Goal: Information Seeking & Learning: Learn about a topic

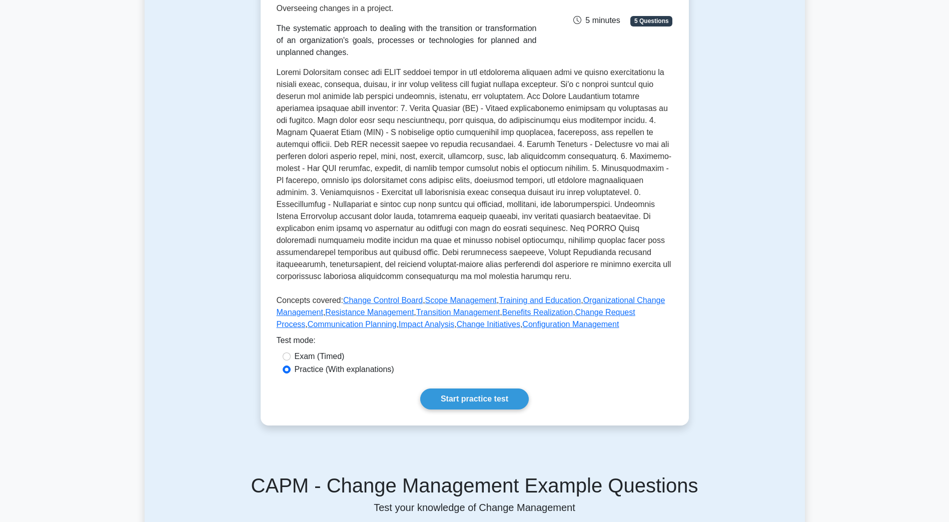
scroll to position [150, 0]
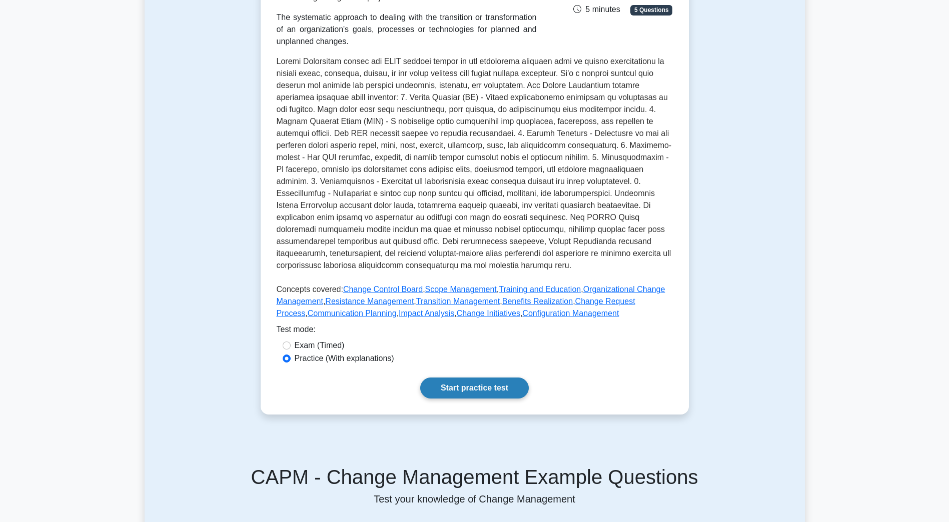
click at [501, 395] on link "Start practice test" at bounding box center [474, 388] width 109 height 21
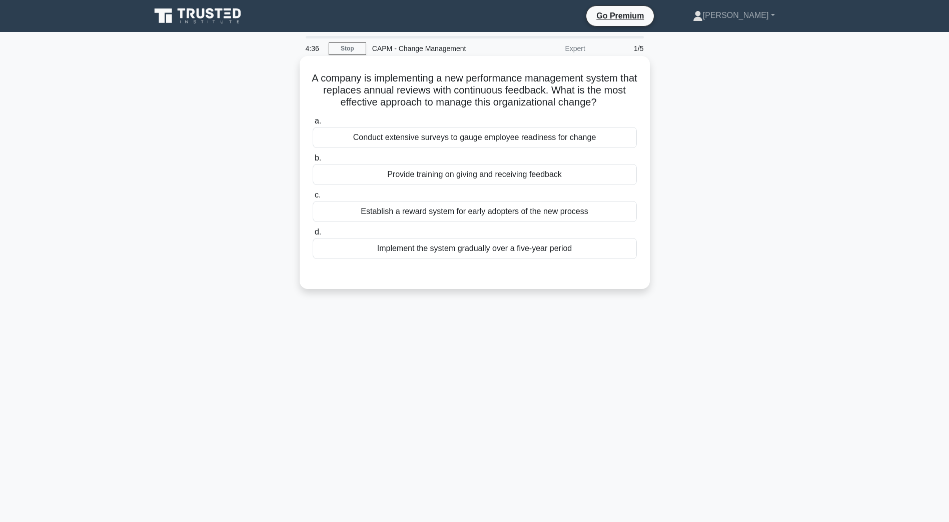
click at [471, 181] on div "Provide training on giving and receiving feedback" at bounding box center [475, 174] width 324 height 21
click at [313, 162] on input "b. Provide training on giving and receiving feedback" at bounding box center [313, 158] width 0 height 7
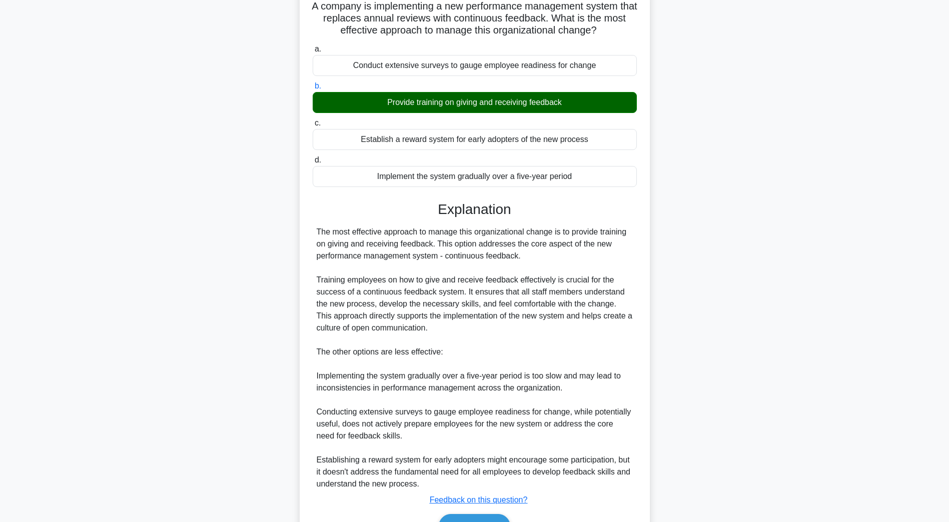
scroll to position [131, 0]
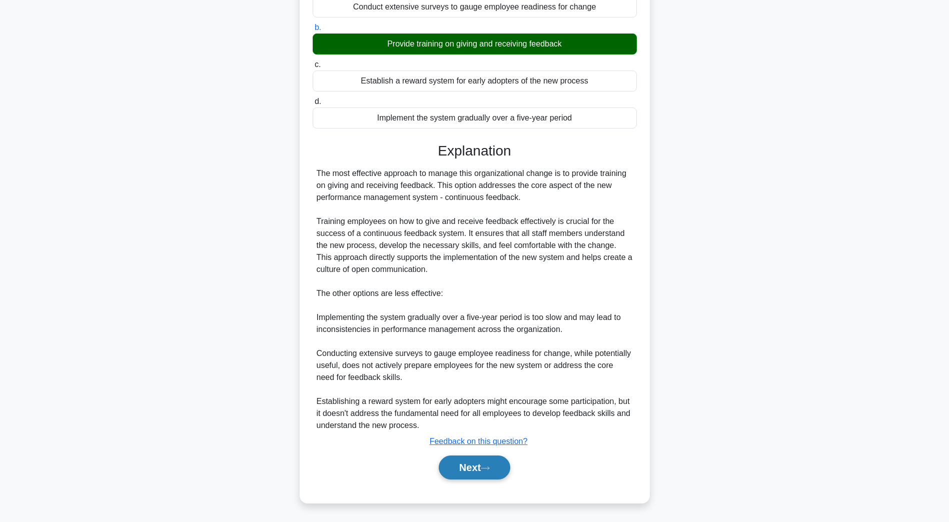
click at [476, 466] on button "Next" at bounding box center [475, 468] width 72 height 24
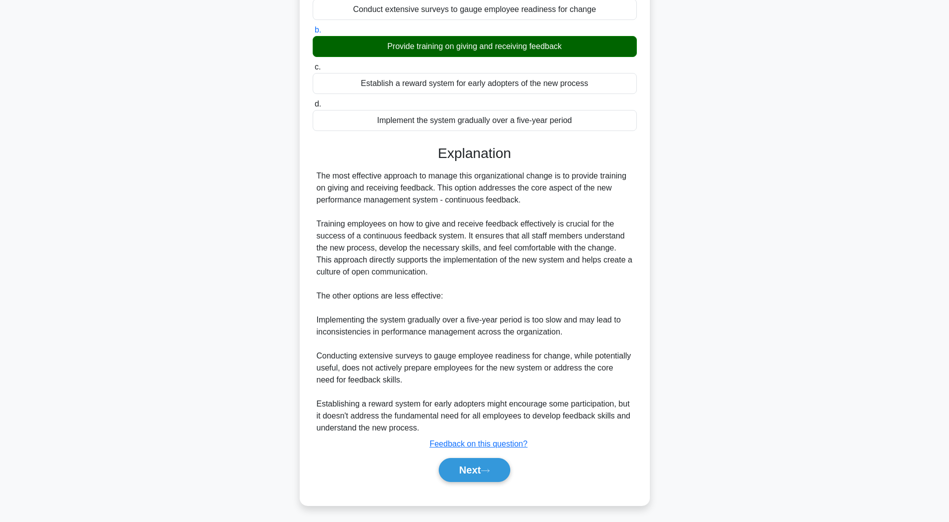
scroll to position [18, 0]
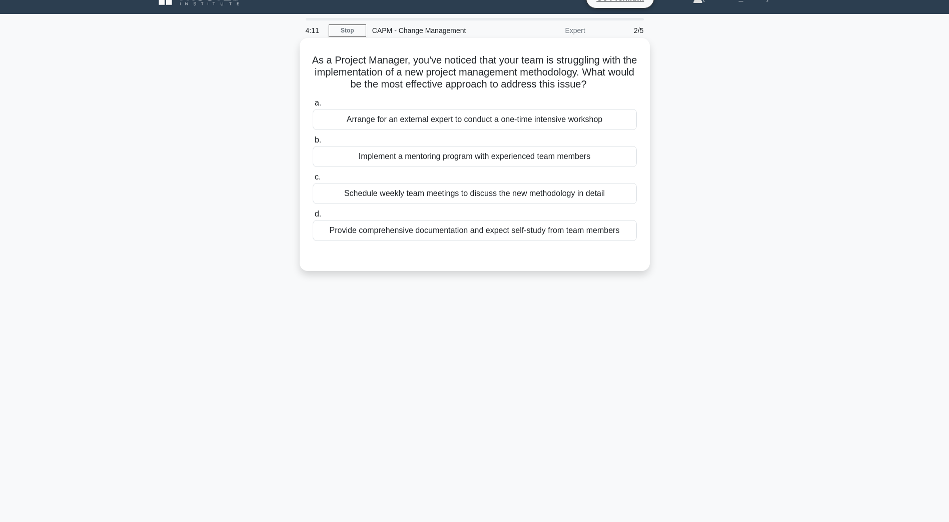
click at [434, 198] on div "Schedule weekly team meetings to discuss the new methodology in detail" at bounding box center [475, 193] width 324 height 21
click at [313, 181] on input "c. Schedule weekly team meetings to discuss the new methodology in detail" at bounding box center [313, 177] width 0 height 7
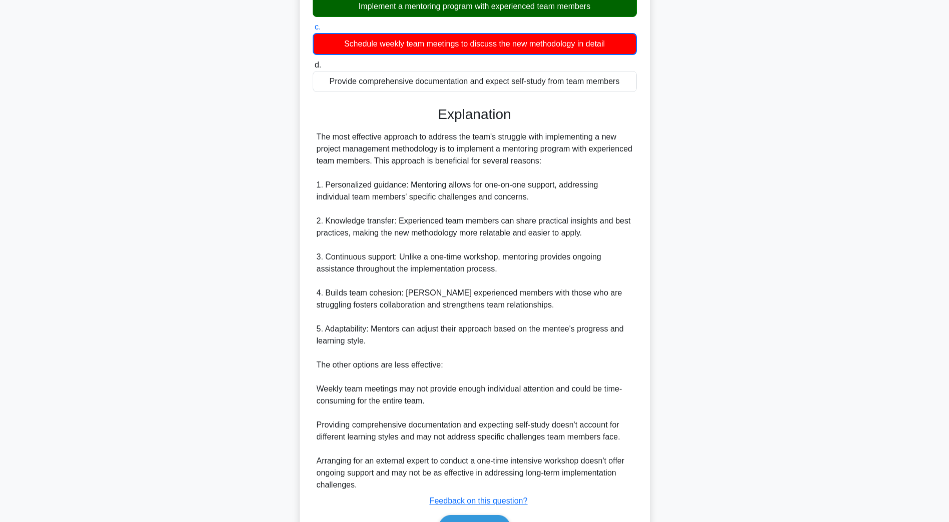
scroll to position [218, 0]
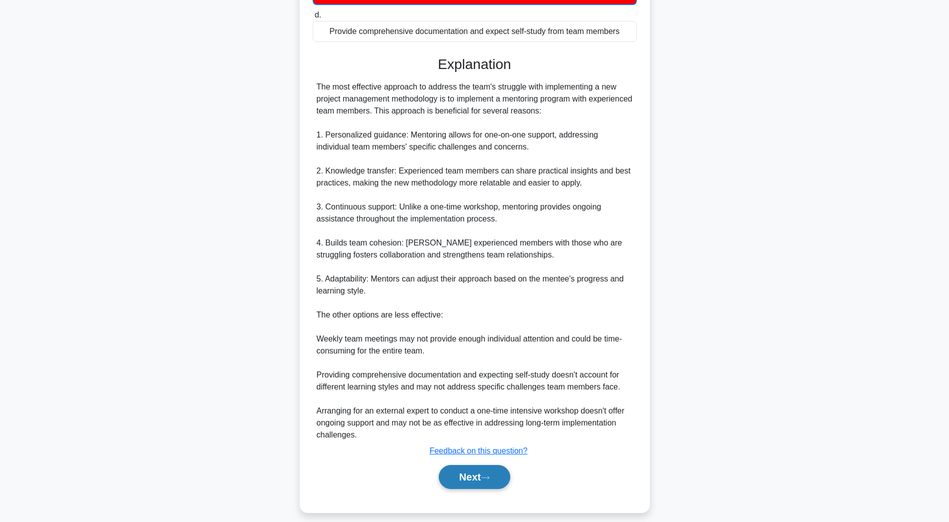
click at [451, 472] on button "Next" at bounding box center [475, 477] width 72 height 24
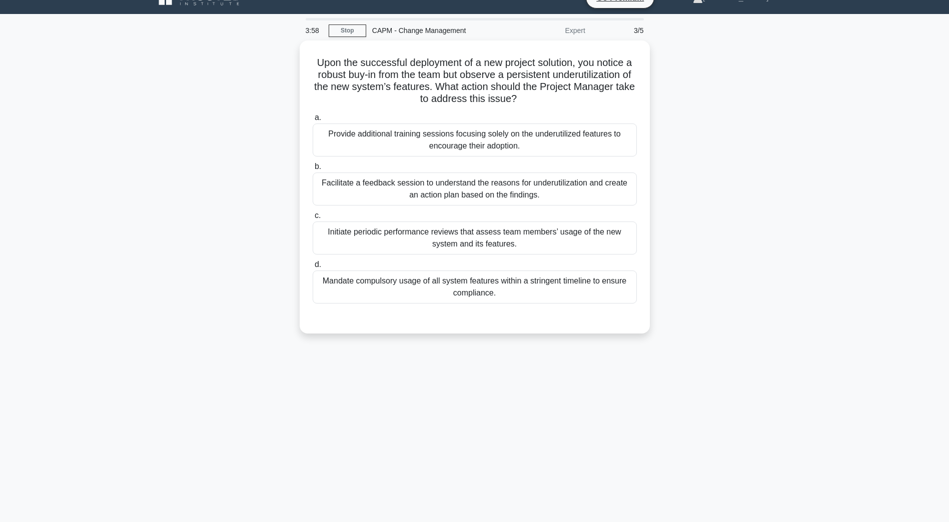
scroll to position [18, 0]
click at [462, 183] on div "Facilitate a feedback session to understand the reasons for underutilization an…" at bounding box center [475, 186] width 324 height 33
click at [313, 168] on input "b. Facilitate a feedback session to understand the reasons for underutilization…" at bounding box center [313, 164] width 0 height 7
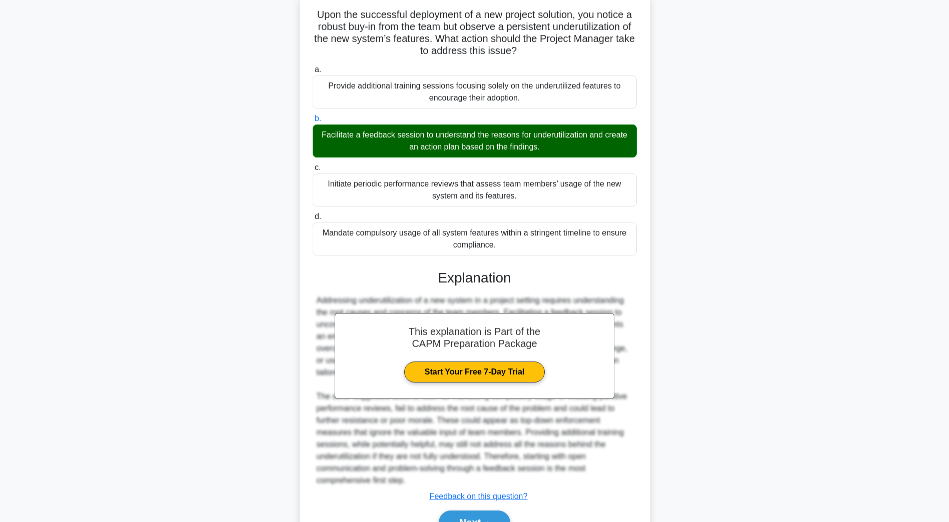
scroll to position [119, 0]
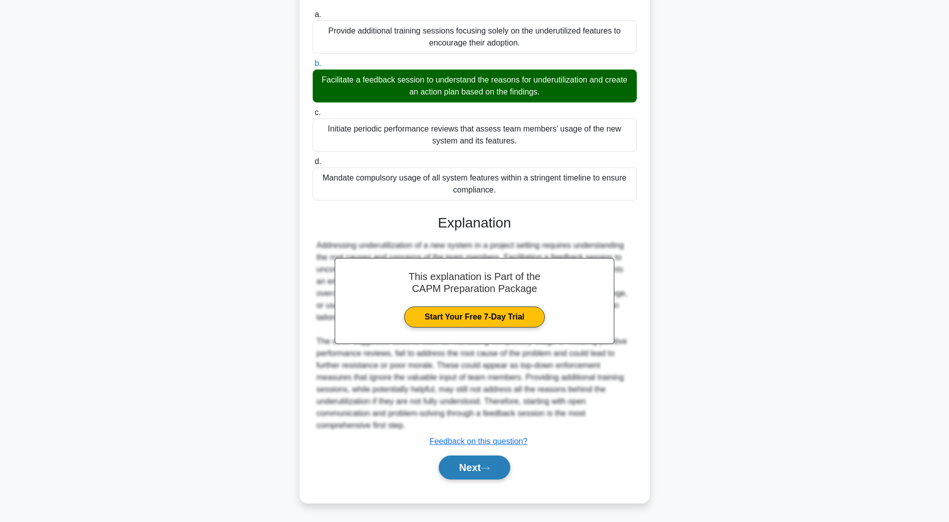
click at [479, 474] on button "Next" at bounding box center [475, 468] width 72 height 24
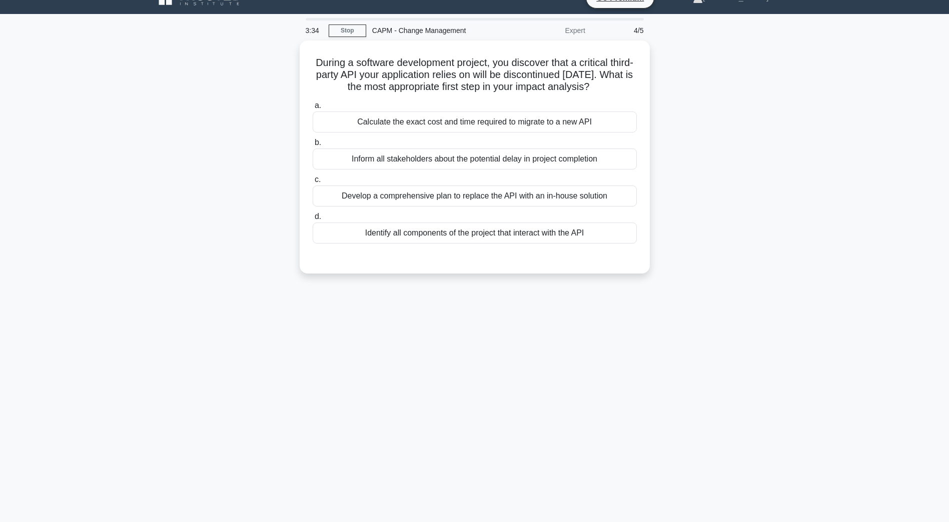
scroll to position [18, 0]
click at [464, 204] on div "Develop a comprehensive plan to replace the API with an in-house solution" at bounding box center [475, 193] width 324 height 21
click at [313, 181] on input "c. Develop a comprehensive plan to replace the API with an in-house solution" at bounding box center [313, 177] width 0 height 7
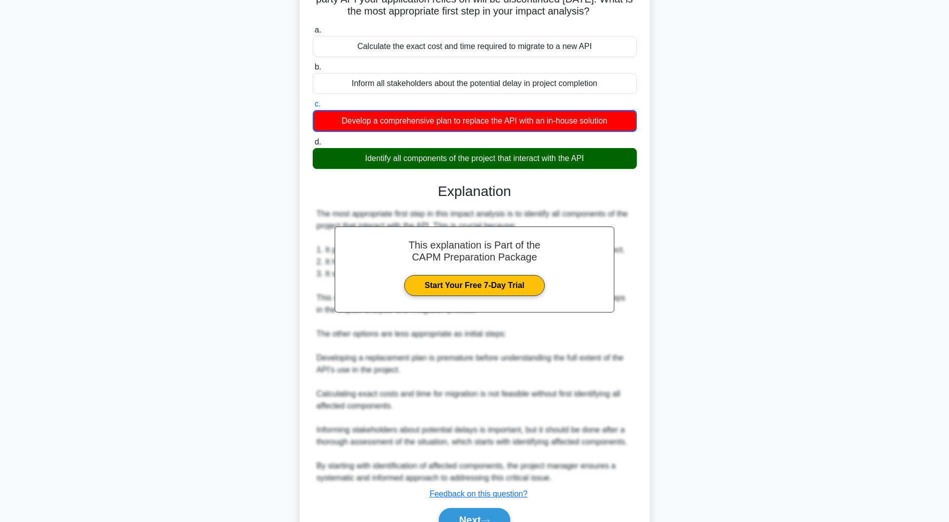
scroll to position [156, 0]
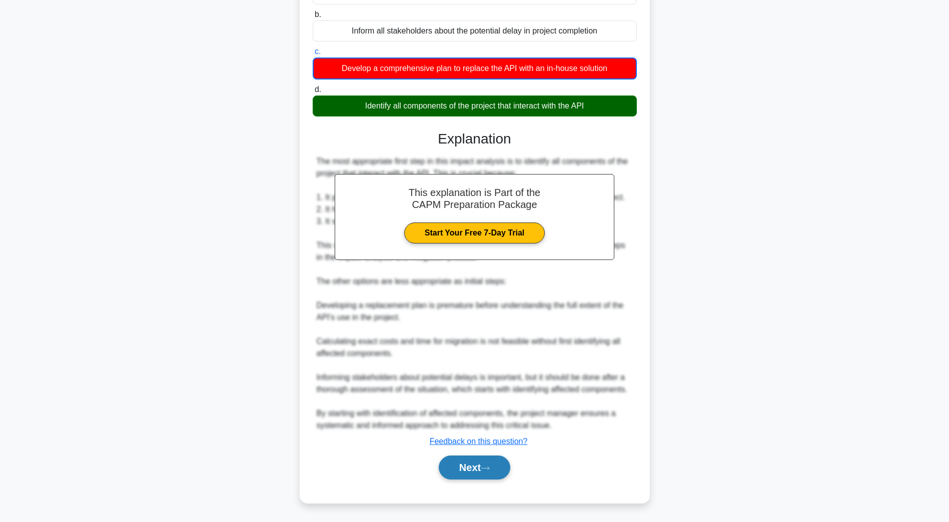
click at [469, 467] on button "Next" at bounding box center [475, 468] width 72 height 24
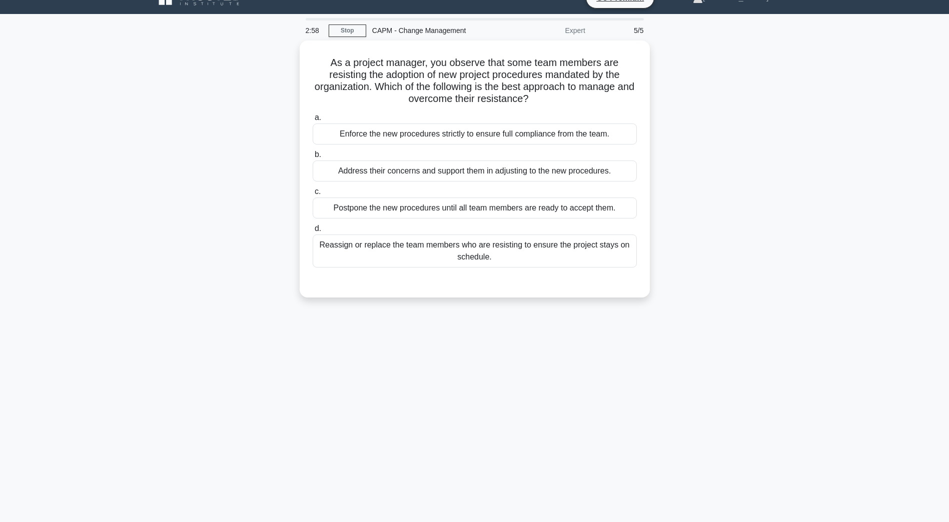
scroll to position [18, 0]
click at [379, 178] on div "Address their concerns and support them in adjusting to the new procedures." at bounding box center [475, 168] width 324 height 21
click at [313, 156] on input "b. Address their concerns and support them in adjusting to the new procedures." at bounding box center [313, 152] width 0 height 7
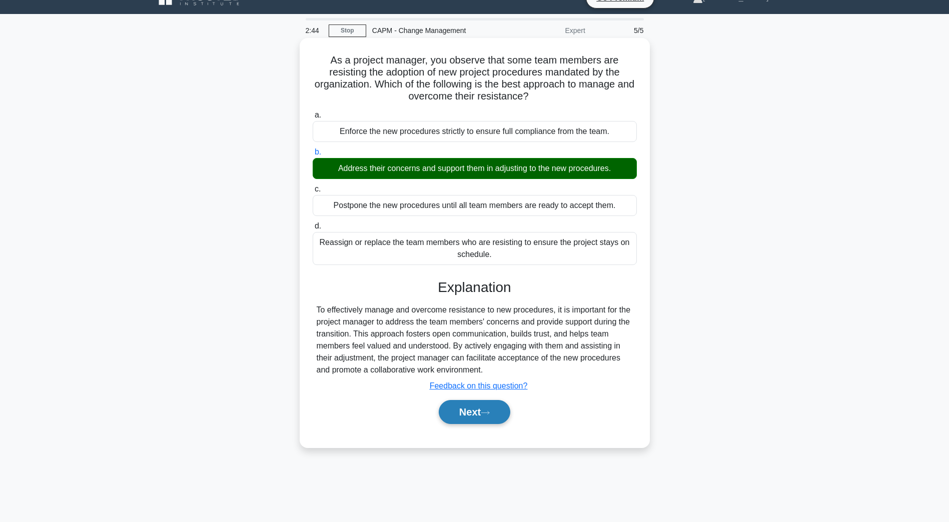
click at [462, 415] on button "Next" at bounding box center [475, 412] width 72 height 24
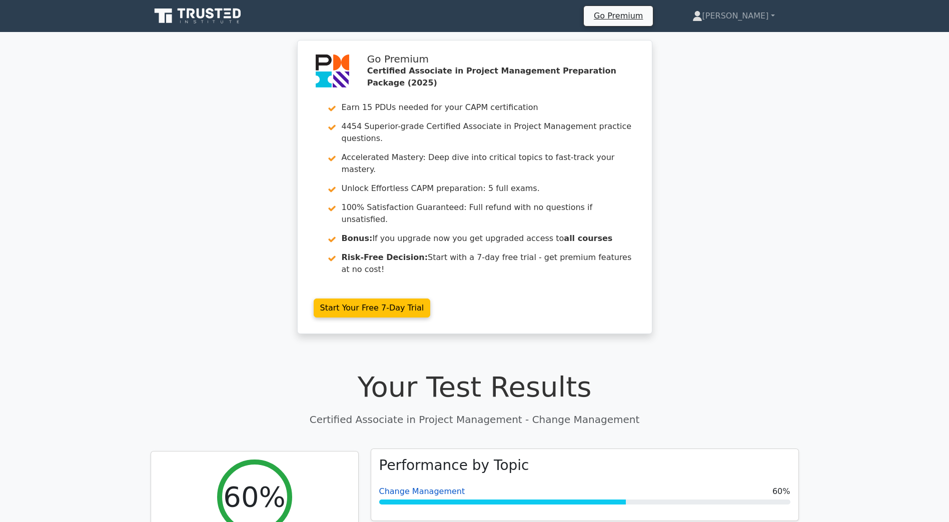
click at [442, 487] on link "Change Management" at bounding box center [422, 492] width 86 height 10
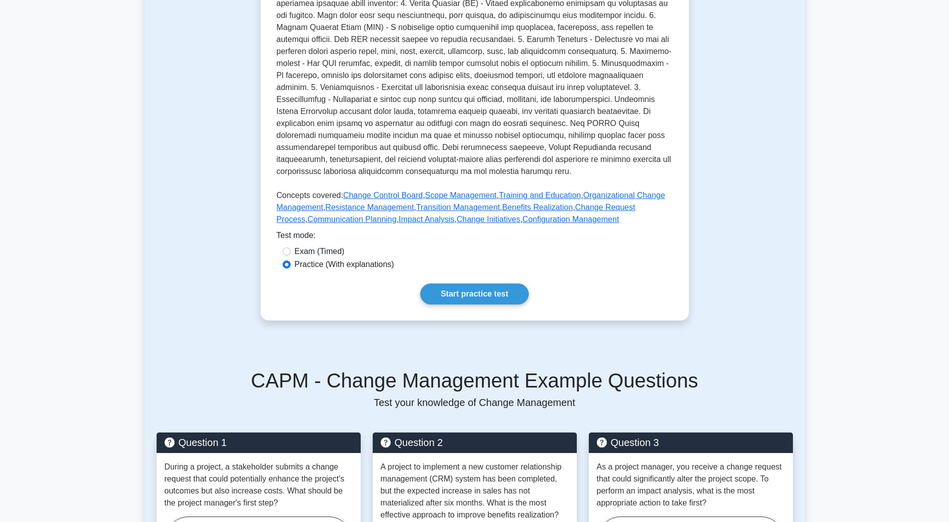
scroll to position [250, 0]
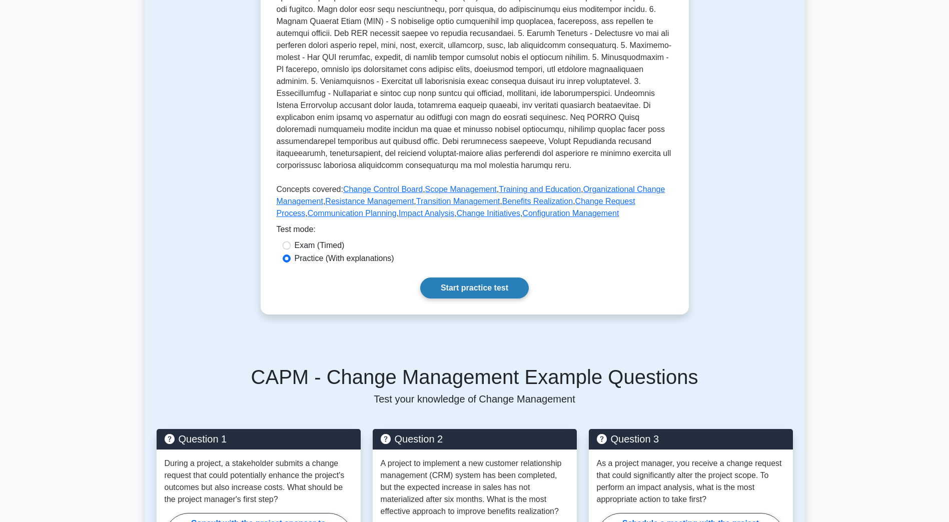
click at [471, 295] on link "Start practice test" at bounding box center [474, 288] width 109 height 21
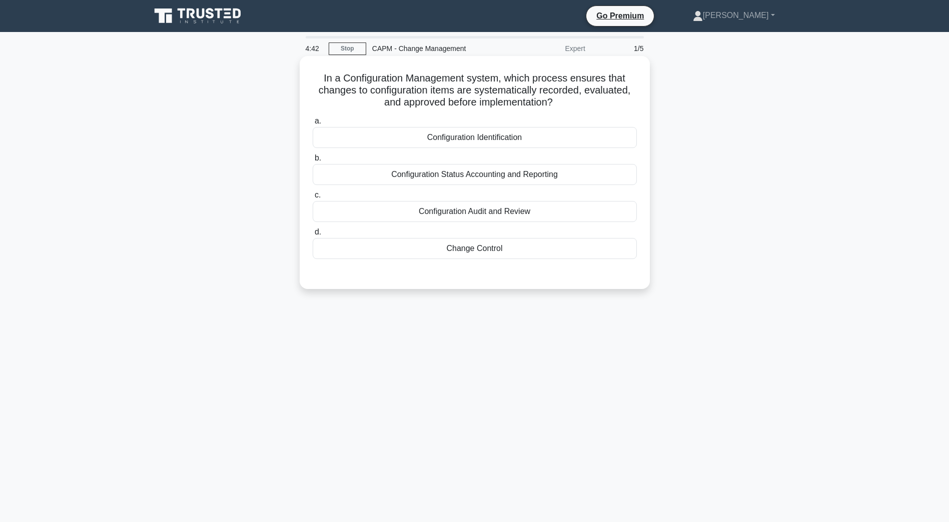
click at [479, 248] on div "Change Control" at bounding box center [475, 248] width 324 height 21
click at [313, 236] on input "d. Change Control" at bounding box center [313, 232] width 0 height 7
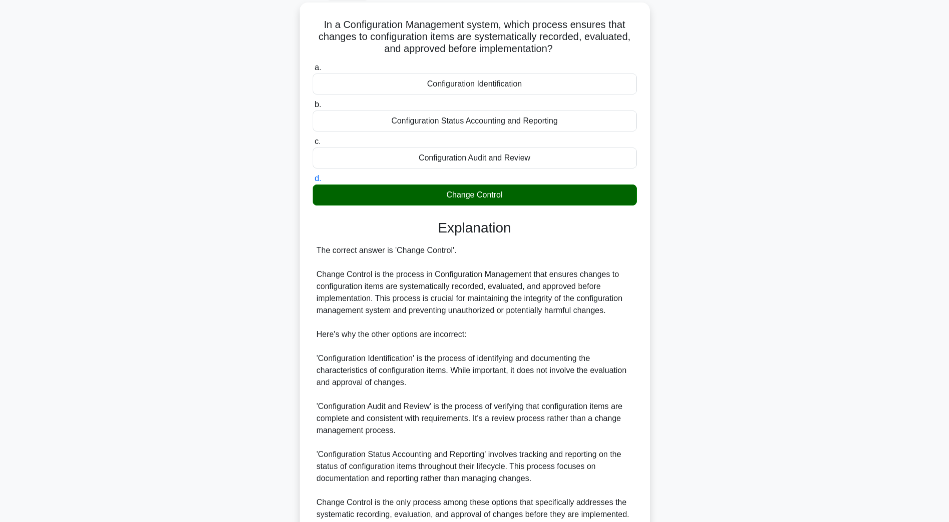
scroll to position [143, 0]
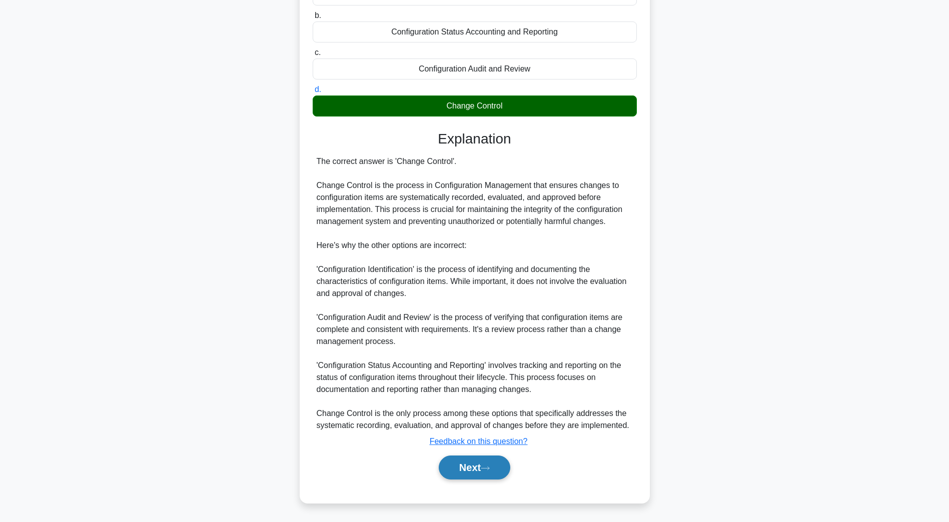
click at [489, 473] on button "Next" at bounding box center [475, 468] width 72 height 24
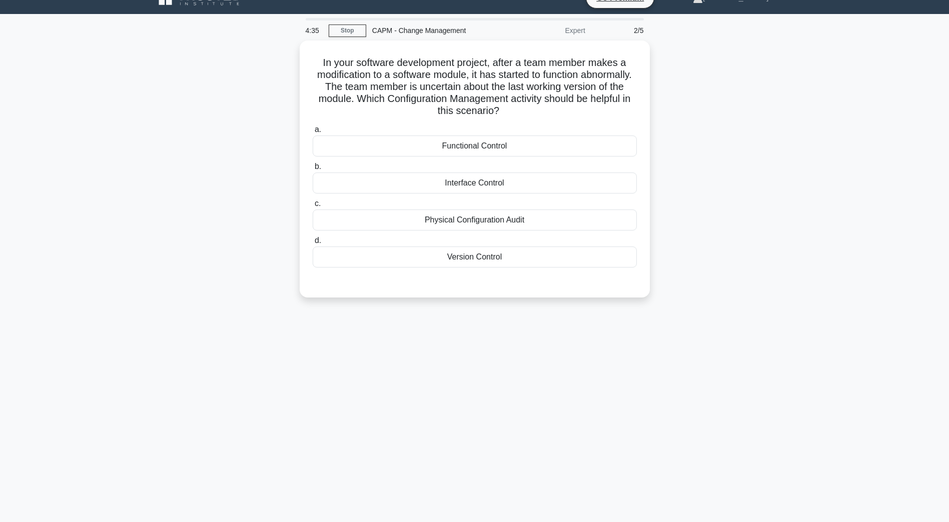
scroll to position [18, 0]
click at [489, 257] on div "Version Control" at bounding box center [475, 254] width 324 height 21
click at [313, 242] on input "d. Version Control" at bounding box center [313, 238] width 0 height 7
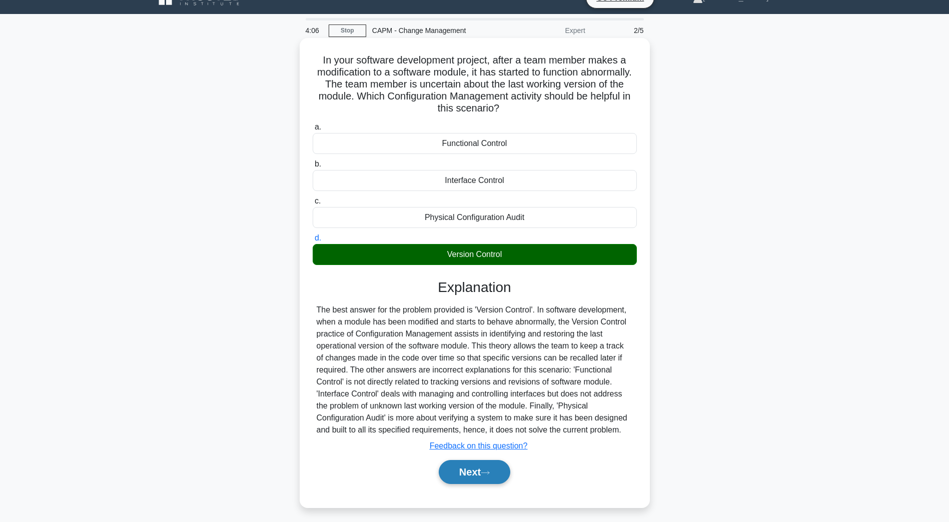
click at [461, 481] on button "Next" at bounding box center [475, 472] width 72 height 24
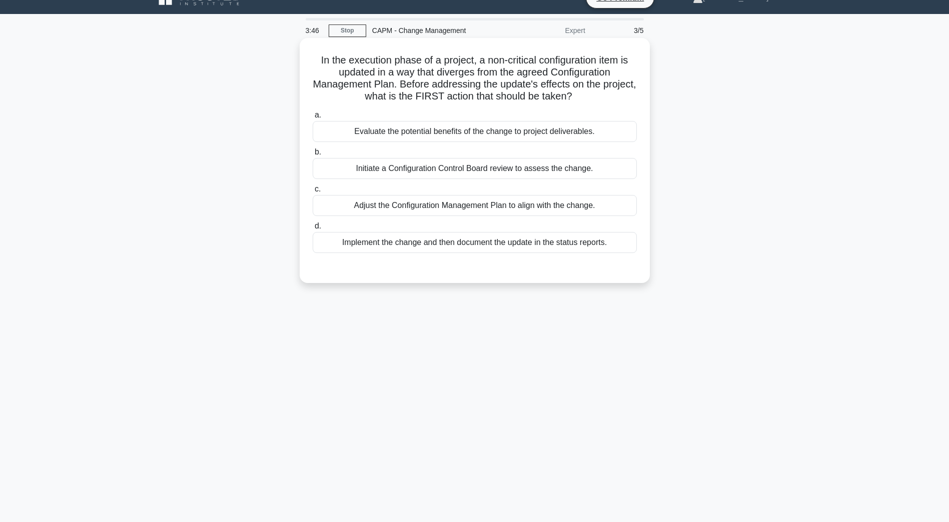
click at [531, 136] on div "Evaluate the potential benefits of the change to project deliverables." at bounding box center [475, 131] width 324 height 21
click at [313, 119] on input "a. Evaluate the potential benefits of the change to project deliverables." at bounding box center [313, 115] width 0 height 7
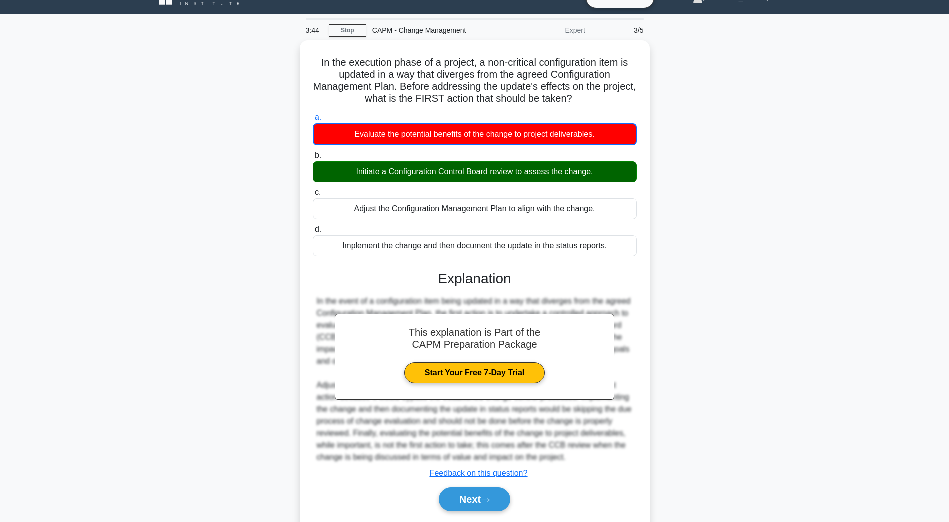
scroll to position [48, 0]
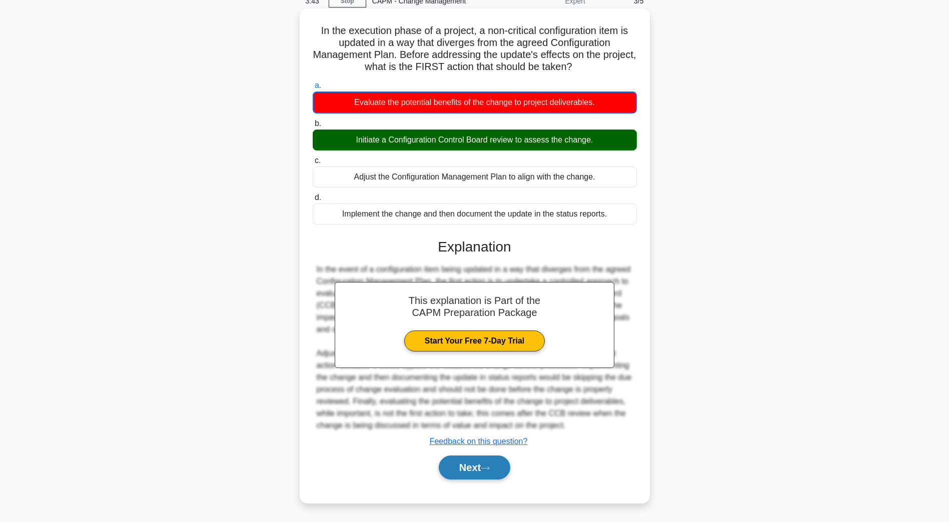
click at [444, 462] on button "Next" at bounding box center [475, 468] width 72 height 24
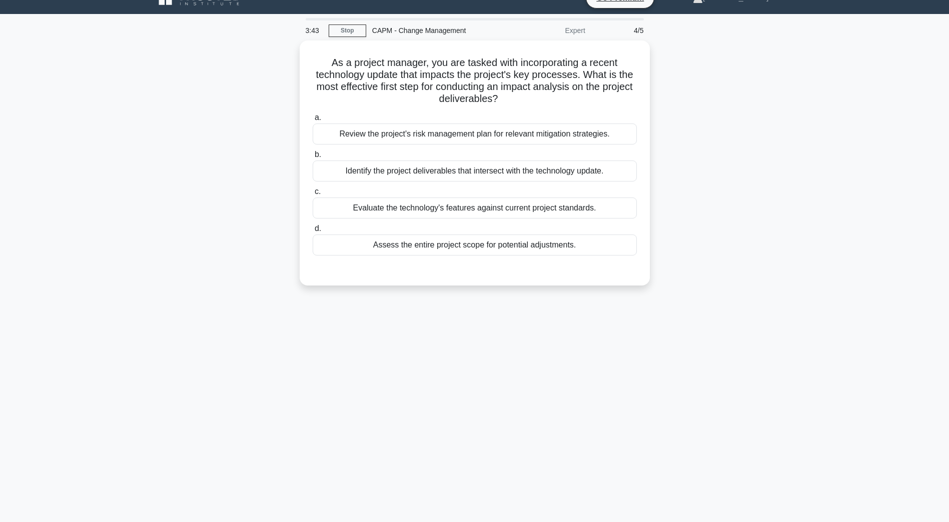
scroll to position [18, 0]
click at [485, 172] on div "Identify the project deliverables that intersect with the technology update." at bounding box center [475, 168] width 324 height 21
click at [313, 156] on input "b. Identify the project deliverables that intersect with the technology update." at bounding box center [313, 152] width 0 height 7
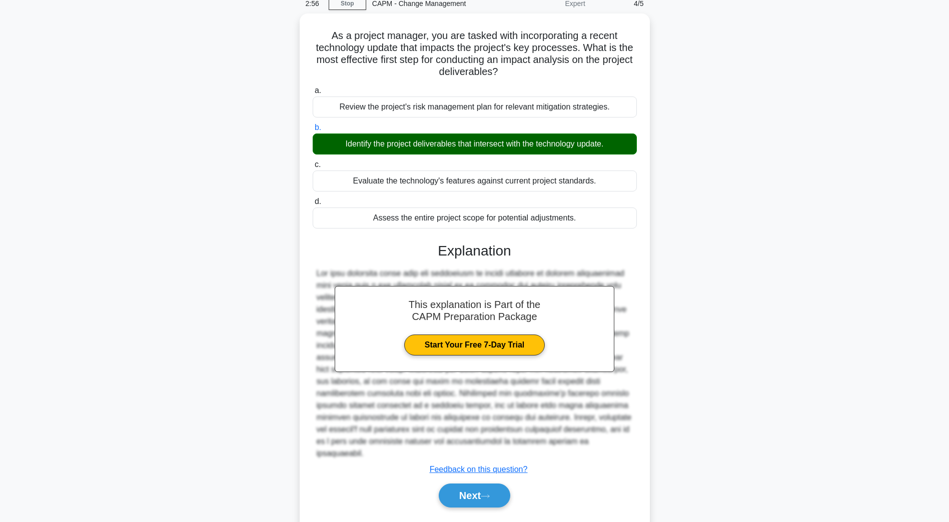
scroll to position [59, 0]
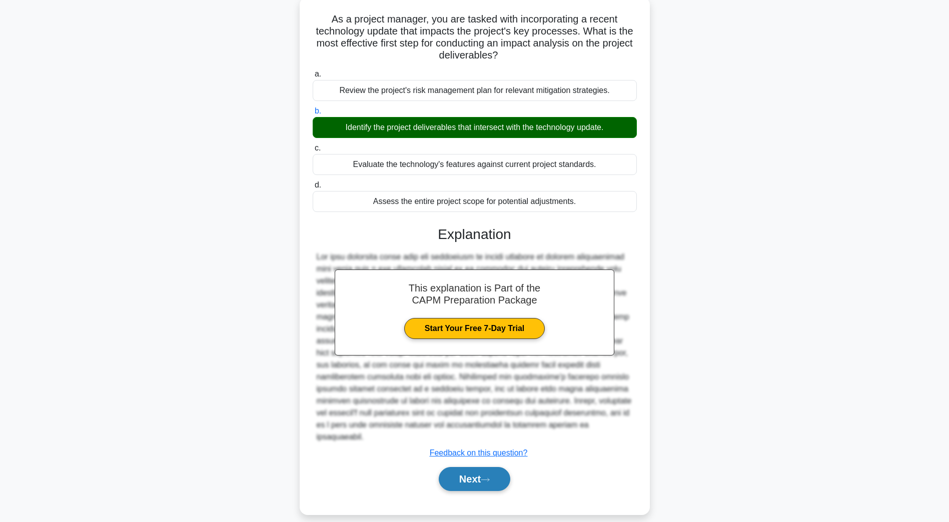
click at [484, 471] on button "Next" at bounding box center [475, 479] width 72 height 24
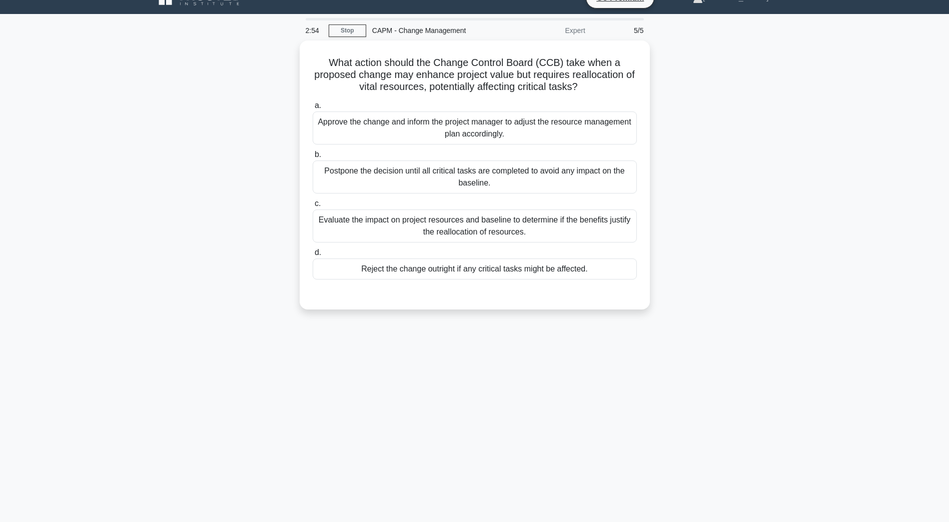
scroll to position [18, 0]
click at [365, 234] on div "Evaluate the impact on project resources and baseline to determine if the benef…" at bounding box center [475, 223] width 324 height 33
click at [313, 205] on input "c. Evaluate the impact on project resources and baseline to determine if the be…" at bounding box center [313, 201] width 0 height 7
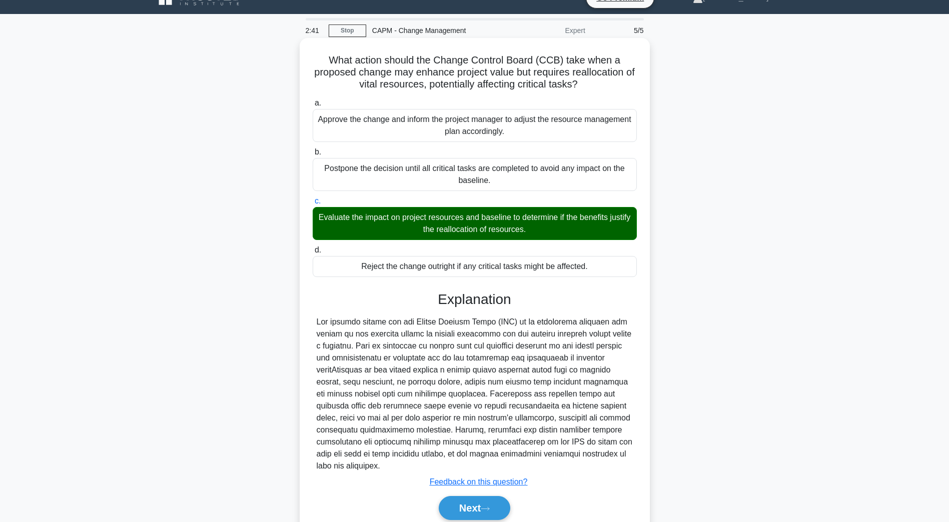
drag, startPoint x: 481, startPoint y: 500, endPoint x: 477, endPoint y: 492, distance: 9.0
click at [481, 500] on button "Next" at bounding box center [475, 508] width 72 height 24
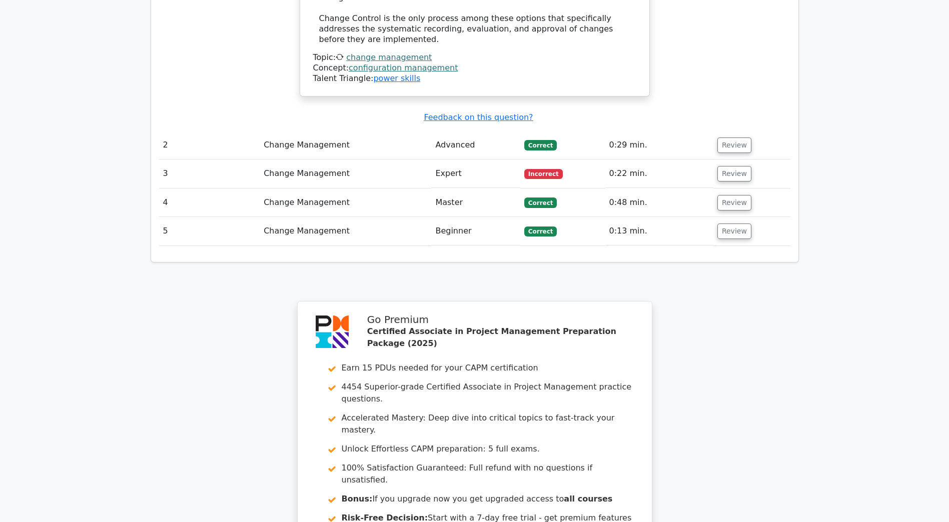
scroll to position [1462, 0]
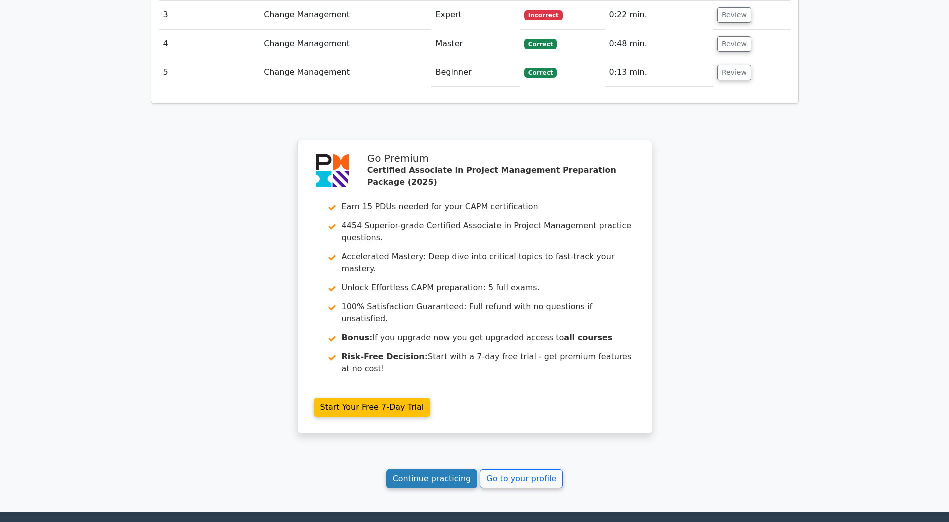
click at [424, 470] on link "Continue practicing" at bounding box center [432, 479] width 92 height 19
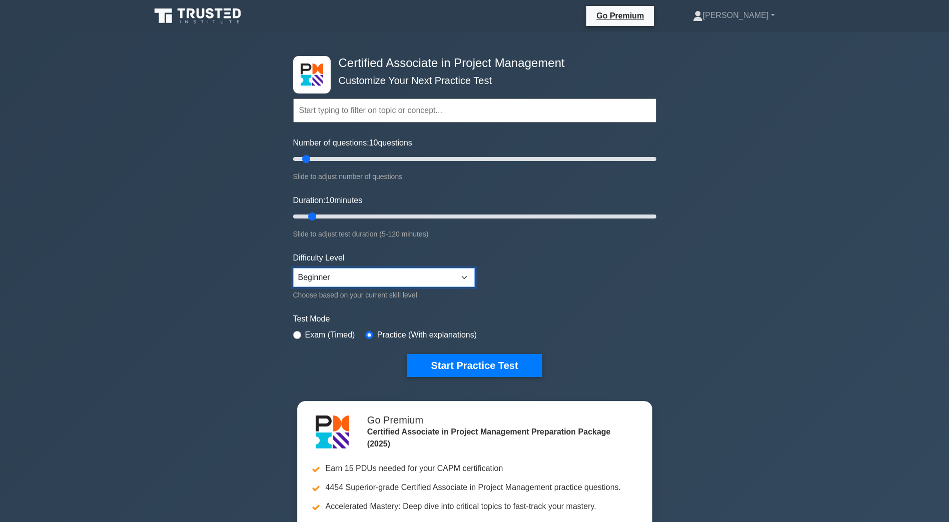
click at [388, 283] on select "Beginner Intermediate Expert" at bounding box center [384, 277] width 182 height 19
select select "intermediate"
click at [293, 268] on select "Beginner Intermediate Expert" at bounding box center [384, 277] width 182 height 19
click at [416, 367] on button "Start Practice Test" at bounding box center [474, 365] width 135 height 23
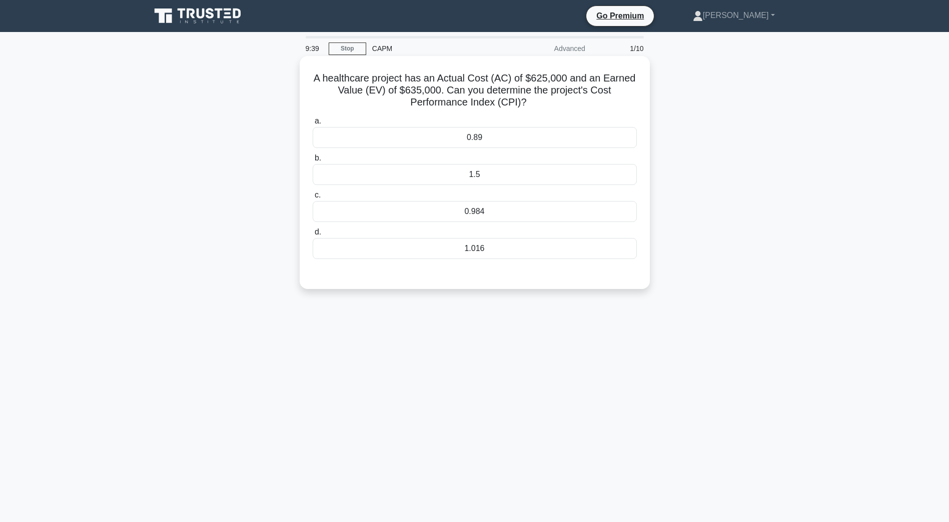
click at [506, 221] on div "0.984" at bounding box center [475, 211] width 324 height 21
click at [313, 199] on input "c. 0.984" at bounding box center [313, 195] width 0 height 7
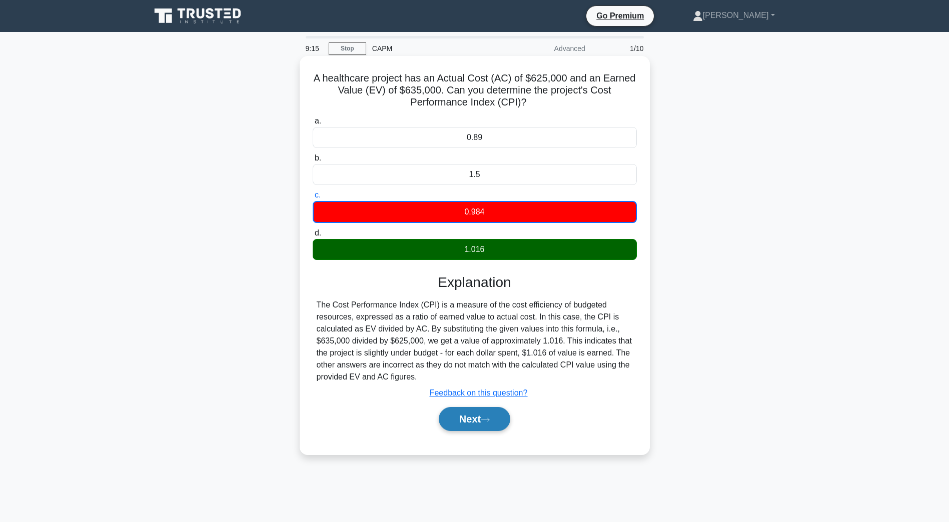
click at [466, 417] on button "Next" at bounding box center [475, 419] width 72 height 24
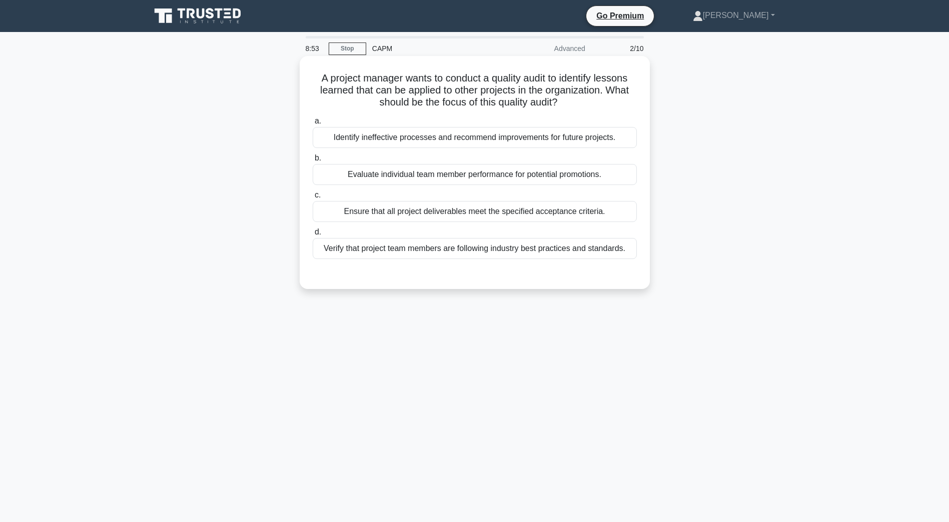
click at [453, 140] on div "Identify ineffective processes and recommend improvements for future projects." at bounding box center [475, 137] width 324 height 21
click at [313, 125] on input "a. Identify ineffective processes and recommend improvements for future project…" at bounding box center [313, 121] width 0 height 7
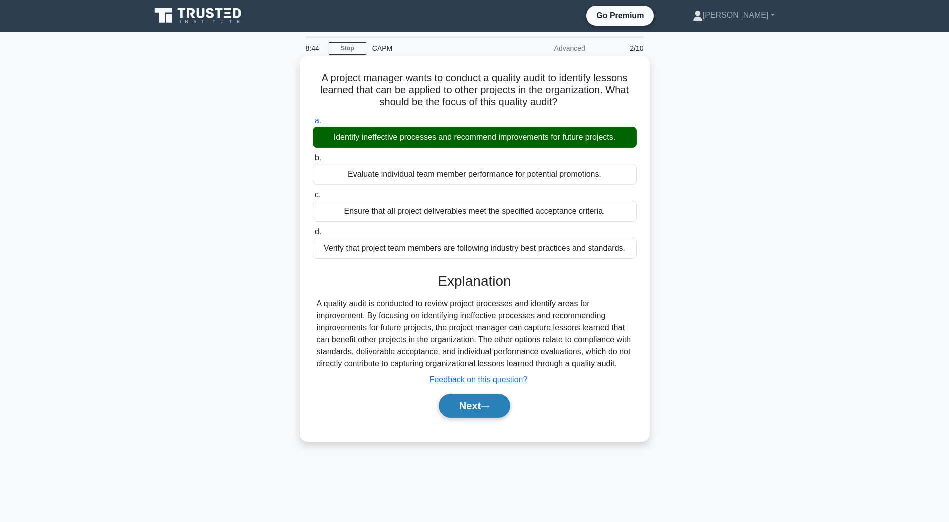
click at [489, 418] on button "Next" at bounding box center [475, 406] width 72 height 24
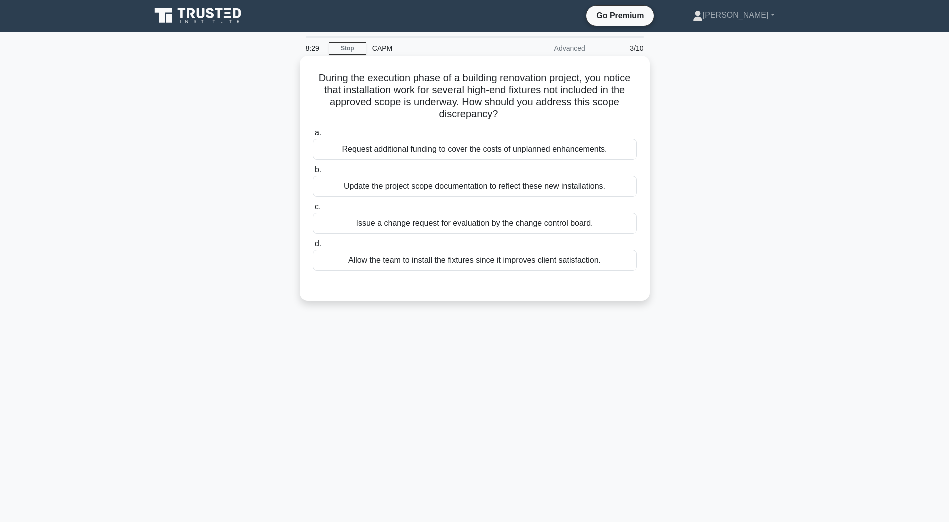
click at [387, 229] on div "Issue a change request for evaluation by the change control board." at bounding box center [475, 223] width 324 height 21
click at [313, 211] on input "c. Issue a change request for evaluation by the change control board." at bounding box center [313, 207] width 0 height 7
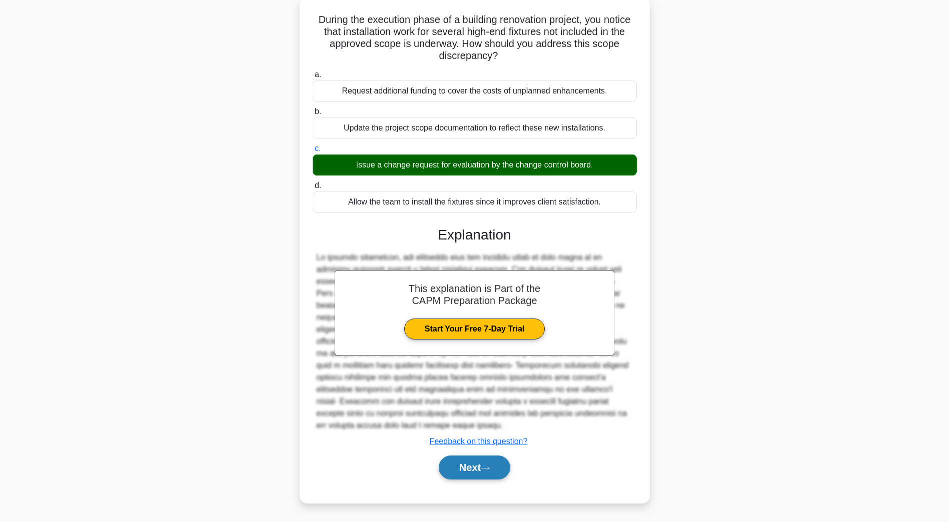
click at [488, 468] on icon at bounding box center [485, 469] width 9 height 6
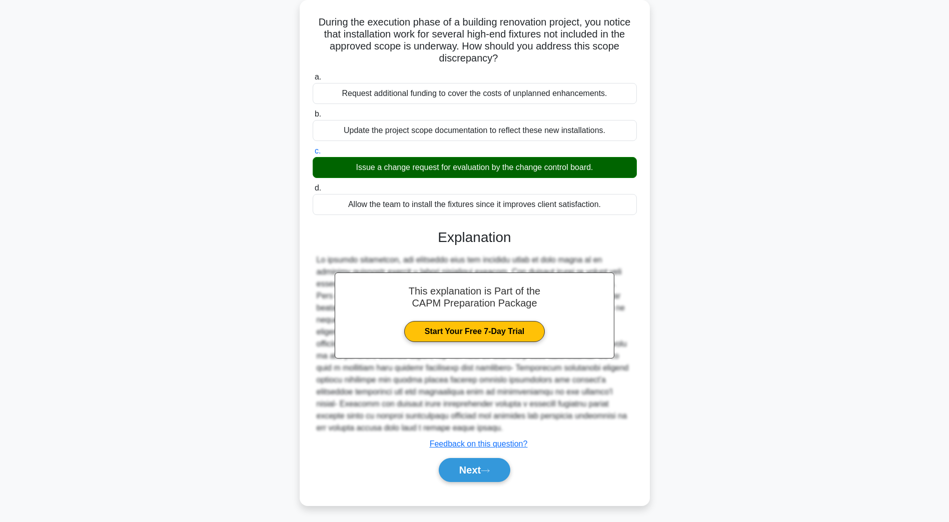
scroll to position [18, 0]
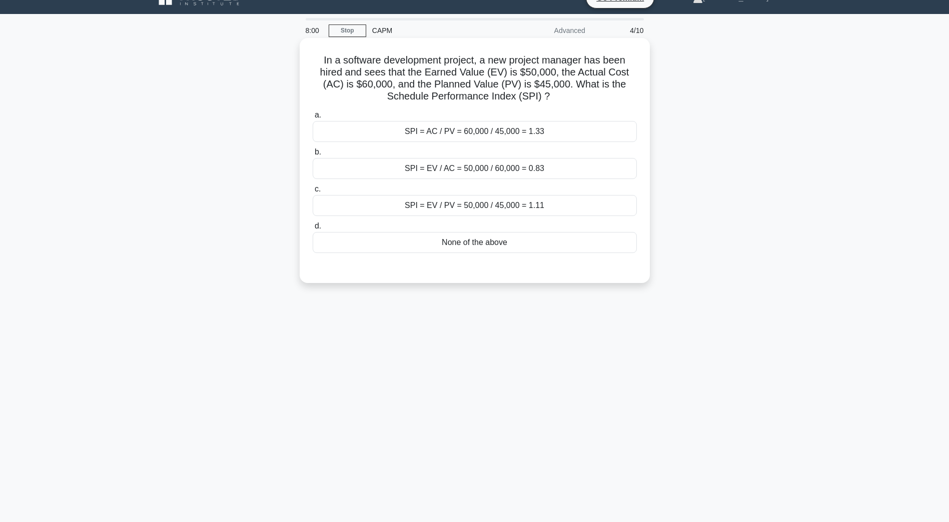
click at [407, 214] on div "SPI = EV / PV = 50,000 / 45,000 = 1.11" at bounding box center [475, 205] width 324 height 21
click at [313, 193] on input "c. SPI = EV / PV = 50,000 / 45,000 = 1.11" at bounding box center [313, 189] width 0 height 7
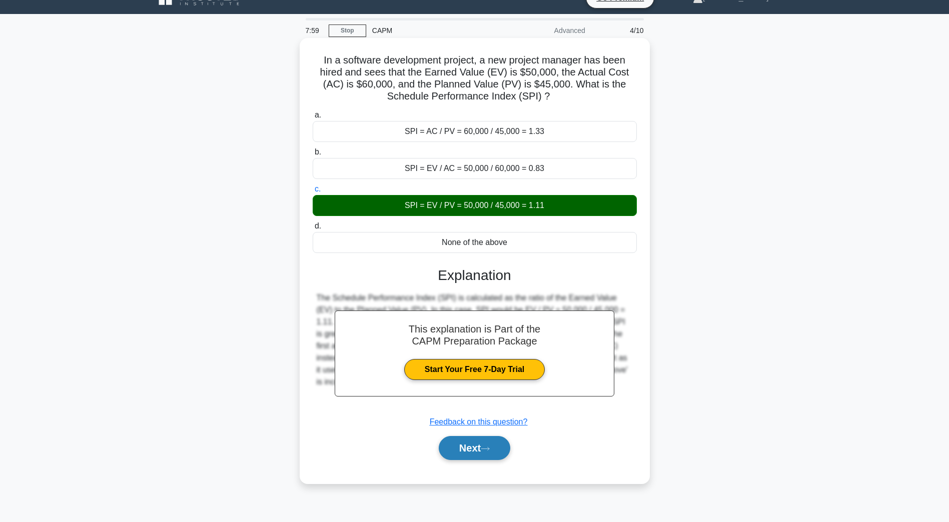
click at [468, 450] on button "Next" at bounding box center [475, 448] width 72 height 24
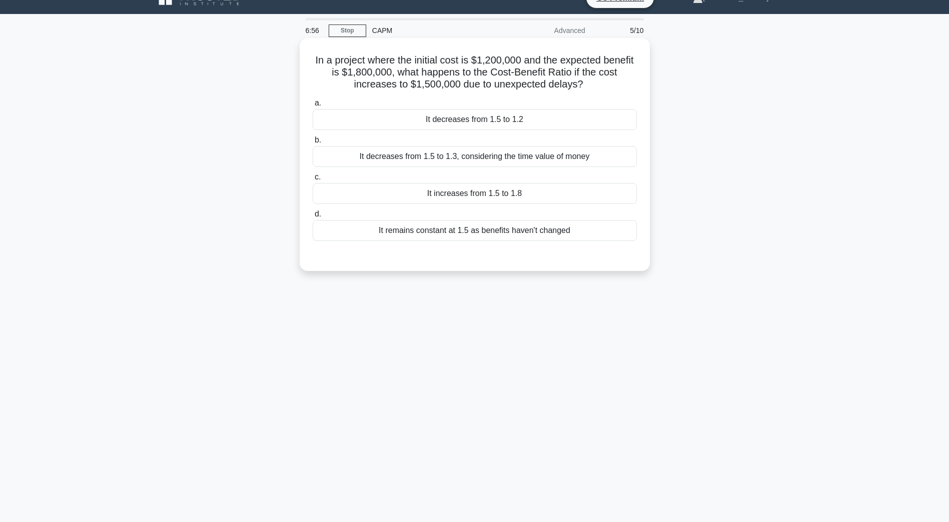
click at [416, 197] on div "It increases from 1.5 to 1.8" at bounding box center [475, 193] width 324 height 21
click at [313, 181] on input "c. It increases from 1.5 to 1.8" at bounding box center [313, 177] width 0 height 7
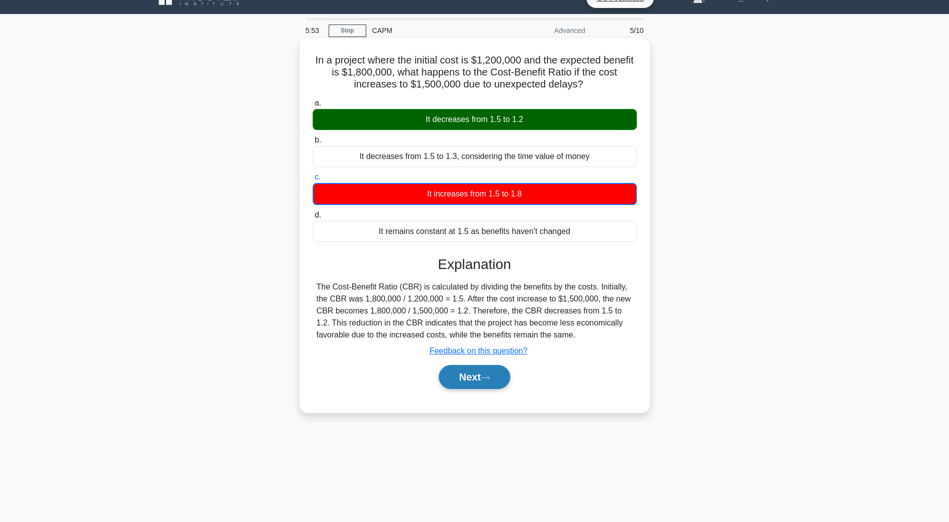
click at [469, 388] on button "Next" at bounding box center [475, 377] width 72 height 24
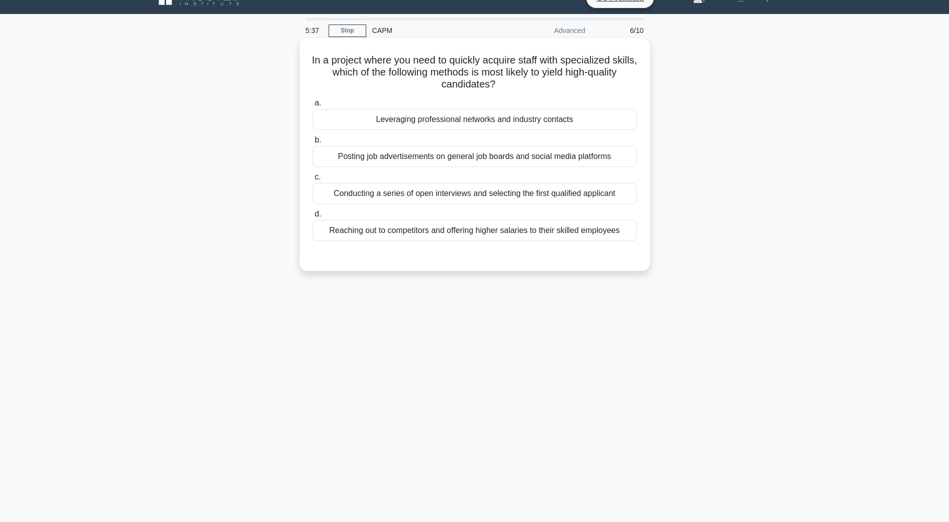
click at [442, 123] on div "Leveraging professional networks and industry contacts" at bounding box center [475, 119] width 324 height 21
click at [313, 107] on input "a. Leveraging professional networks and industry contacts" at bounding box center [313, 103] width 0 height 7
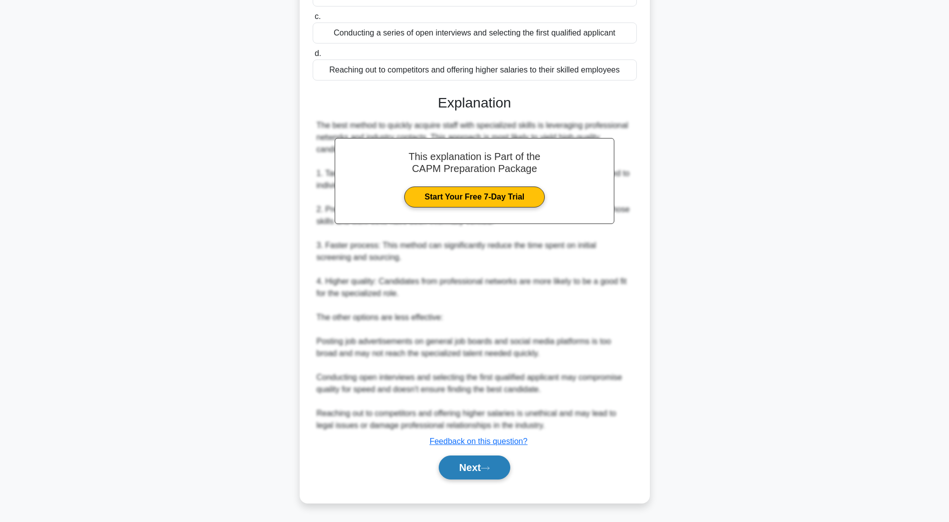
scroll to position [179, 0]
click at [466, 471] on button "Next" at bounding box center [475, 468] width 72 height 24
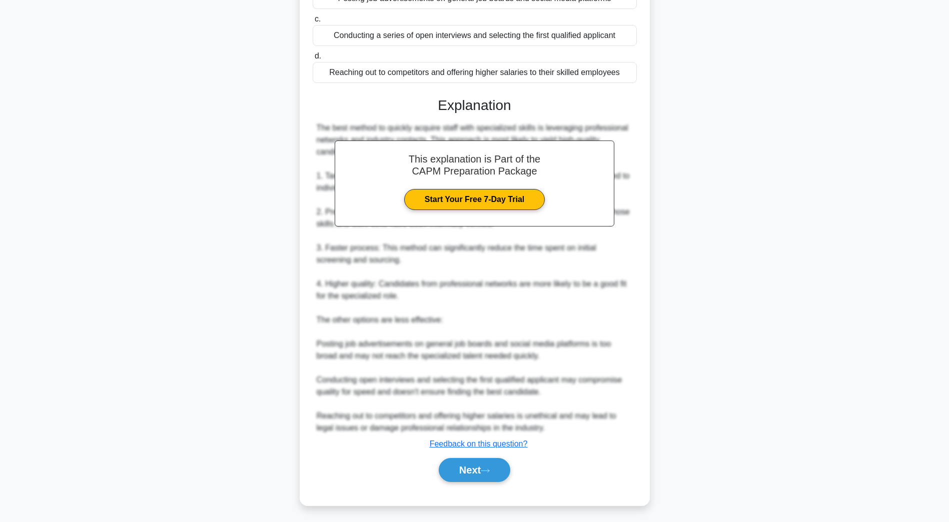
scroll to position [18, 0]
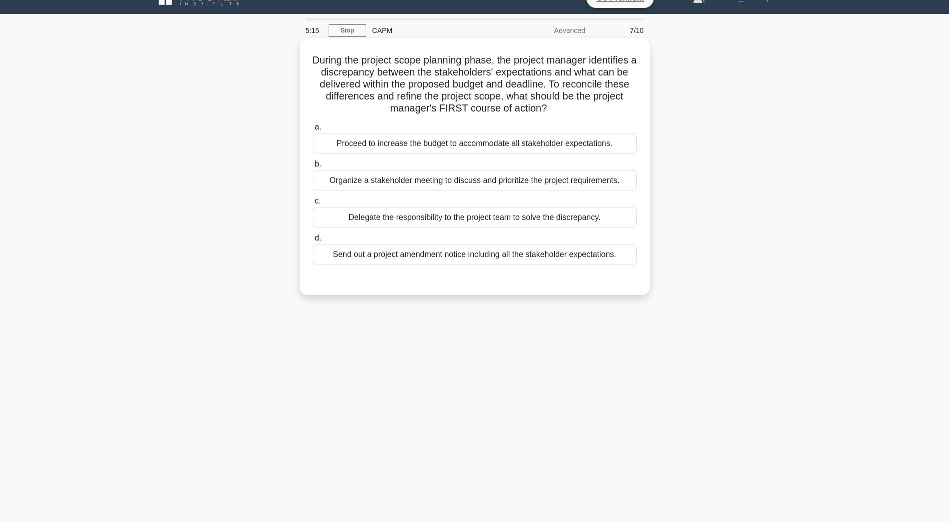
click at [407, 184] on div "Organize a stakeholder meeting to discuss and prioritize the project requiremen…" at bounding box center [475, 180] width 324 height 21
click at [313, 168] on input "b. Organize a stakeholder meeting to discuss and prioritize the project require…" at bounding box center [313, 164] width 0 height 7
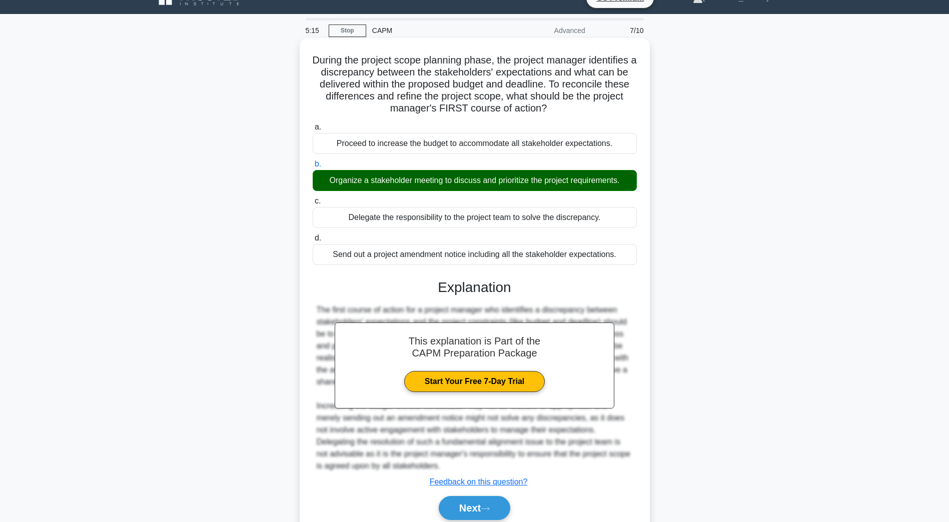
scroll to position [59, 0]
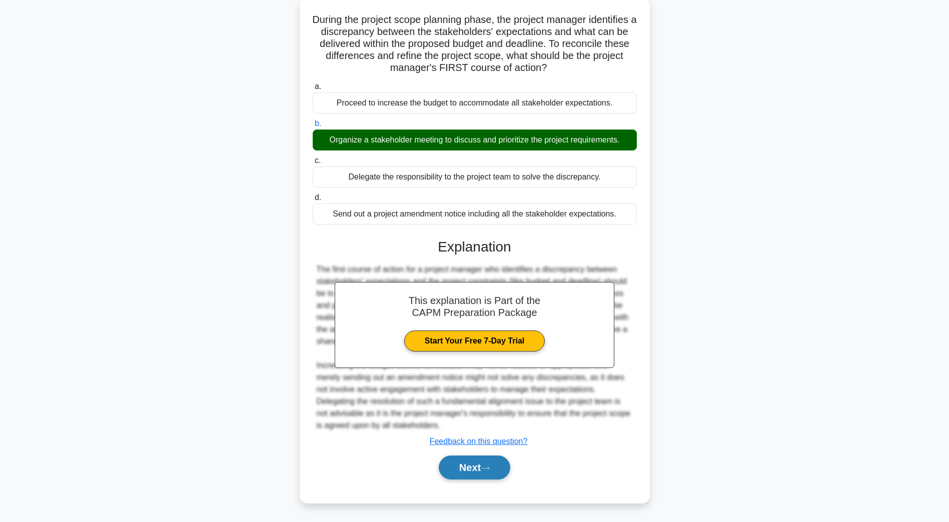
click at [479, 467] on button "Next" at bounding box center [475, 468] width 72 height 24
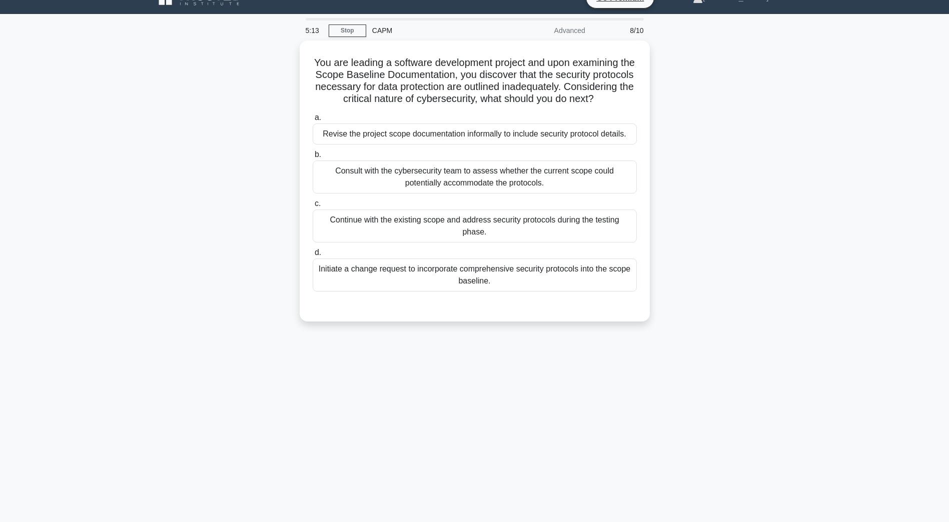
scroll to position [18, 0]
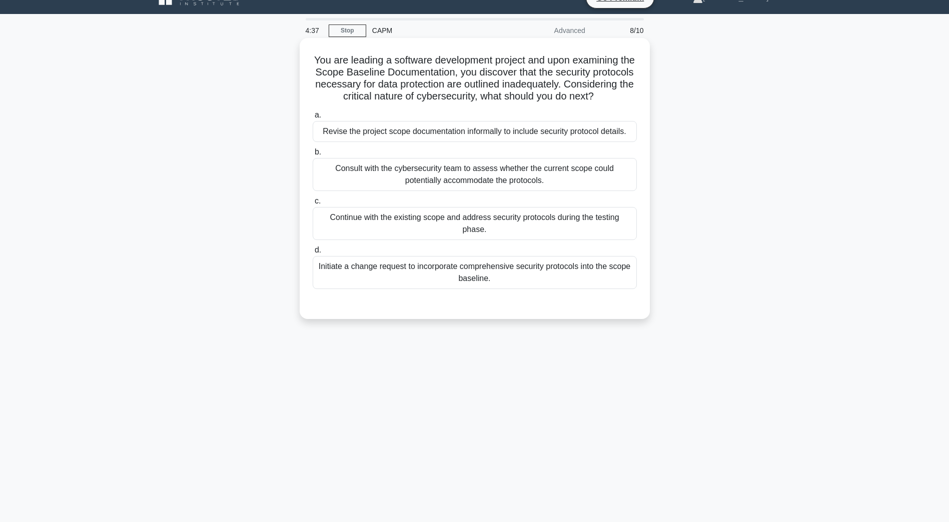
click at [378, 181] on div "Consult with the cybersecurity team to assess whether the current scope could p…" at bounding box center [475, 174] width 324 height 33
click at [313, 156] on input "b. Consult with the cybersecurity team to assess whether the current scope coul…" at bounding box center [313, 152] width 0 height 7
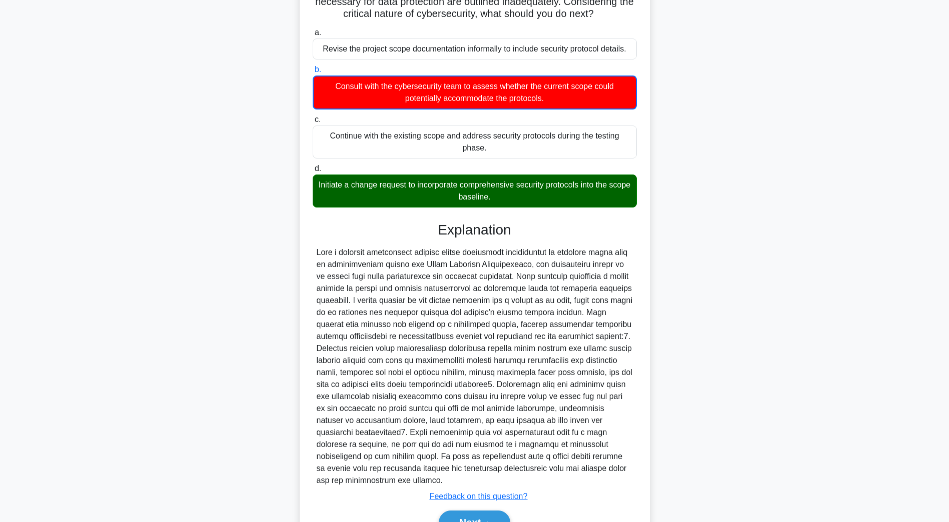
scroll to position [156, 0]
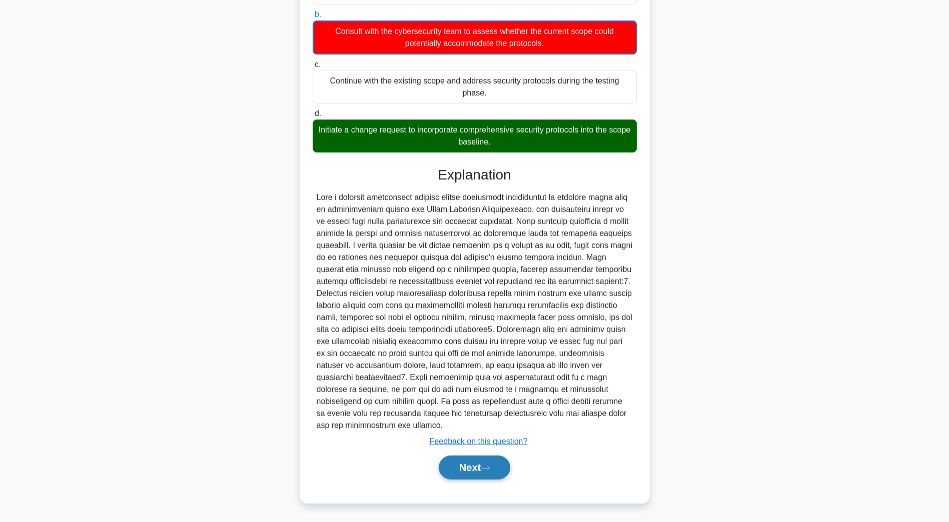
click at [488, 473] on button "Next" at bounding box center [475, 468] width 72 height 24
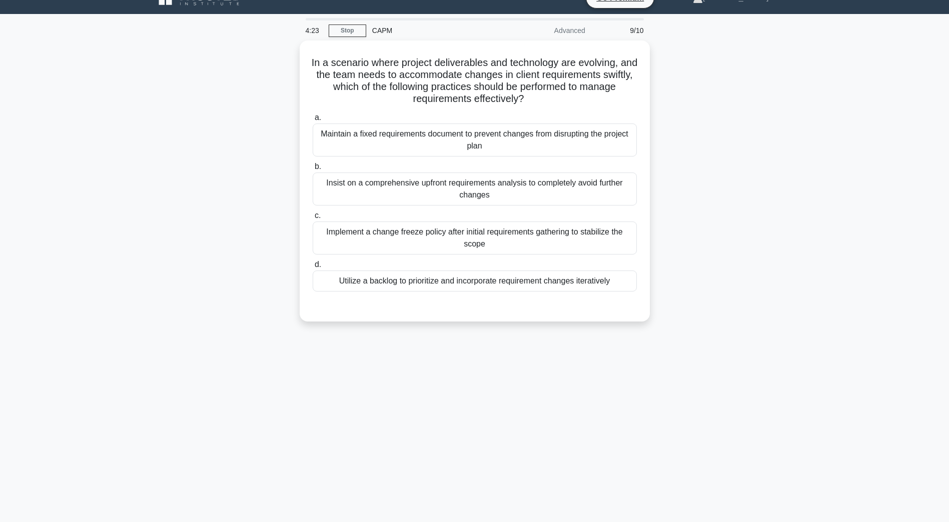
scroll to position [18, 0]
click at [513, 285] on div "Utilize a backlog to prioritize and incorporate requirement changes iteratively" at bounding box center [475, 278] width 324 height 21
click at [313, 266] on input "d. Utilize a backlog to prioritize and incorporate requirement changes iterativ…" at bounding box center [313, 262] width 0 height 7
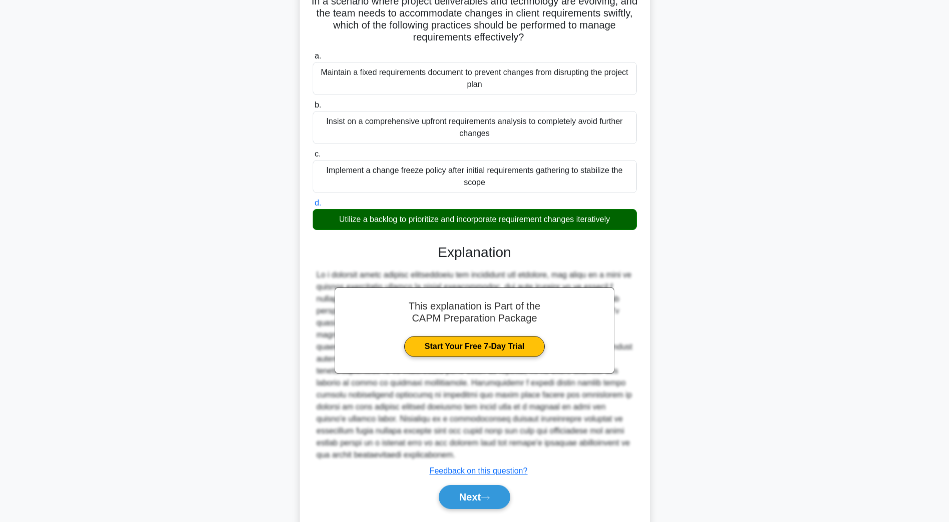
scroll to position [107, 0]
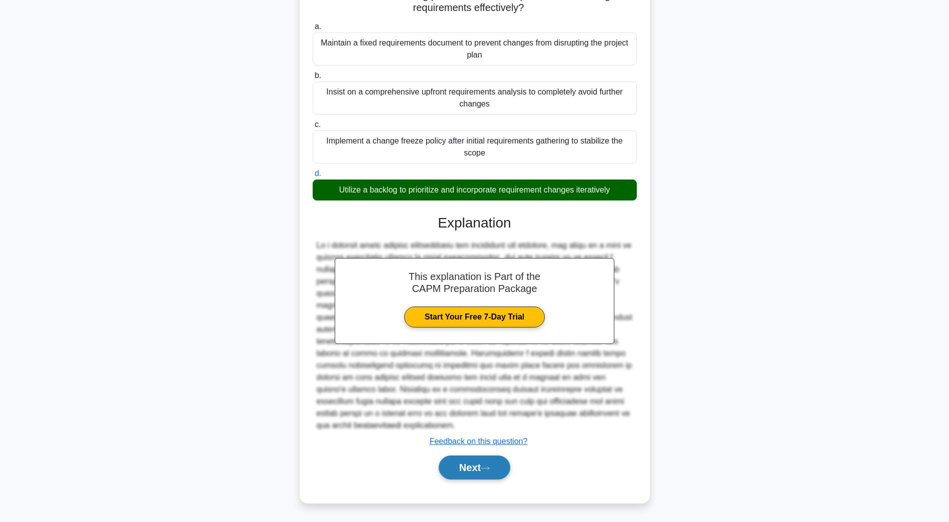
click at [500, 462] on button "Next" at bounding box center [475, 468] width 72 height 24
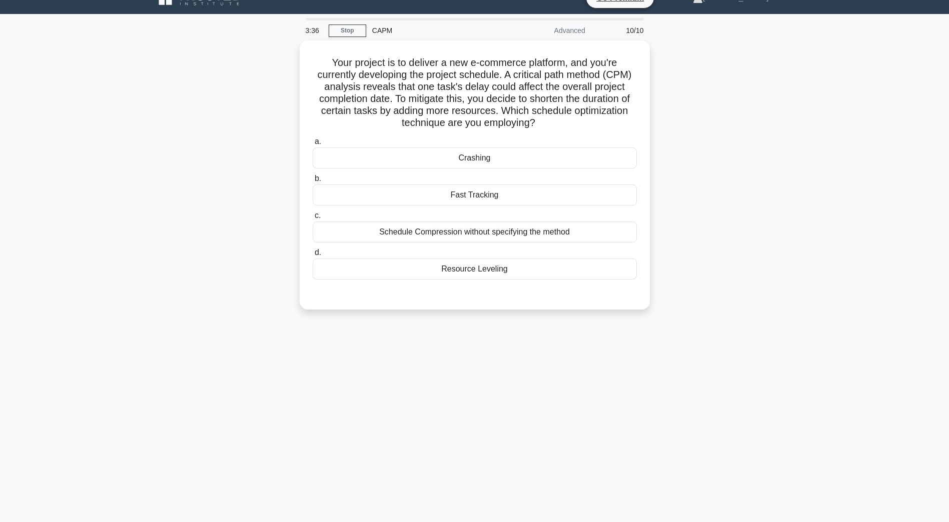
scroll to position [18, 0]
click at [435, 164] on div "Crashing" at bounding box center [475, 155] width 324 height 21
click at [313, 143] on input "a. Crashing" at bounding box center [313, 139] width 0 height 7
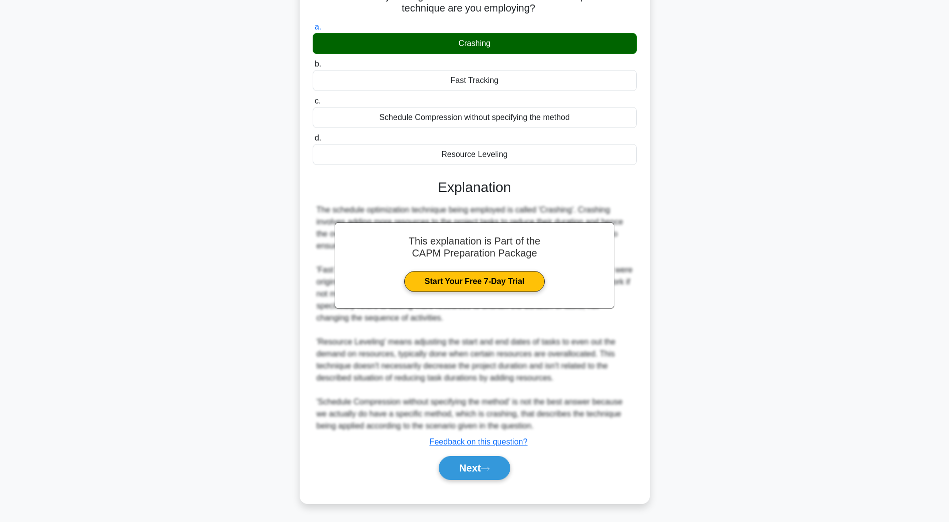
scroll to position [131, 0]
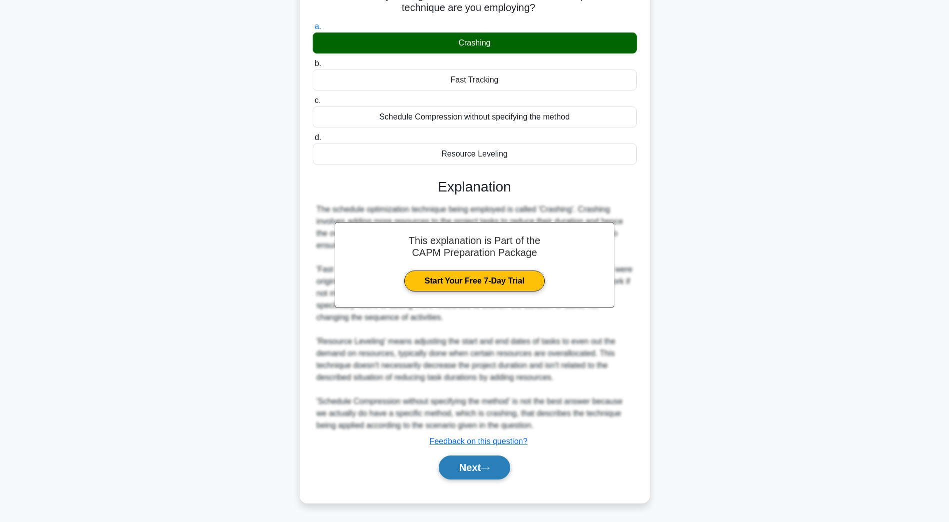
click at [464, 469] on button "Next" at bounding box center [475, 468] width 72 height 24
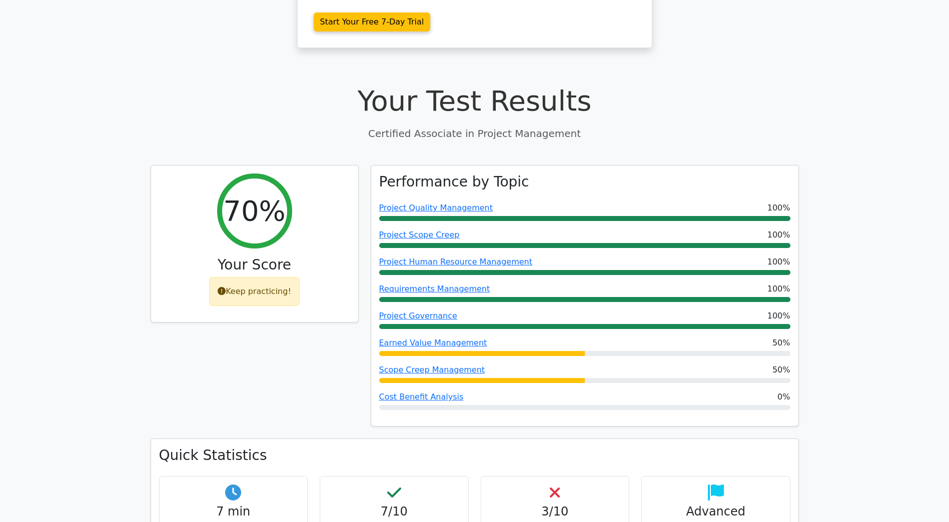
scroll to position [300, 0]
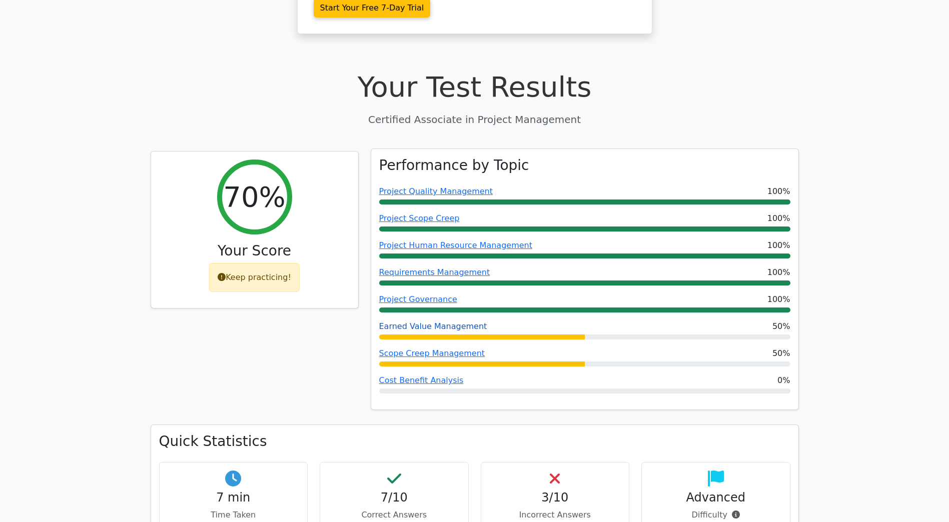
click at [420, 322] on link "Earned Value Management" at bounding box center [433, 327] width 108 height 10
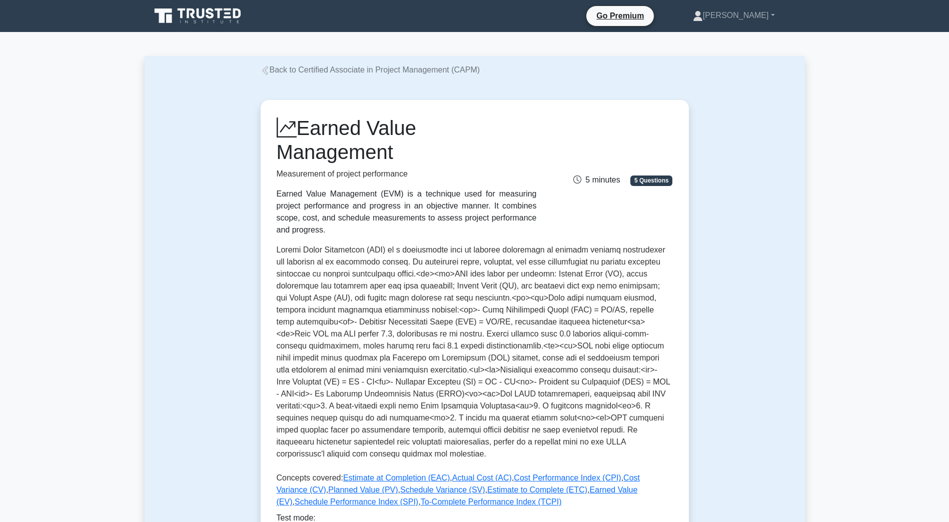
scroll to position [150, 0]
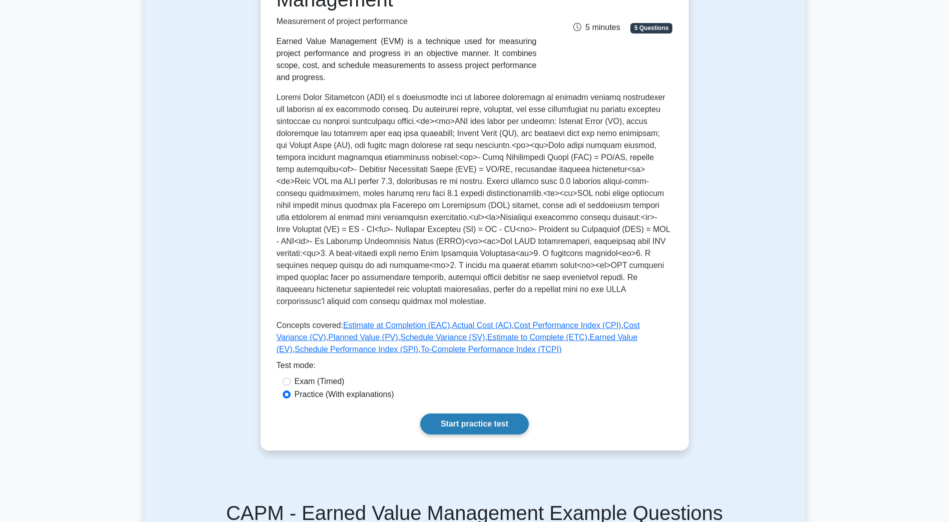
click at [505, 419] on link "Start practice test" at bounding box center [474, 424] width 109 height 21
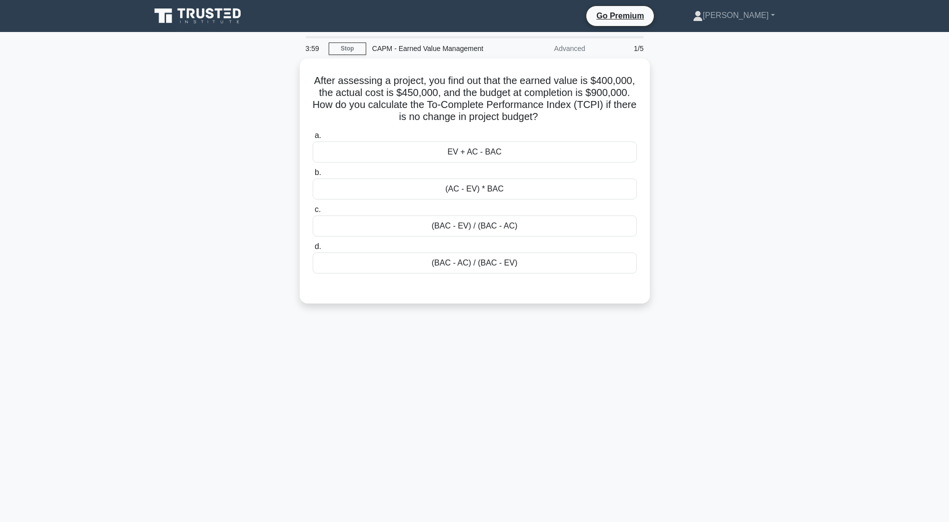
click at [466, 337] on div "3:59 Stop CAPM - Earned Value Management Advanced 1/5 After assessing a project…" at bounding box center [475, 286] width 660 height 500
click at [452, 228] on div "(BAC - EV) / (BAC - AC)" at bounding box center [475, 223] width 324 height 21
click at [313, 211] on input "c. (BAC - EV) / (BAC - AC)" at bounding box center [313, 207] width 0 height 7
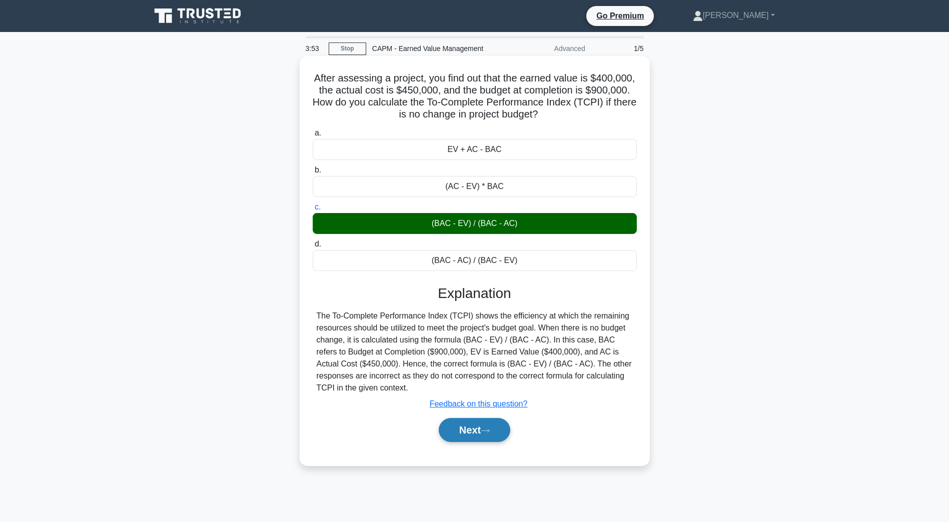
click at [466, 433] on button "Next" at bounding box center [475, 430] width 72 height 24
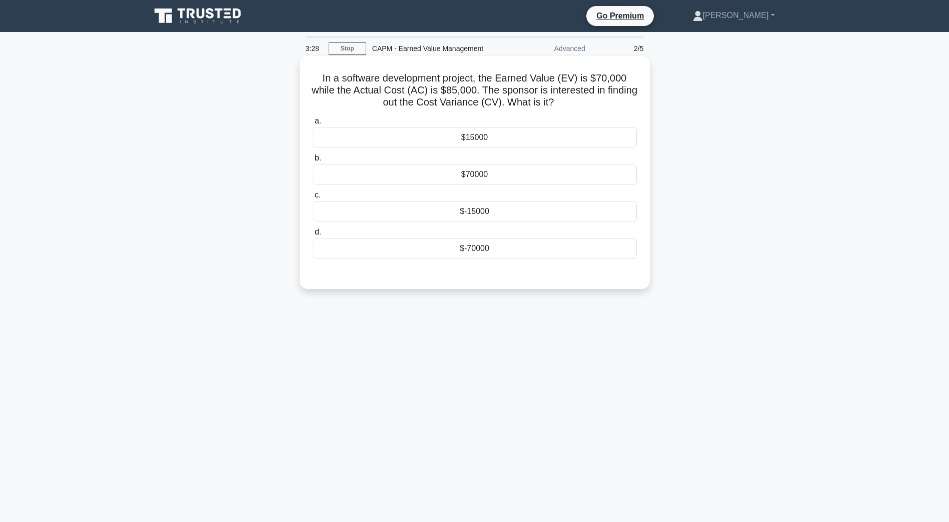
click at [465, 211] on div "$-15000" at bounding box center [475, 211] width 324 height 21
click at [313, 199] on input "c. $-15000" at bounding box center [313, 195] width 0 height 7
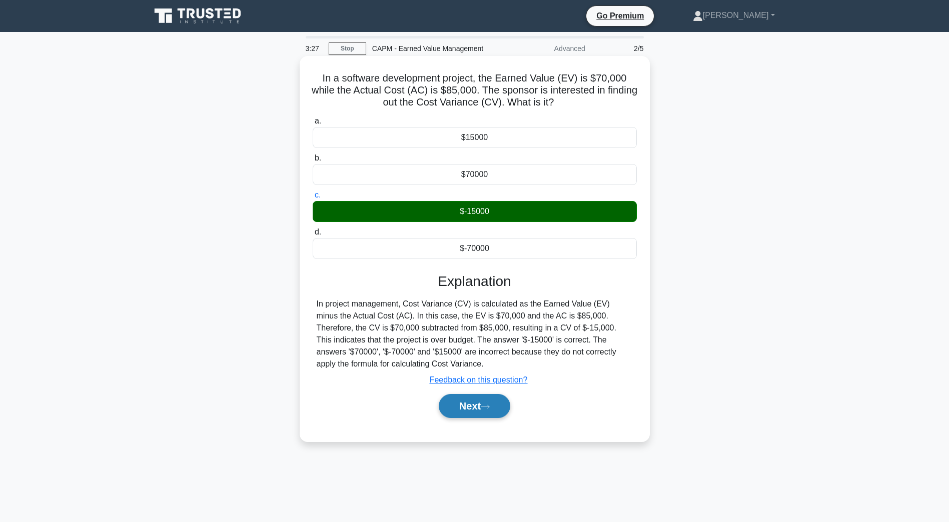
click at [462, 408] on button "Next" at bounding box center [475, 406] width 72 height 24
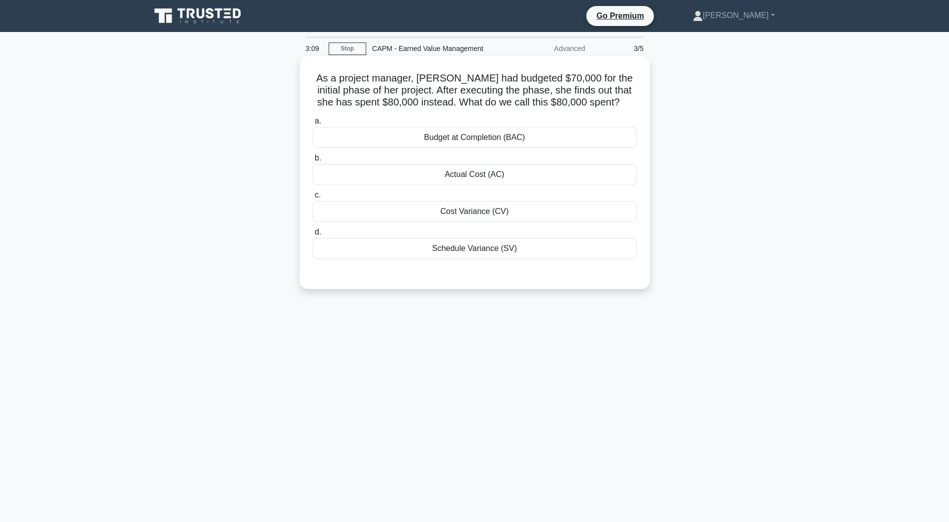
click at [491, 181] on div "Actual Cost (AC)" at bounding box center [475, 174] width 324 height 21
click at [313, 162] on input "b. Actual Cost (AC)" at bounding box center [313, 158] width 0 height 7
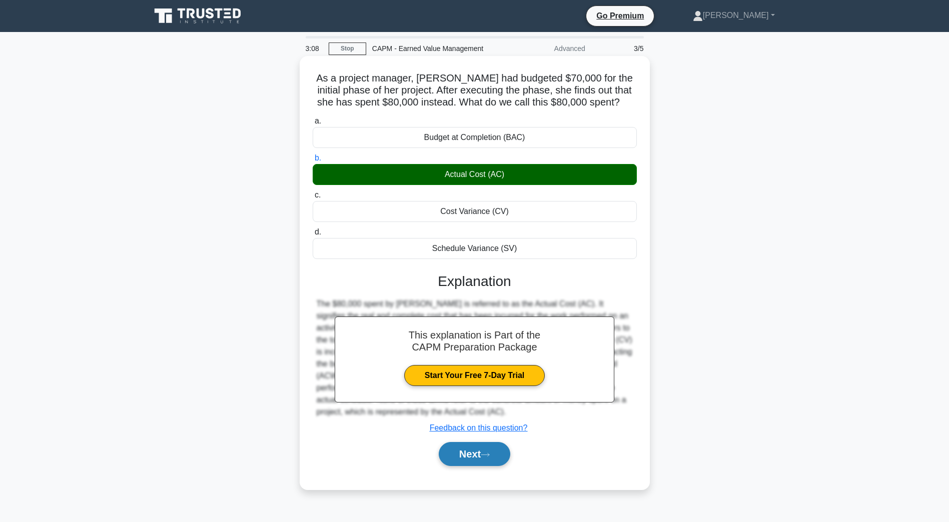
click at [473, 460] on button "Next" at bounding box center [475, 454] width 72 height 24
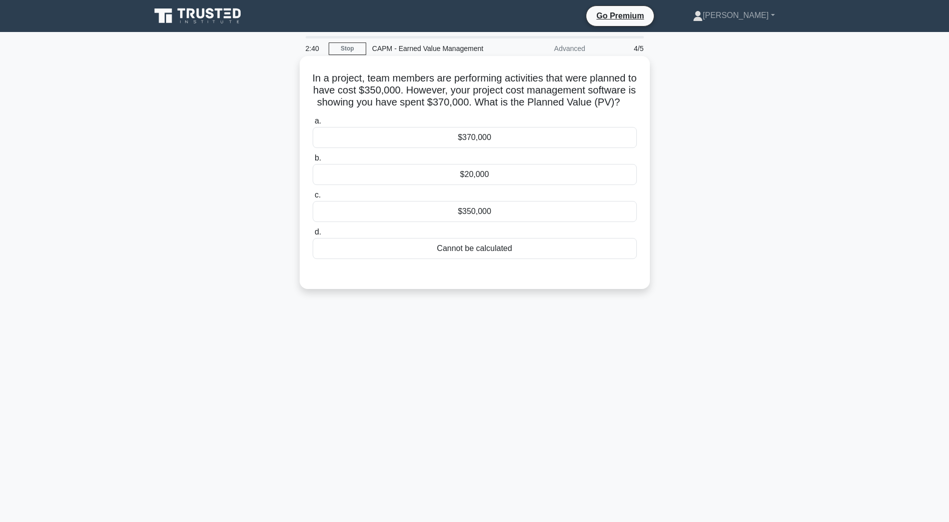
click at [495, 222] on div "$350,000" at bounding box center [475, 211] width 324 height 21
click at [313, 199] on input "c. $350,000" at bounding box center [313, 195] width 0 height 7
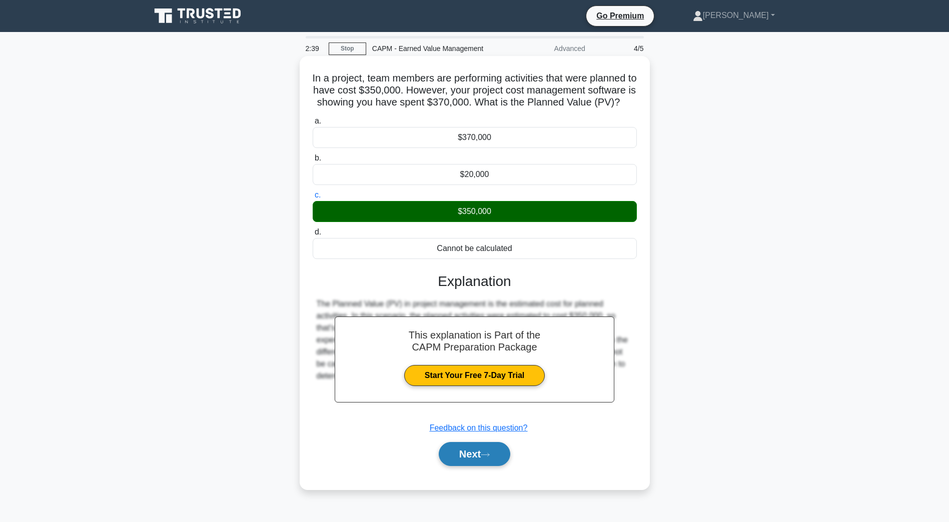
click at [463, 466] on button "Next" at bounding box center [475, 454] width 72 height 24
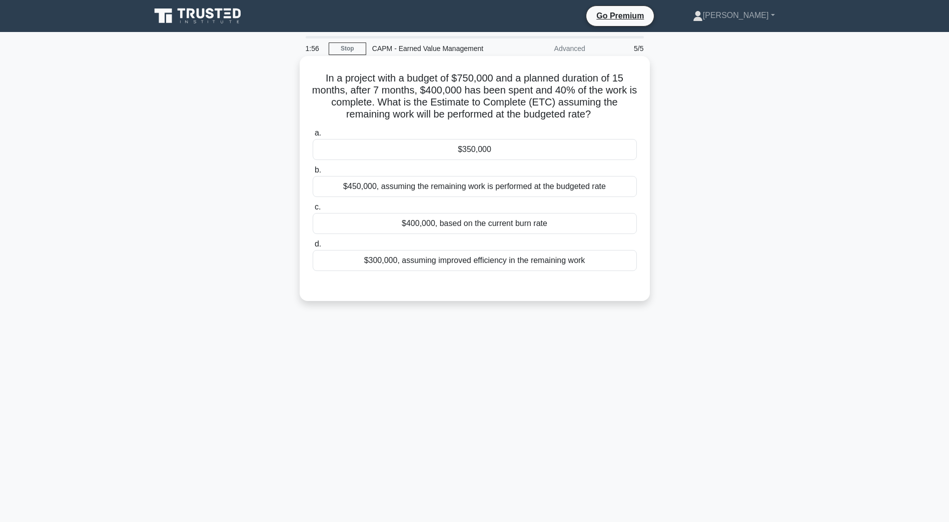
click at [402, 145] on div "$350,000" at bounding box center [475, 149] width 324 height 21
click at [313, 137] on input "a. $350,000" at bounding box center [313, 133] width 0 height 7
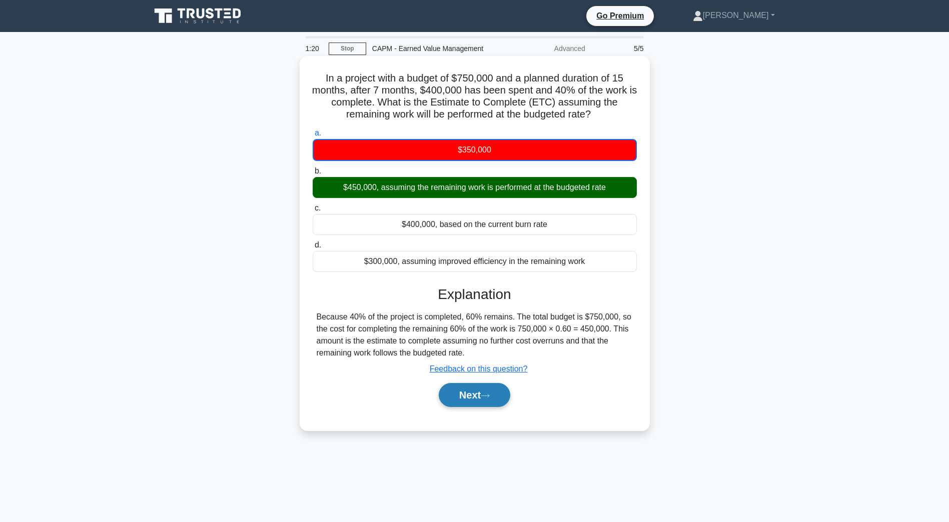
click at [454, 397] on button "Next" at bounding box center [475, 395] width 72 height 24
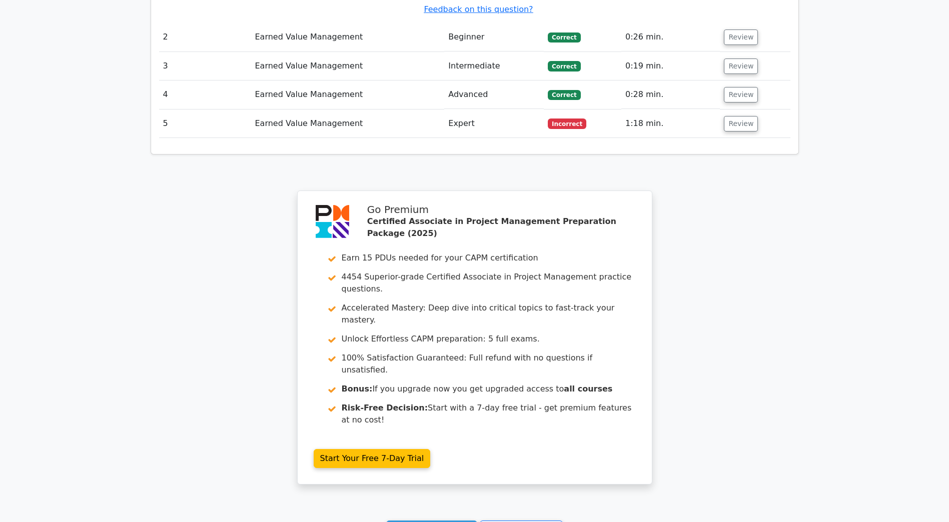
scroll to position [1297, 0]
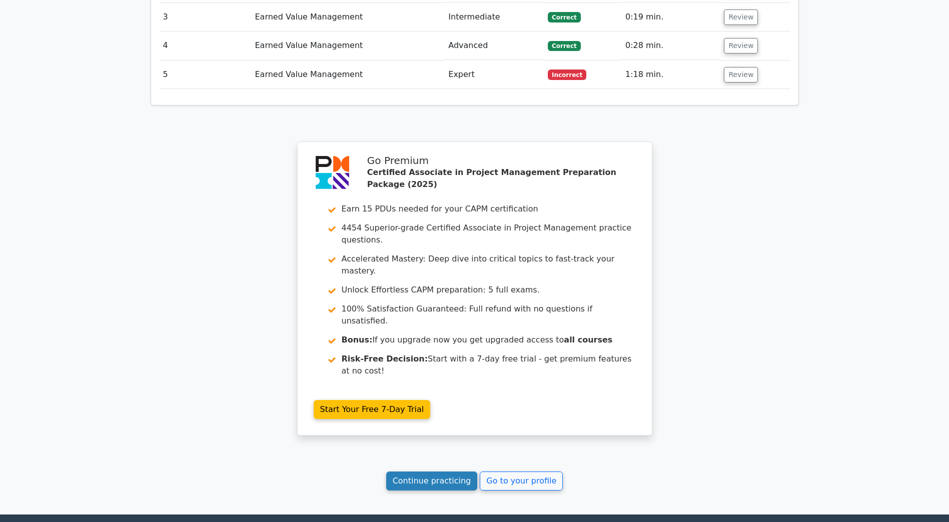
click at [417, 472] on link "Continue practicing" at bounding box center [432, 481] width 92 height 19
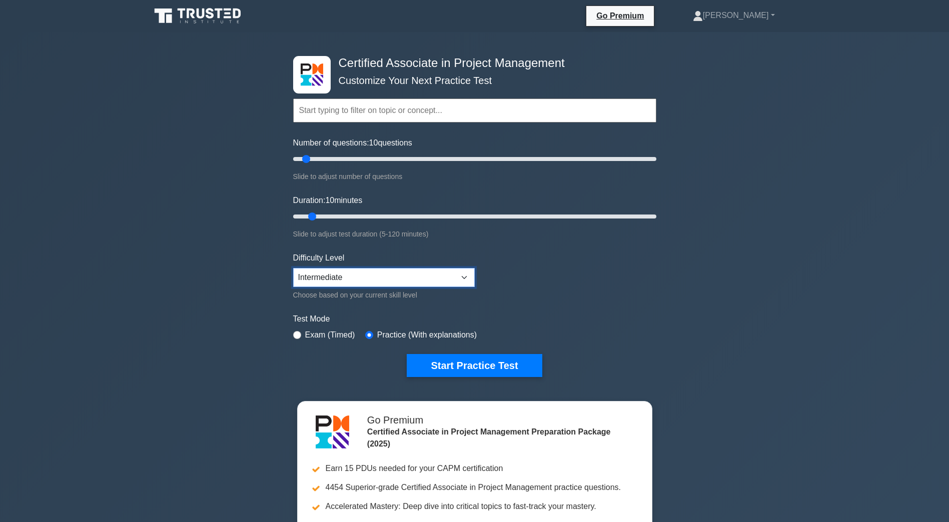
click at [319, 282] on select "Beginner Intermediate Expert" at bounding box center [384, 277] width 182 height 19
select select "expert"
click at [293, 268] on select "Beginner Intermediate Expert" at bounding box center [384, 277] width 182 height 19
click at [454, 362] on button "Start Practice Test" at bounding box center [474, 365] width 135 height 23
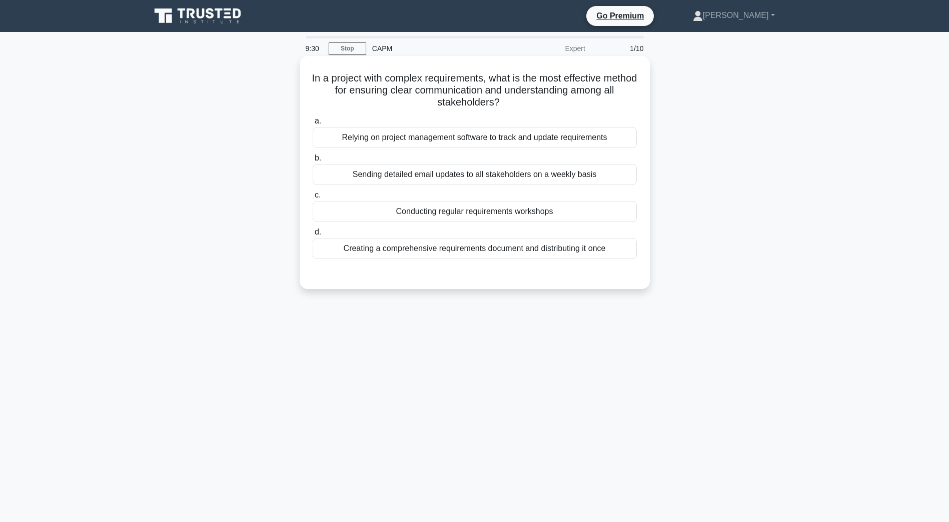
click at [511, 138] on div "Relying on project management software to track and update requirements" at bounding box center [475, 137] width 324 height 21
click at [313, 125] on input "a. Relying on project management software to track and update requirements" at bounding box center [313, 121] width 0 height 7
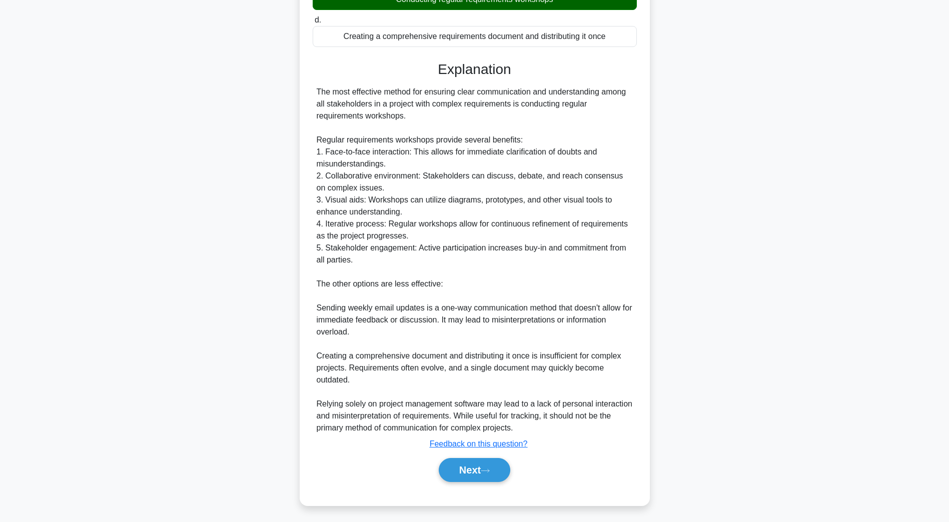
scroll to position [216, 0]
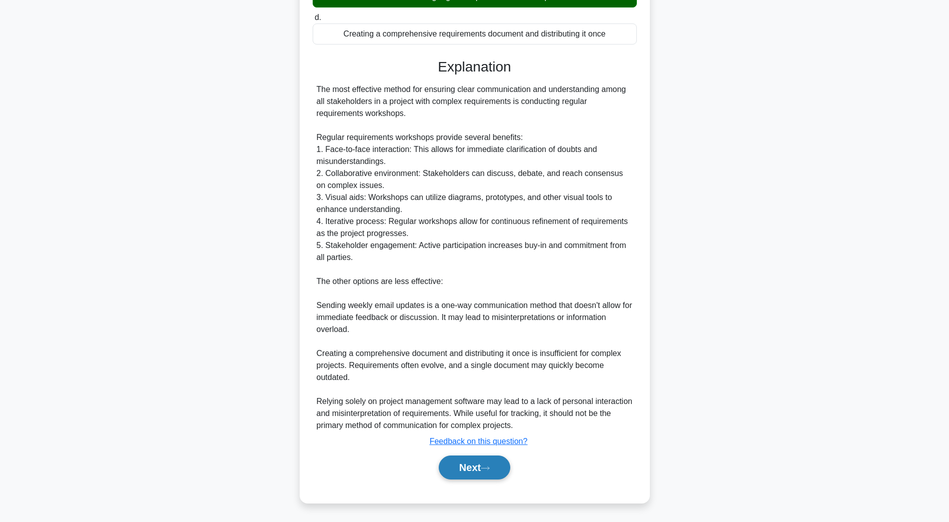
click at [464, 467] on button "Next" at bounding box center [475, 468] width 72 height 24
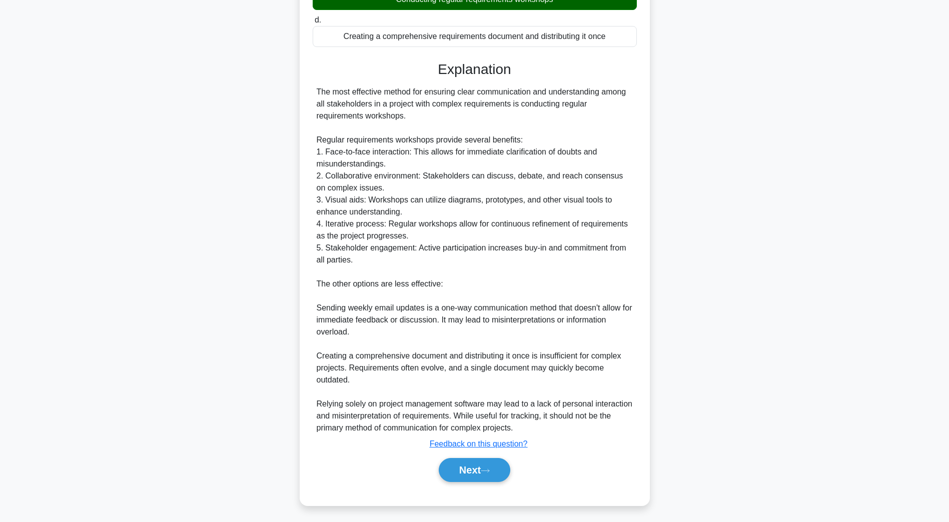
scroll to position [18, 0]
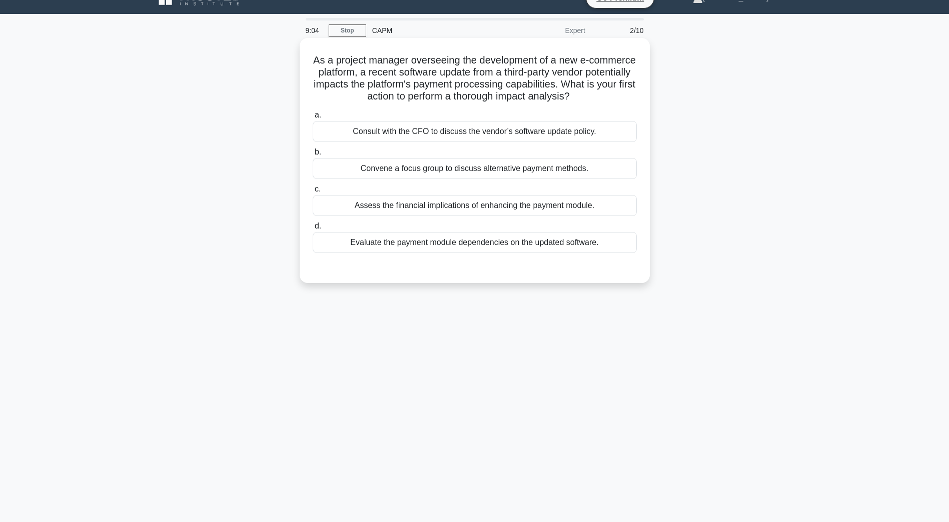
click at [386, 253] on div "Evaluate the payment module dependencies on the updated software." at bounding box center [475, 242] width 324 height 21
click at [313, 230] on input "d. Evaluate the payment module dependencies on the updated software." at bounding box center [313, 226] width 0 height 7
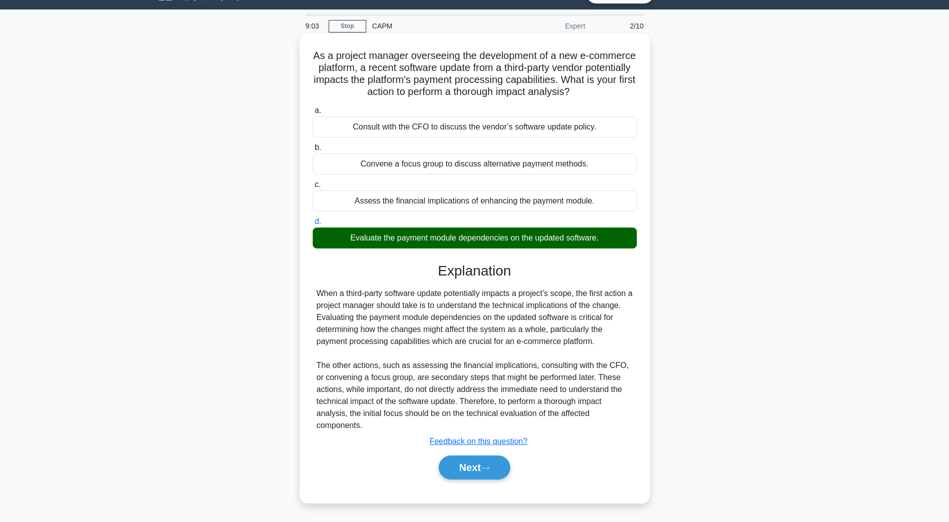
scroll to position [35, 0]
click at [482, 466] on button "Next" at bounding box center [475, 468] width 72 height 24
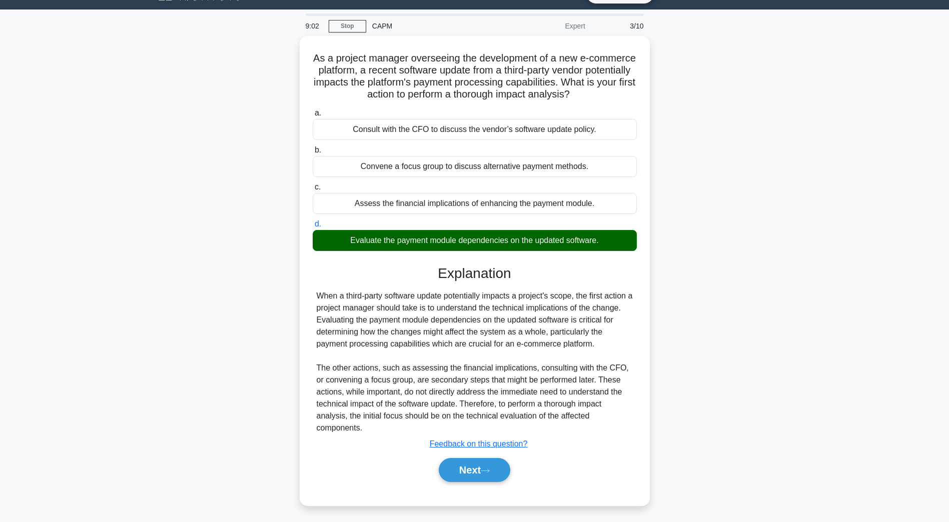
scroll to position [18, 0]
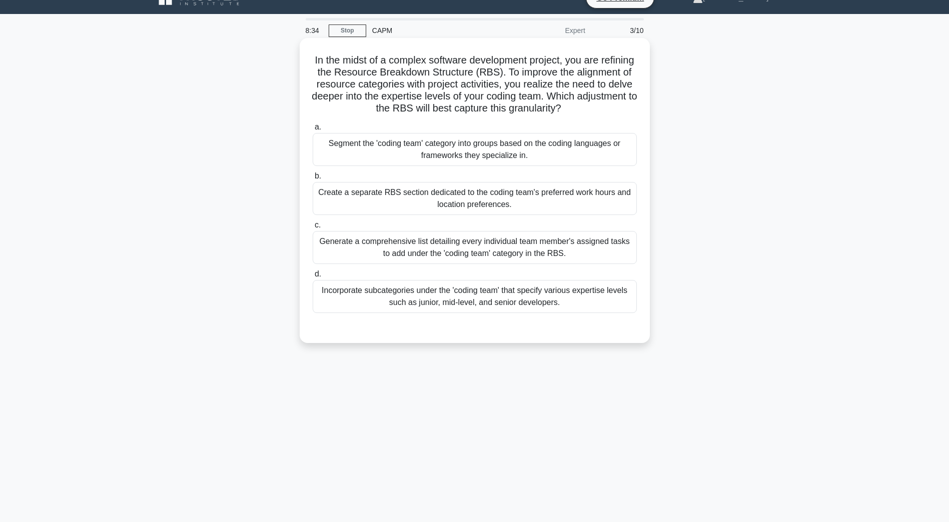
click at [509, 310] on div "Incorporate subcategories under the 'coding team' that specify various expertis…" at bounding box center [475, 296] width 324 height 33
click at [313, 278] on input "d. Incorporate subcategories under the 'coding team' that specify various exper…" at bounding box center [313, 274] width 0 height 7
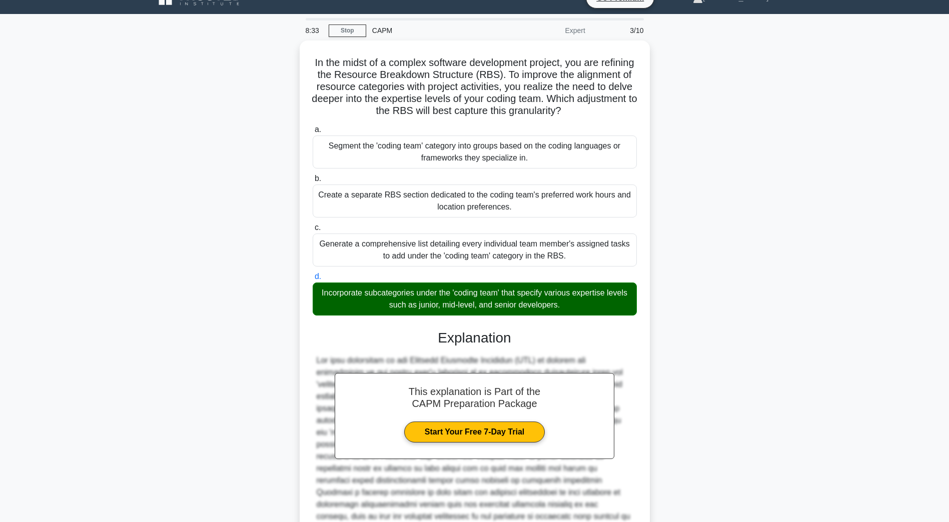
scroll to position [119, 0]
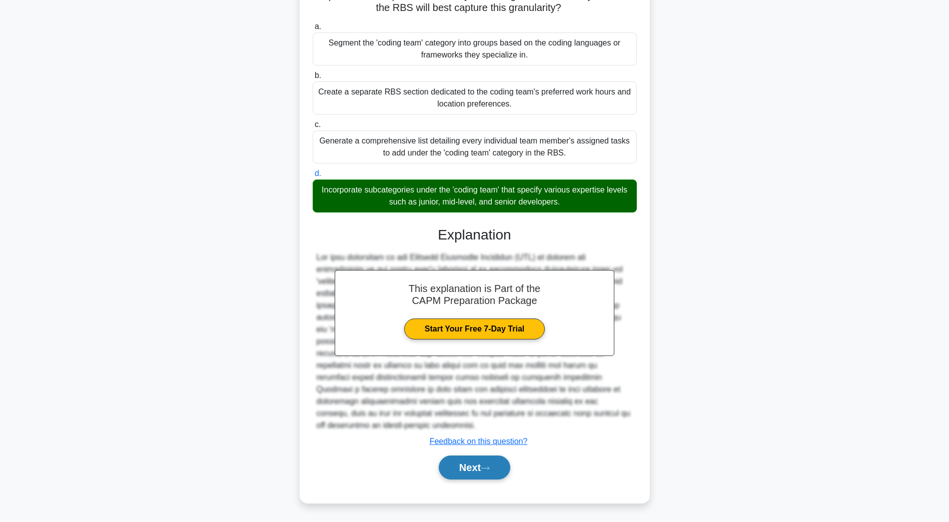
click at [469, 465] on button "Next" at bounding box center [475, 468] width 72 height 24
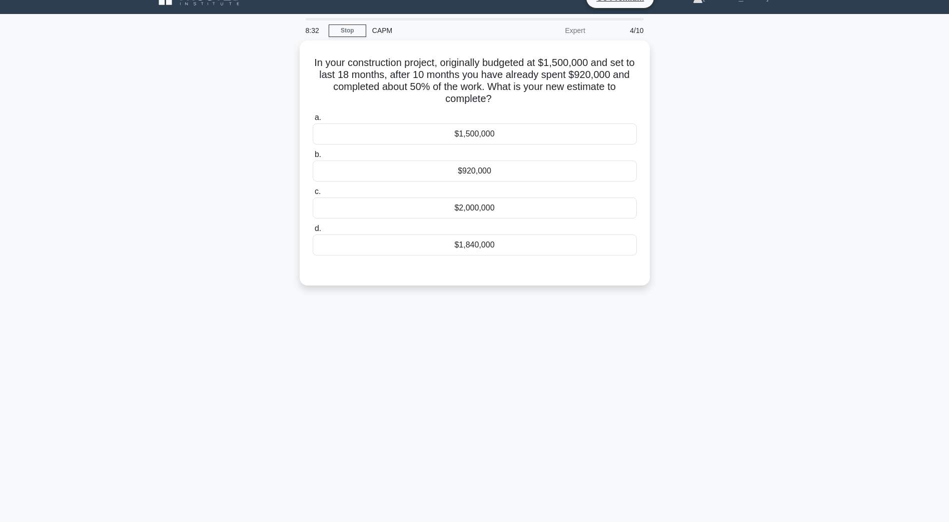
scroll to position [18, 0]
click at [410, 134] on div "$1,500,000" at bounding box center [475, 131] width 324 height 21
click at [313, 119] on input "a. $1,500,000" at bounding box center [313, 115] width 0 height 7
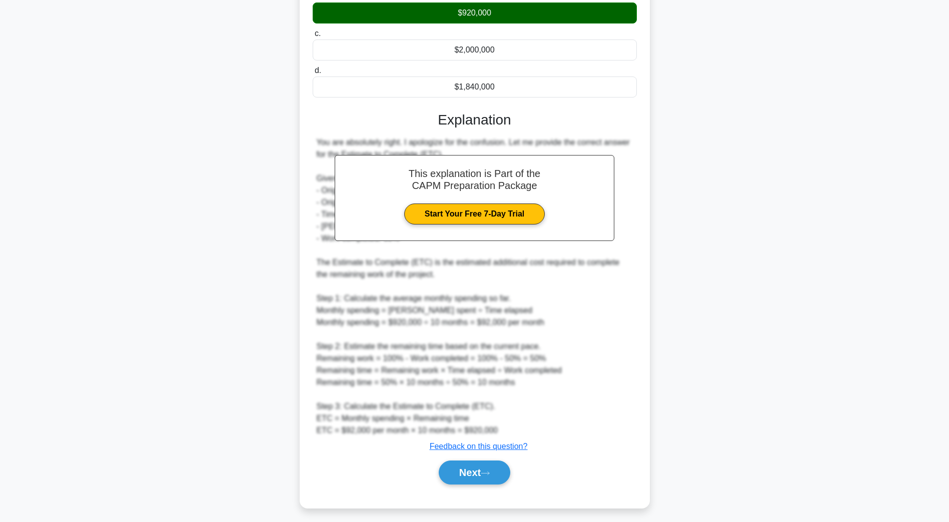
scroll to position [180, 0]
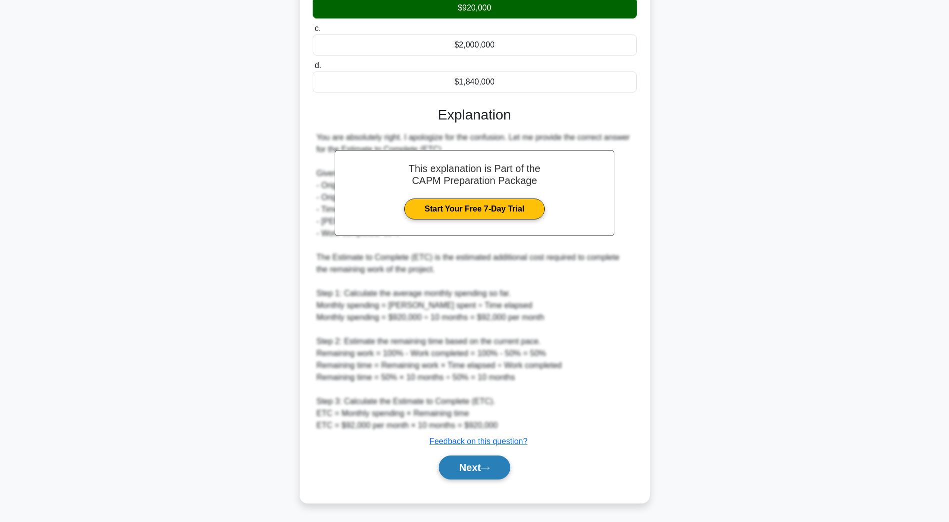
click at [485, 474] on button "Next" at bounding box center [475, 468] width 72 height 24
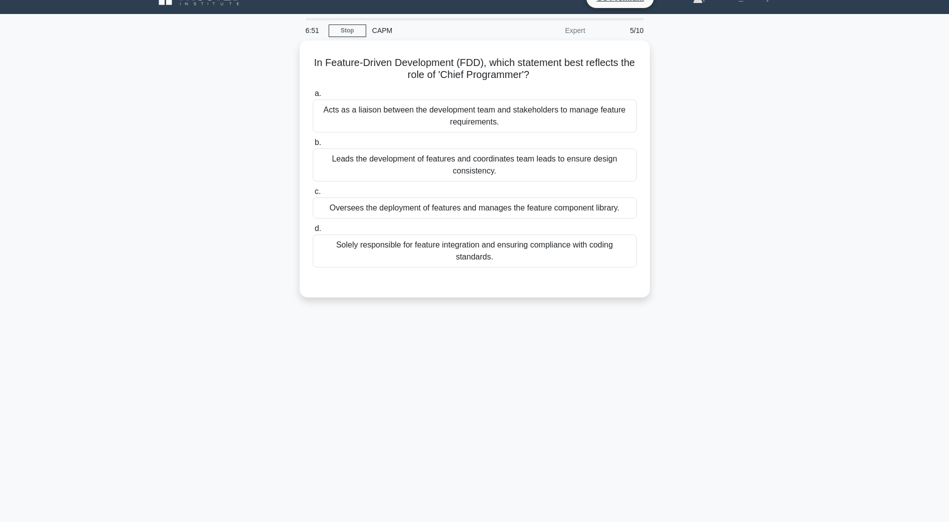
scroll to position [18, 0]
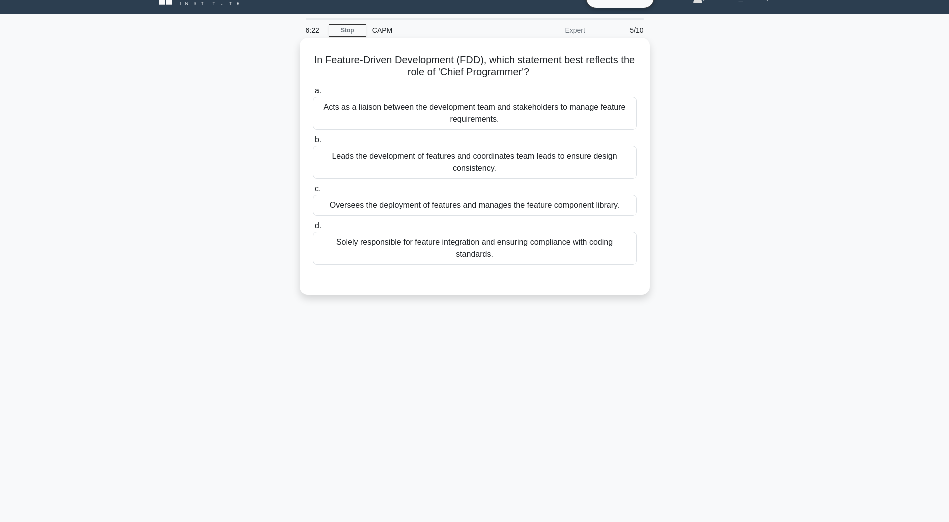
click at [392, 210] on div "Oversees the deployment of features and manages the feature component library." at bounding box center [475, 205] width 324 height 21
click at [313, 193] on input "c. Oversees the deployment of features and manages the feature component librar…" at bounding box center [313, 189] width 0 height 7
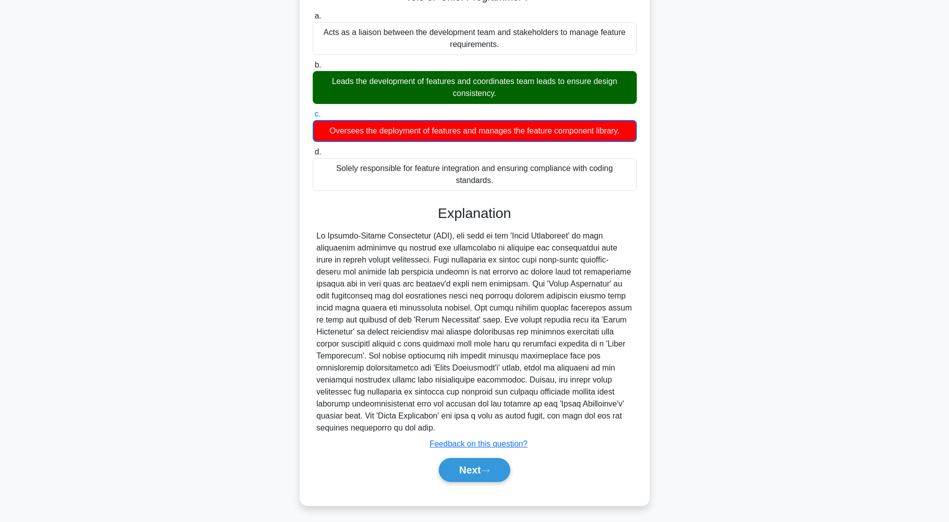
scroll to position [96, 0]
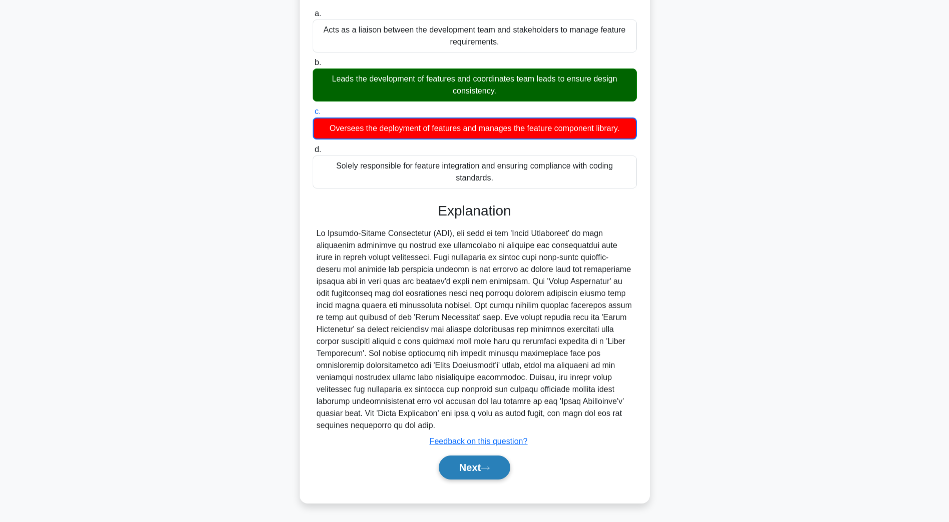
click at [475, 473] on button "Next" at bounding box center [475, 468] width 72 height 24
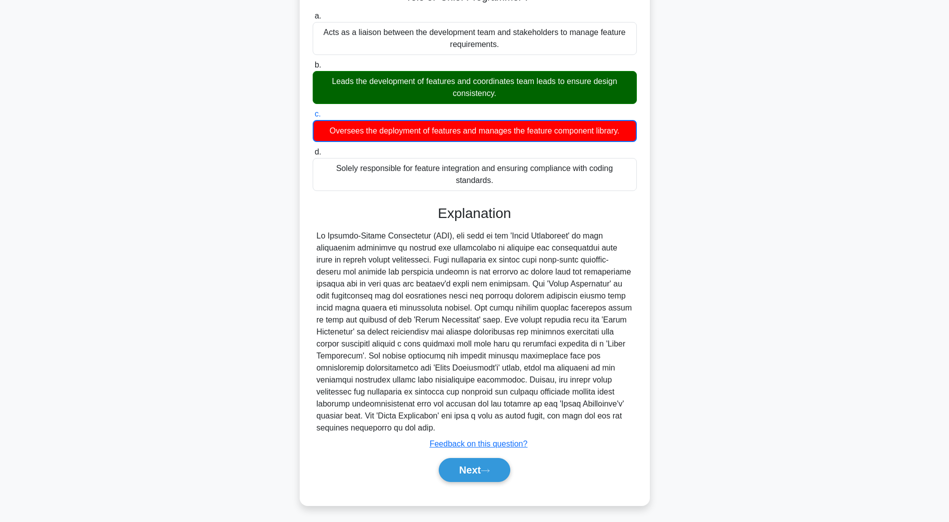
scroll to position [18, 0]
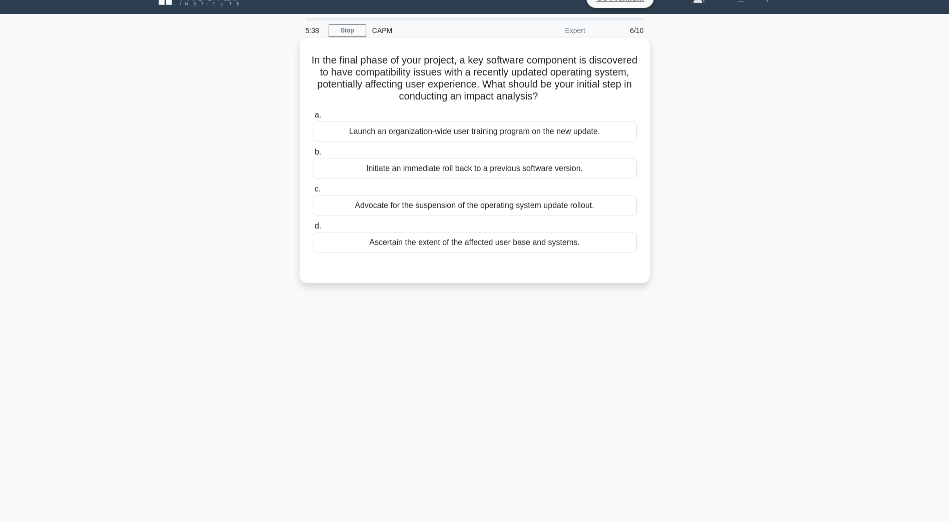
click at [415, 251] on div "Ascertain the extent of the affected user base and systems." at bounding box center [475, 242] width 324 height 21
click at [313, 230] on input "d. Ascertain the extent of the affected user base and systems." at bounding box center [313, 226] width 0 height 7
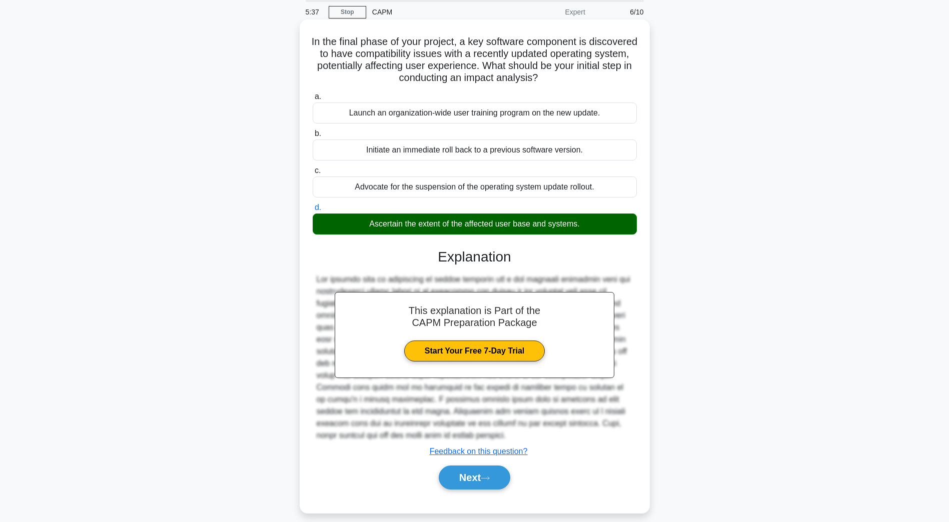
scroll to position [47, 0]
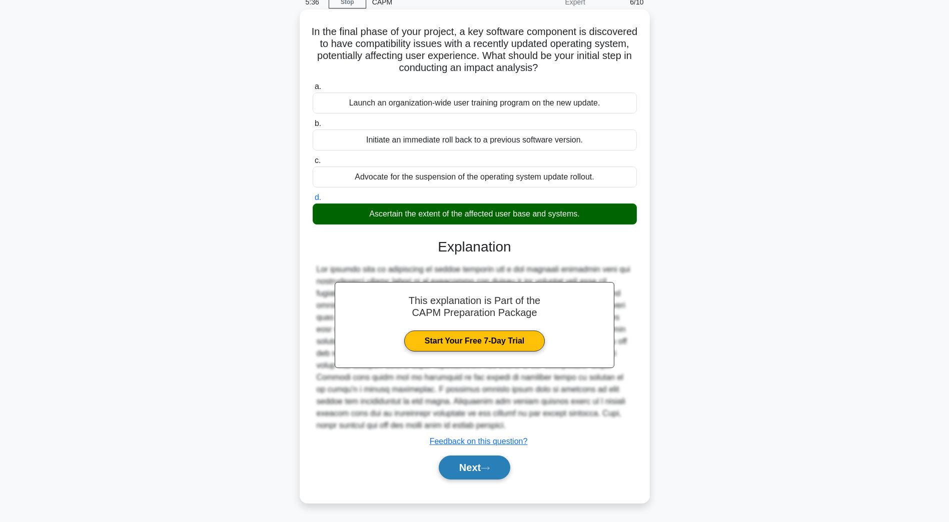
click at [448, 459] on button "Next" at bounding box center [475, 468] width 72 height 24
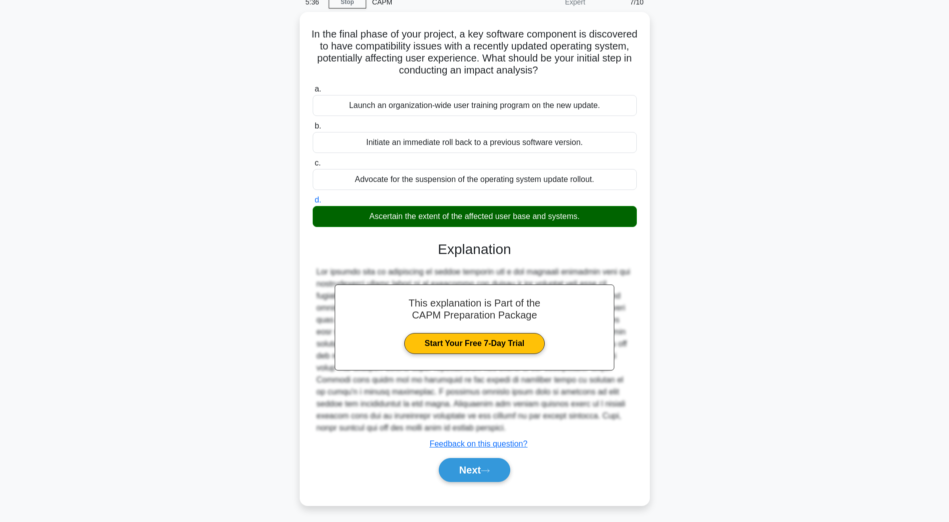
scroll to position [18, 0]
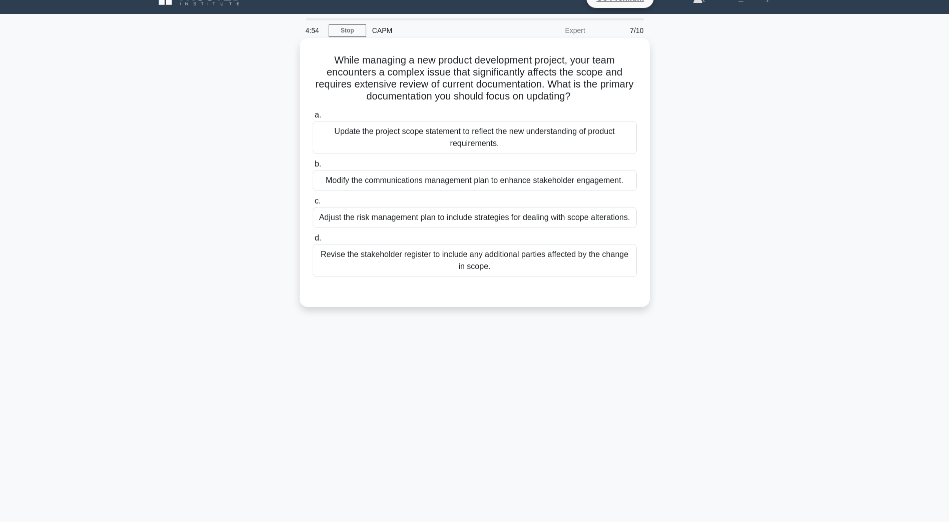
click at [349, 226] on div "Adjust the risk management plan to include strategies for dealing with scope al…" at bounding box center [475, 217] width 324 height 21
click at [313, 205] on input "c. Adjust the risk management plan to include strategies for dealing with scope…" at bounding box center [313, 201] width 0 height 7
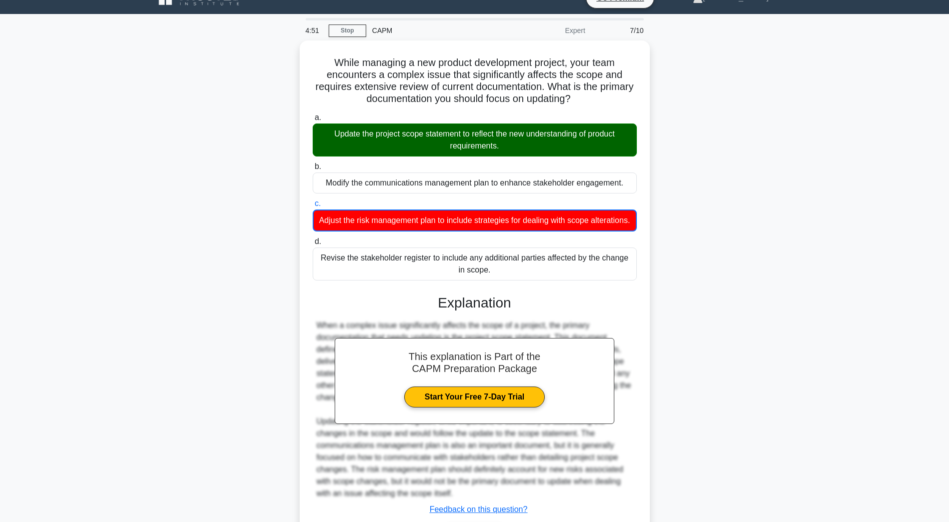
scroll to position [96, 0]
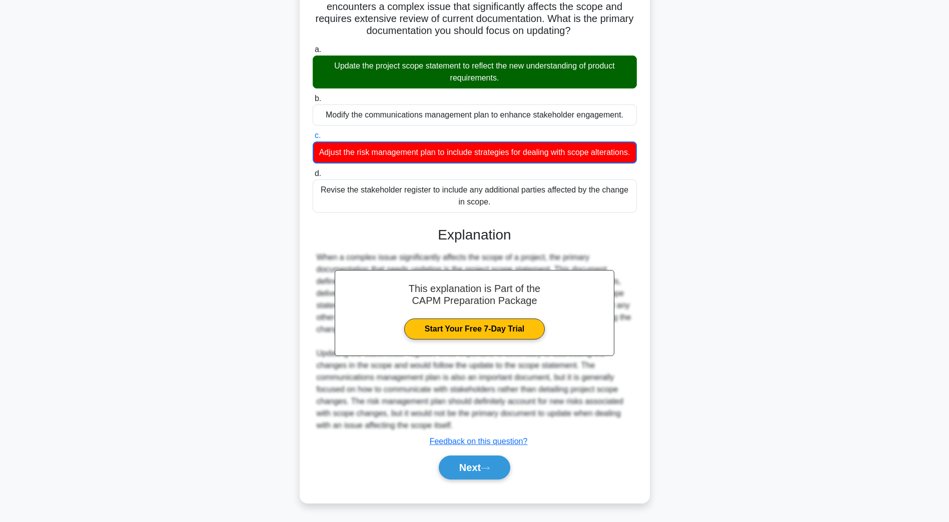
click at [488, 482] on div "Next" at bounding box center [475, 468] width 324 height 32
click at [483, 472] on button "Next" at bounding box center [475, 468] width 72 height 24
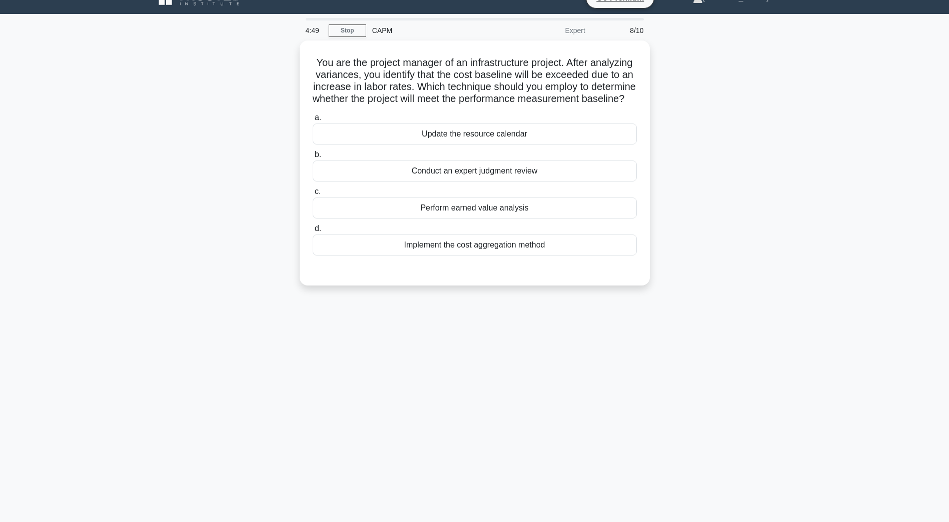
scroll to position [18, 0]
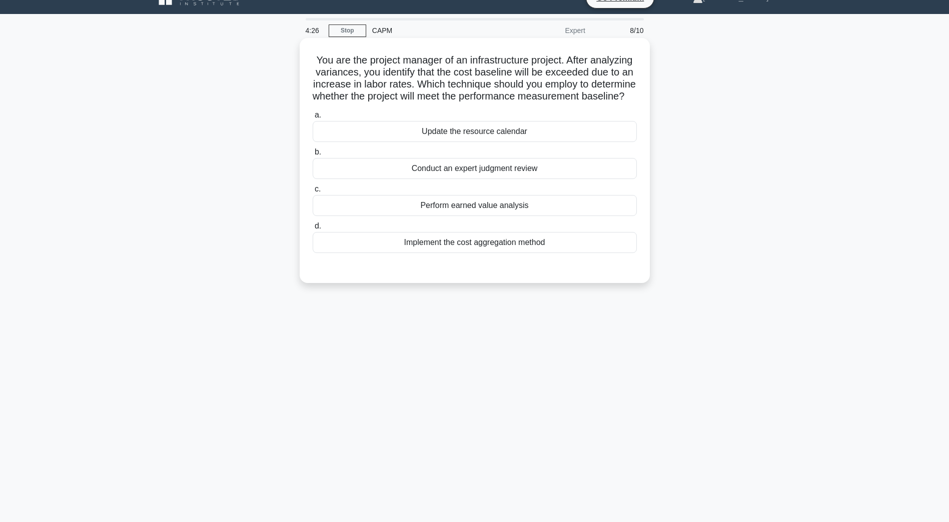
click at [436, 216] on div "Perform earned value analysis" at bounding box center [475, 205] width 324 height 21
click at [313, 193] on input "c. Perform earned value analysis" at bounding box center [313, 189] width 0 height 7
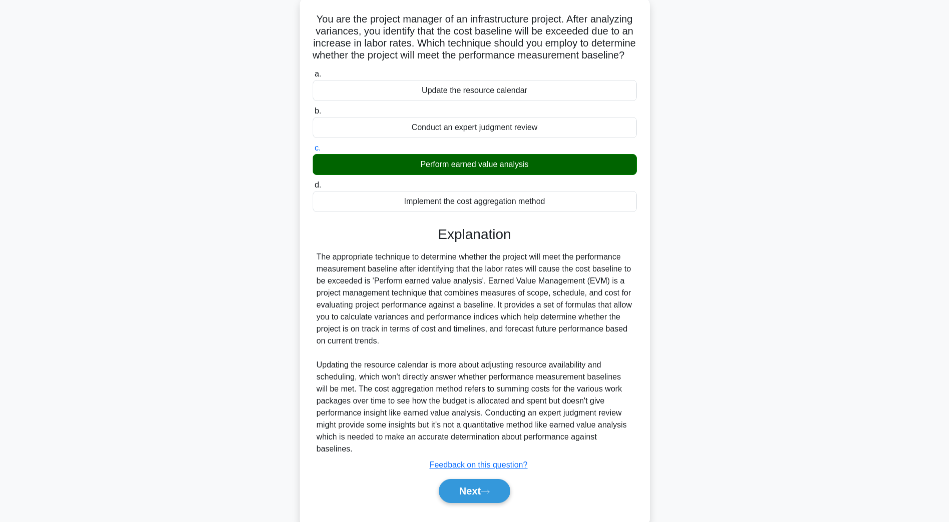
scroll to position [95, 0]
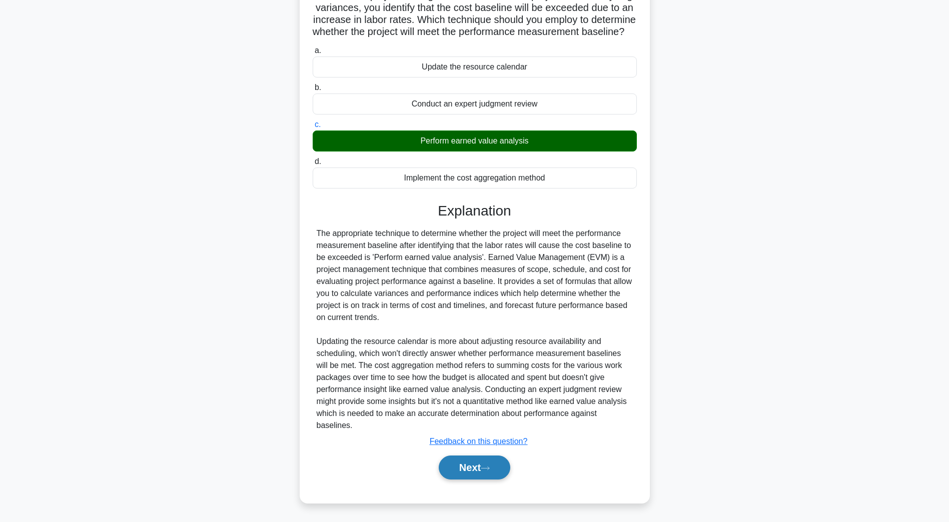
click at [480, 471] on button "Next" at bounding box center [475, 468] width 72 height 24
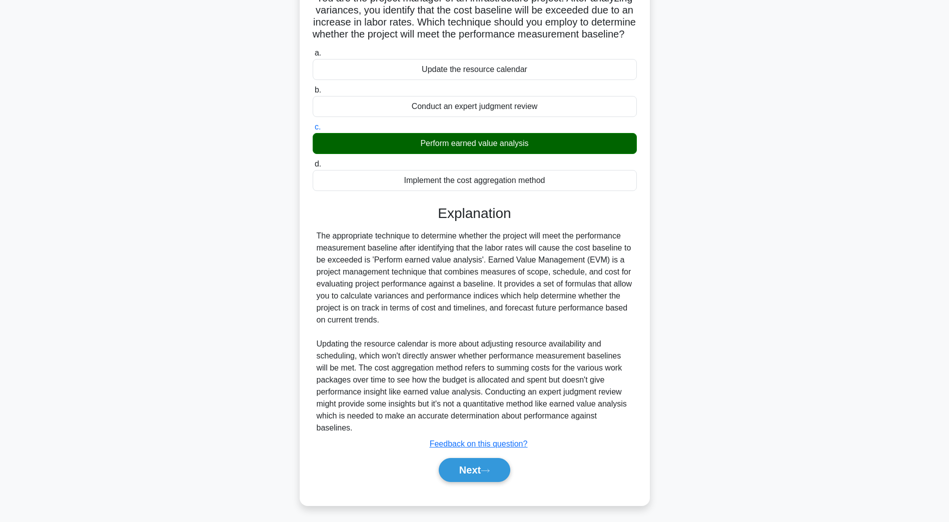
scroll to position [18, 0]
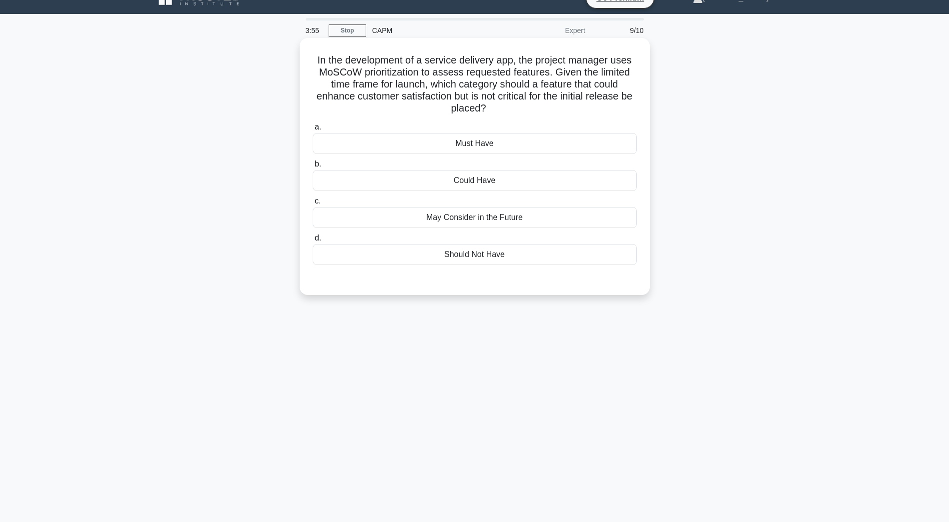
click at [451, 184] on div "Could Have" at bounding box center [475, 180] width 324 height 21
click at [313, 168] on input "b. Could Have" at bounding box center [313, 164] width 0 height 7
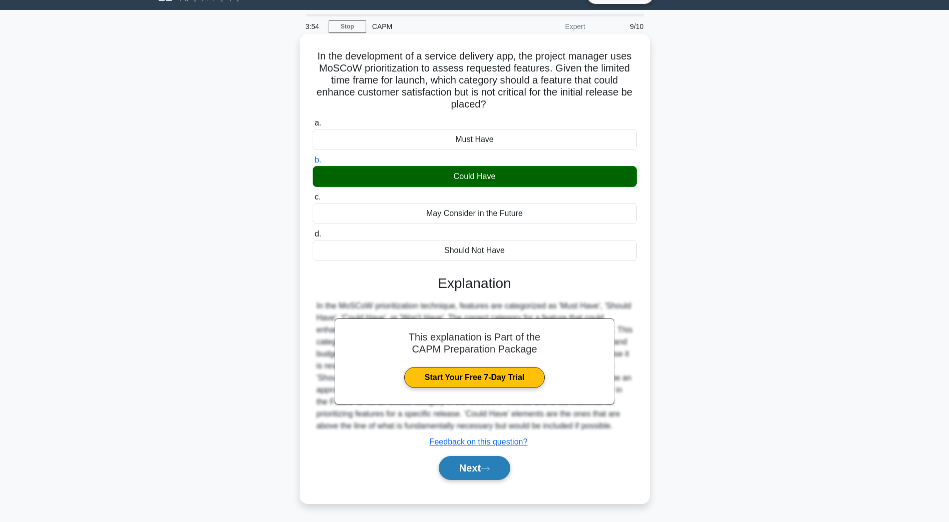
scroll to position [23, 0]
click at [497, 463] on button "Next" at bounding box center [475, 468] width 72 height 24
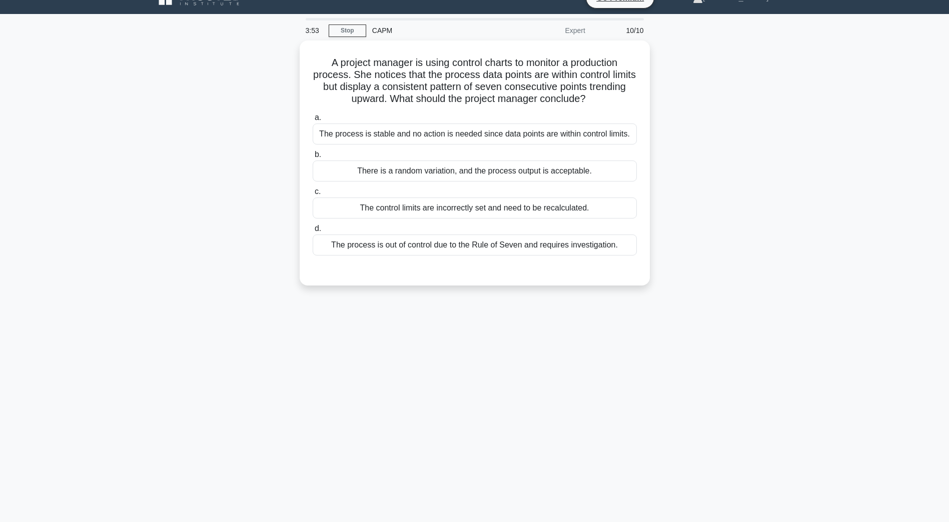
scroll to position [18, 0]
click at [442, 136] on div "The process is stable and no action is needed since data points are within cont…" at bounding box center [475, 131] width 324 height 21
click at [313, 119] on input "a. The process is stable and no action is needed since data points are within c…" at bounding box center [313, 115] width 0 height 7
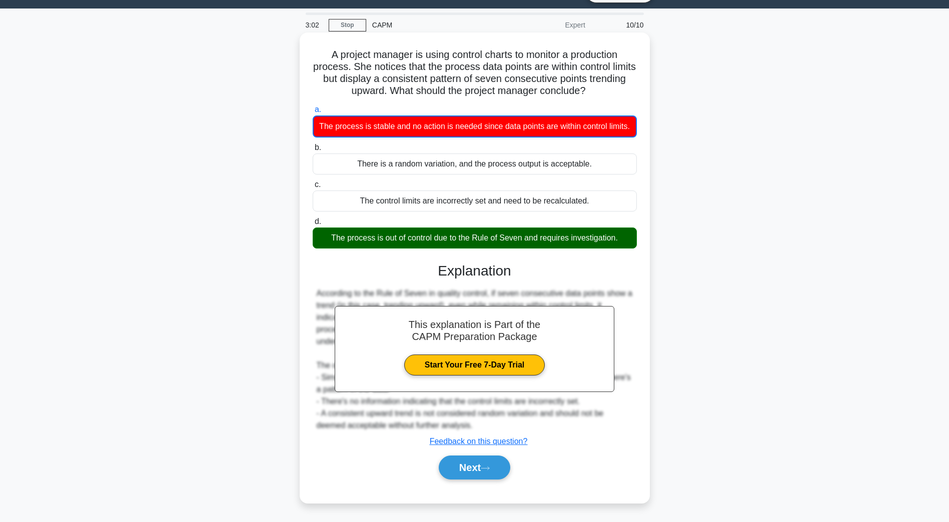
scroll to position [36, 0]
click at [468, 485] on div "a. The process is stable and no action is needed since data points are within c…" at bounding box center [475, 297] width 326 height 390
click at [465, 476] on button "Next" at bounding box center [475, 468] width 72 height 24
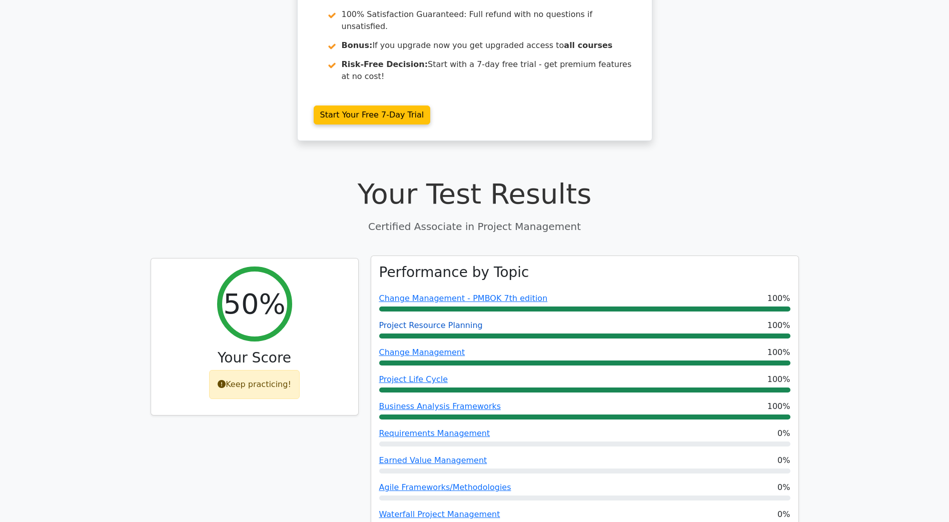
scroll to position [200, 0]
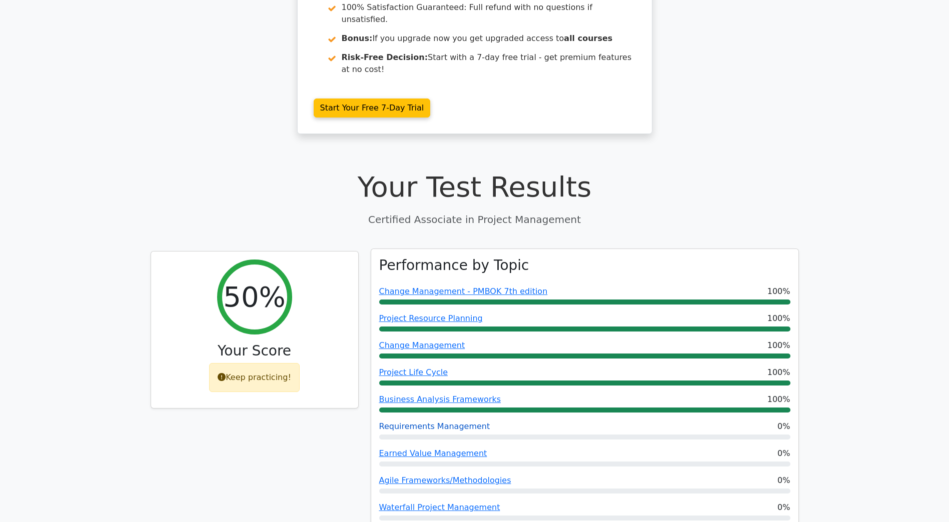
click at [414, 422] on link "Requirements Management" at bounding box center [434, 427] width 111 height 10
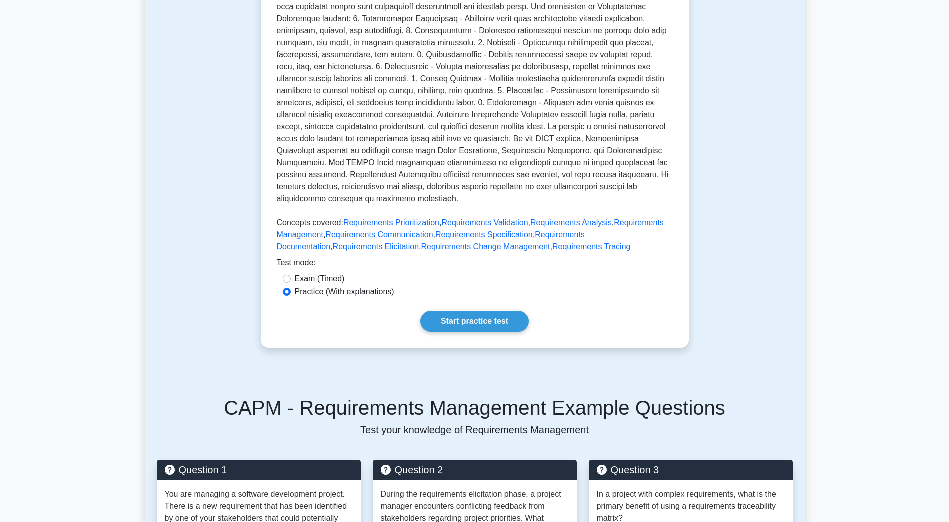
scroll to position [300, 0]
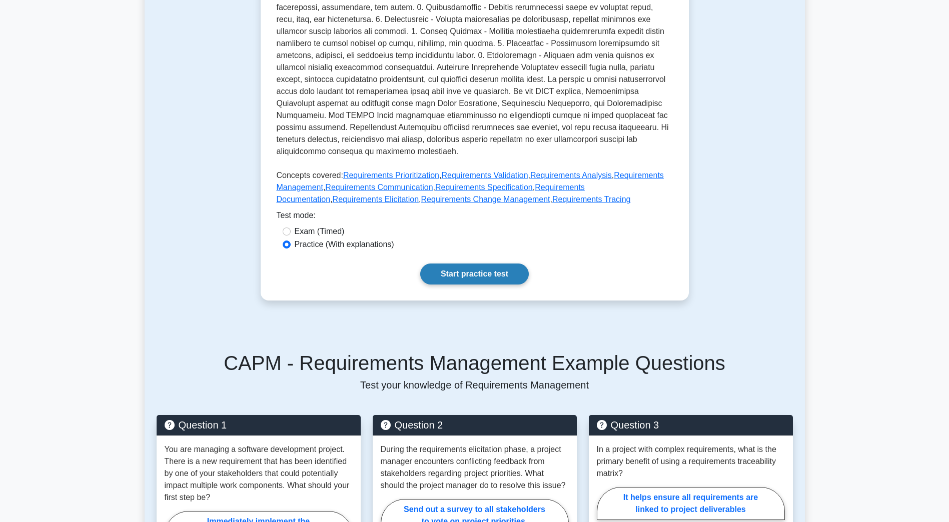
click at [507, 272] on link "Start practice test" at bounding box center [474, 274] width 109 height 21
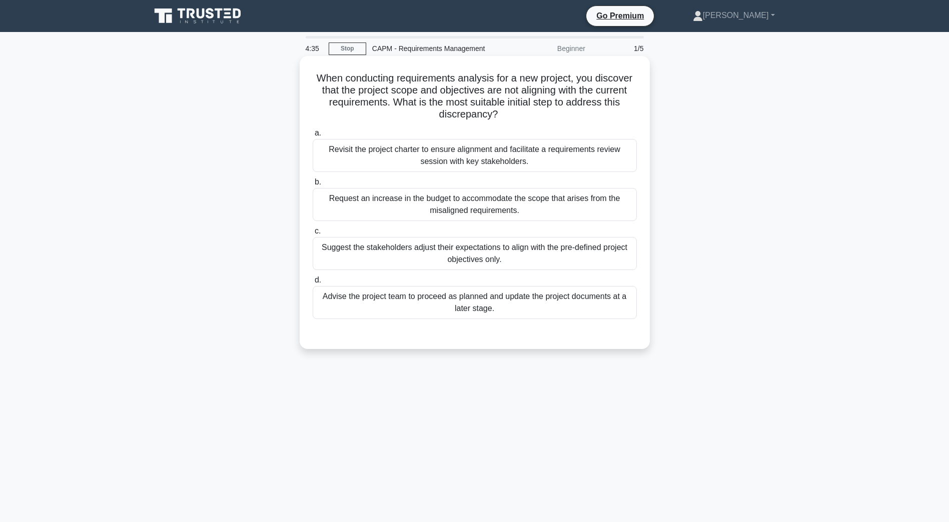
click at [391, 154] on div "Revisit the project charter to ensure alignment and facilitate a requirements r…" at bounding box center [475, 155] width 324 height 33
click at [313, 137] on input "a. Revisit the project charter to ensure alignment and facilitate a requirement…" at bounding box center [313, 133] width 0 height 7
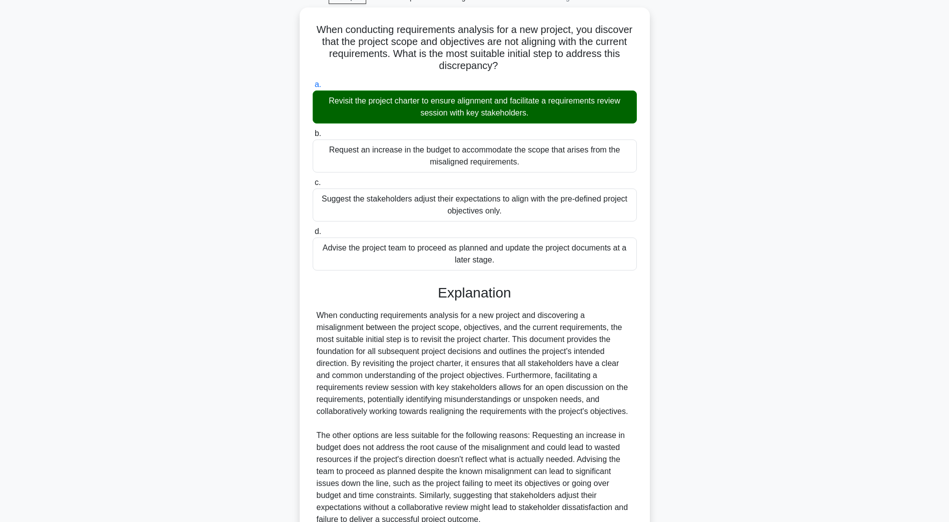
scroll to position [143, 0]
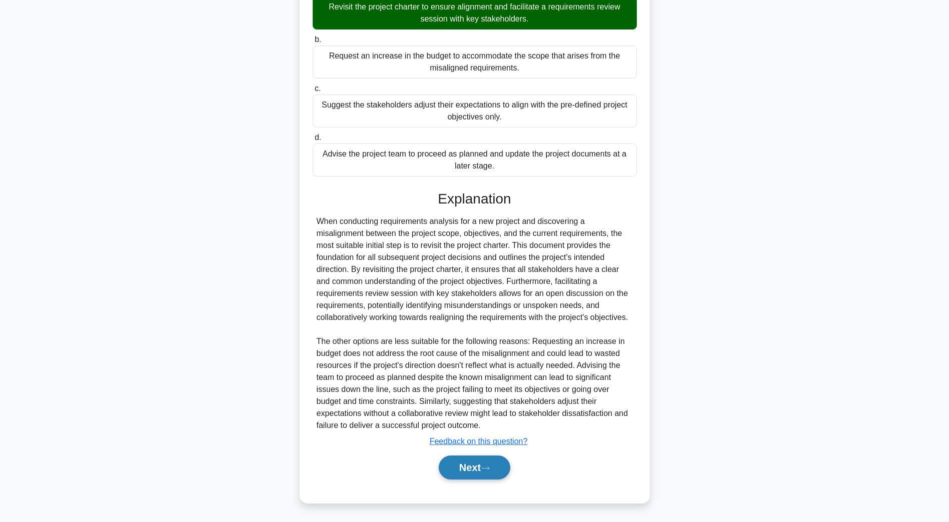
click at [472, 466] on button "Next" at bounding box center [475, 468] width 72 height 24
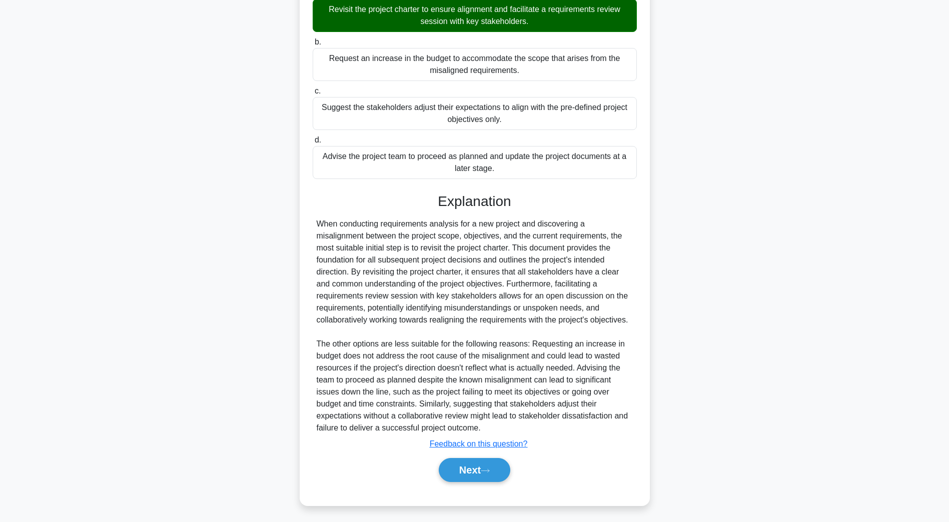
scroll to position [18, 0]
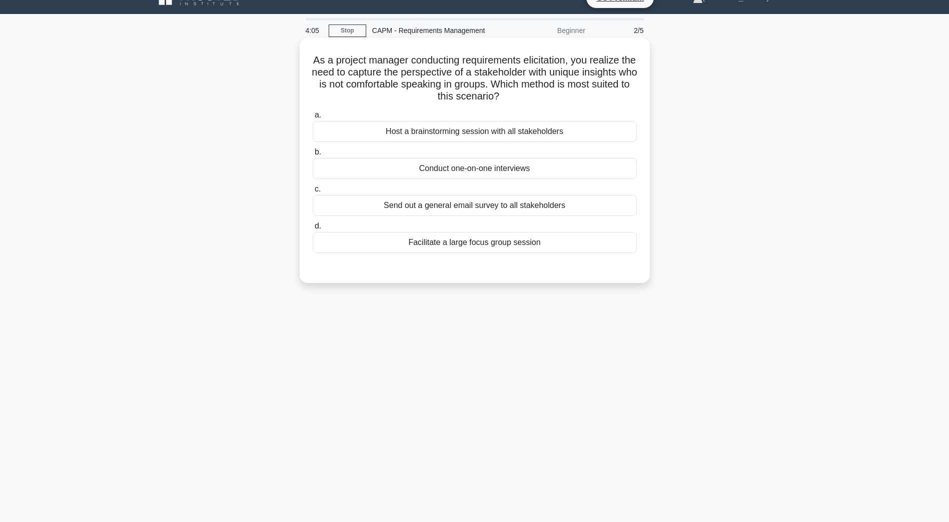
click at [441, 175] on div "Conduct one-on-one interviews" at bounding box center [475, 168] width 324 height 21
click at [313, 156] on input "b. Conduct one-on-one interviews" at bounding box center [313, 152] width 0 height 7
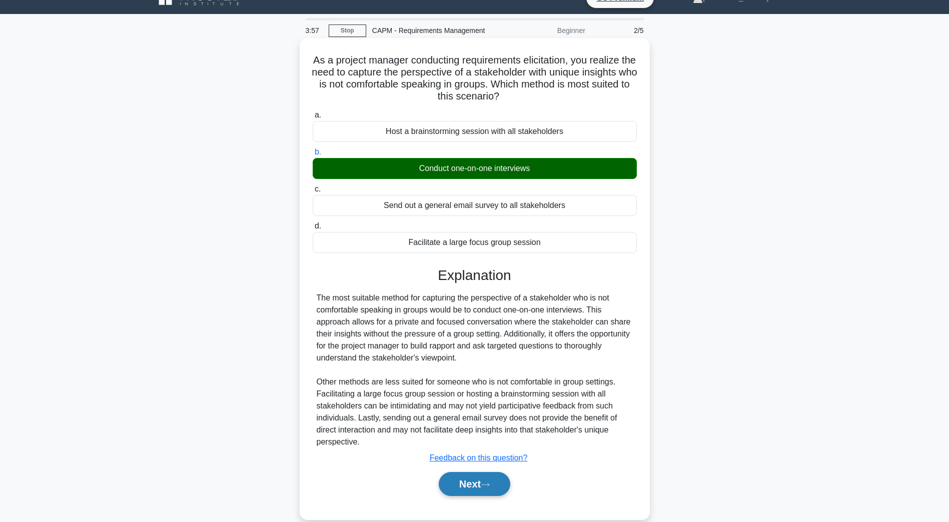
click at [485, 491] on button "Next" at bounding box center [475, 484] width 72 height 24
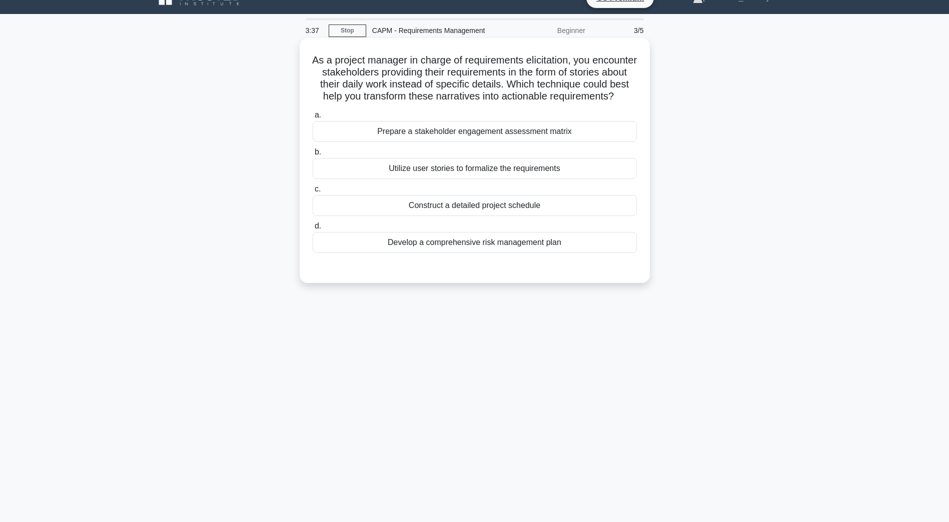
click at [398, 179] on div "Utilize user stories to formalize the requirements" at bounding box center [475, 168] width 324 height 21
click at [313, 156] on input "b. Utilize user stories to formalize the requirements" at bounding box center [313, 152] width 0 height 7
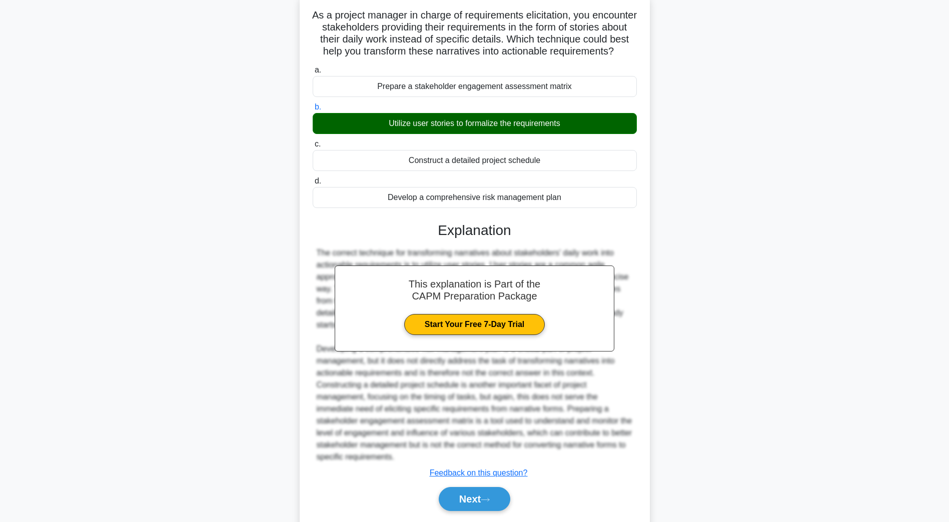
scroll to position [107, 0]
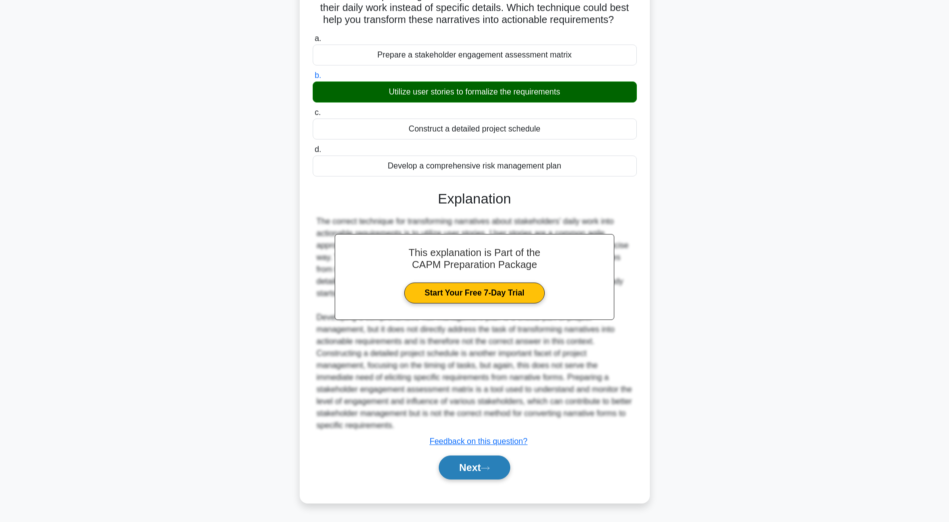
click at [450, 461] on button "Next" at bounding box center [475, 468] width 72 height 24
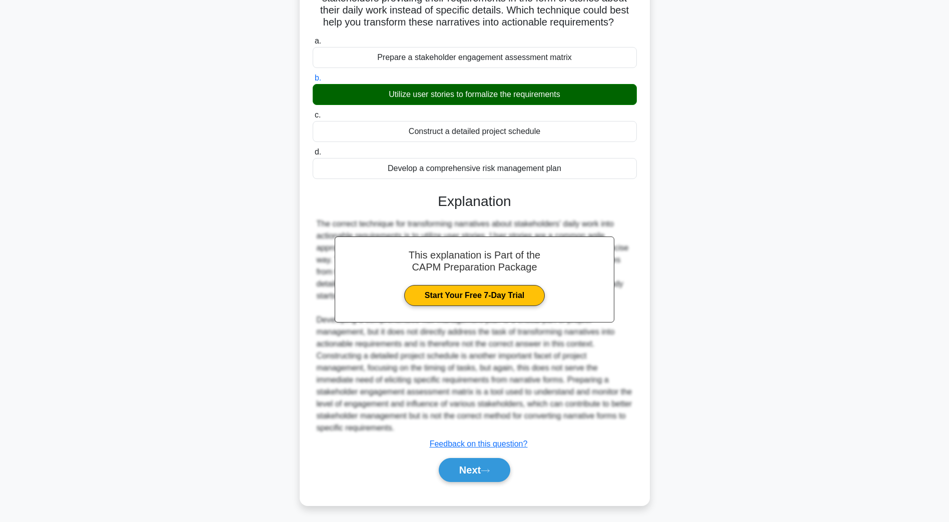
scroll to position [18, 0]
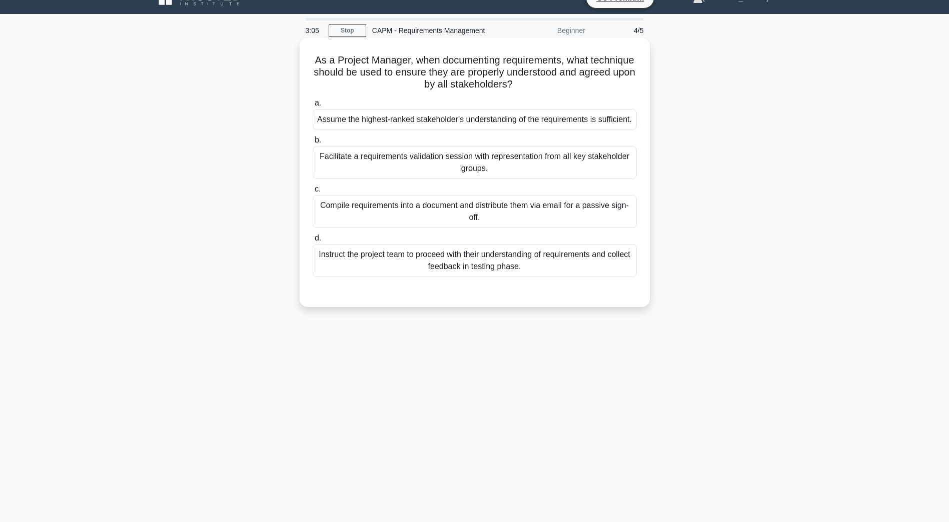
click at [333, 157] on div "Facilitate a requirements validation session with representation from all key s…" at bounding box center [475, 162] width 324 height 33
click at [313, 144] on input "b. Facilitate a requirements validation session with representation from all ke…" at bounding box center [313, 140] width 0 height 7
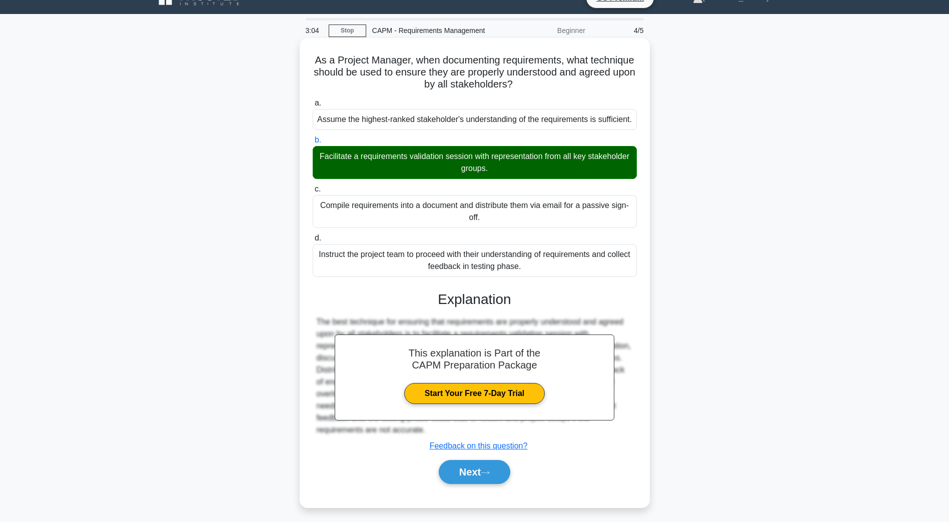
scroll to position [23, 0]
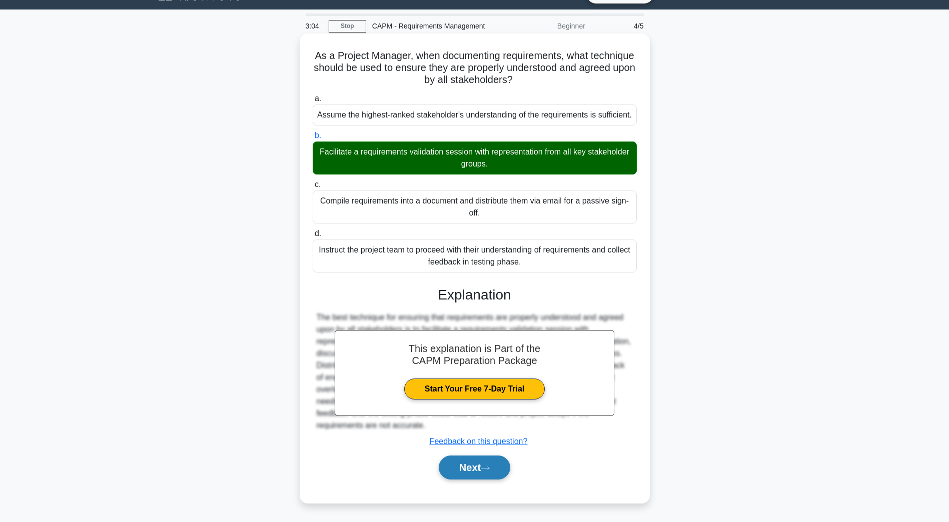
click at [503, 470] on button "Next" at bounding box center [475, 468] width 72 height 24
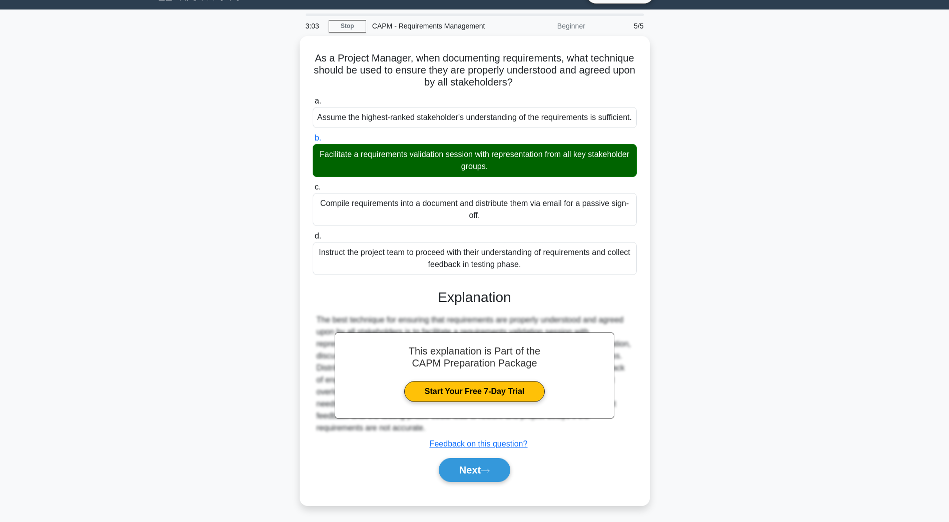
scroll to position [18, 0]
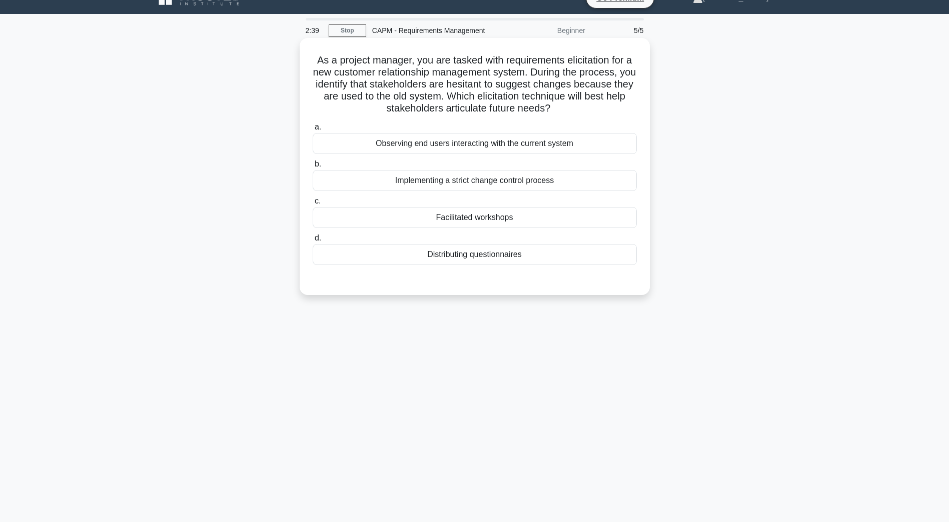
click at [495, 218] on div "Facilitated workshops" at bounding box center [475, 217] width 324 height 21
click at [313, 205] on input "c. Facilitated workshops" at bounding box center [313, 201] width 0 height 7
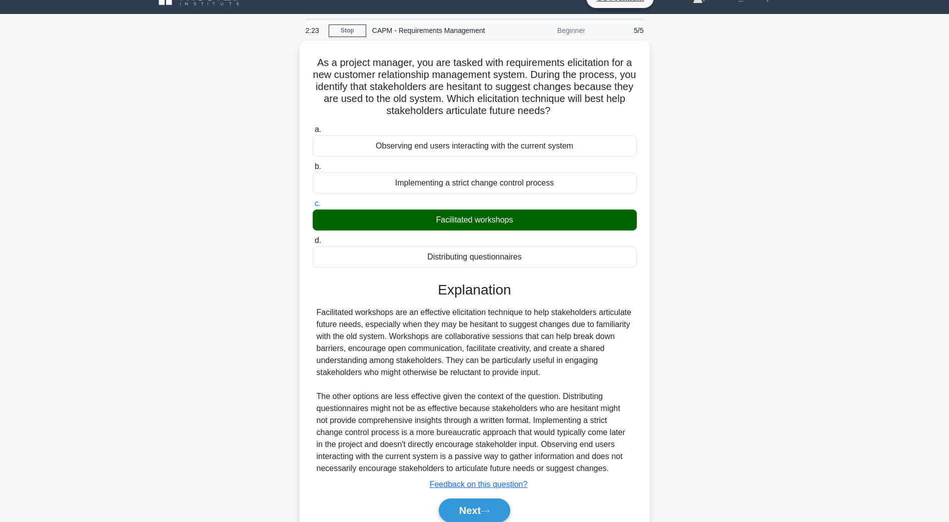
scroll to position [59, 0]
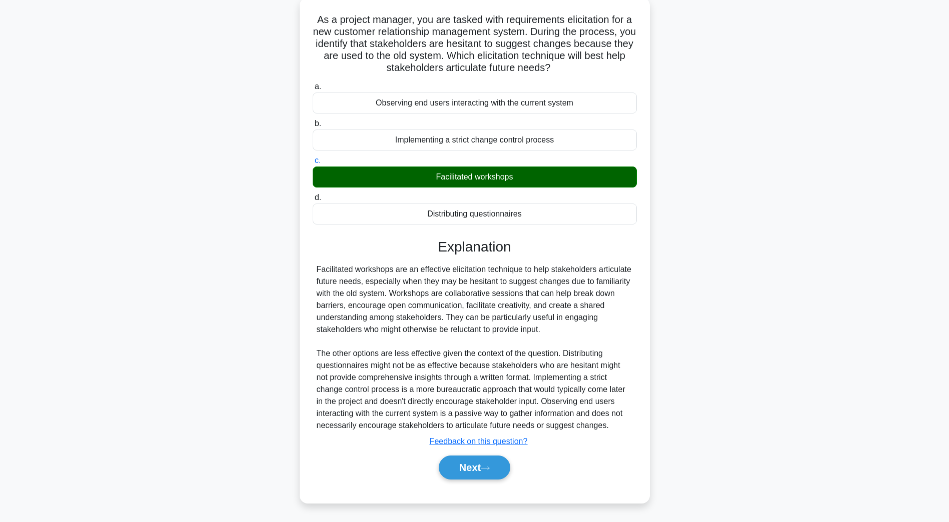
click at [465, 487] on div "a. Observing end users interacting with the current system b. Implementing a st…" at bounding box center [475, 285] width 326 height 413
click at [465, 475] on button "Next" at bounding box center [475, 468] width 72 height 24
